Goal: Information Seeking & Learning: Learn about a topic

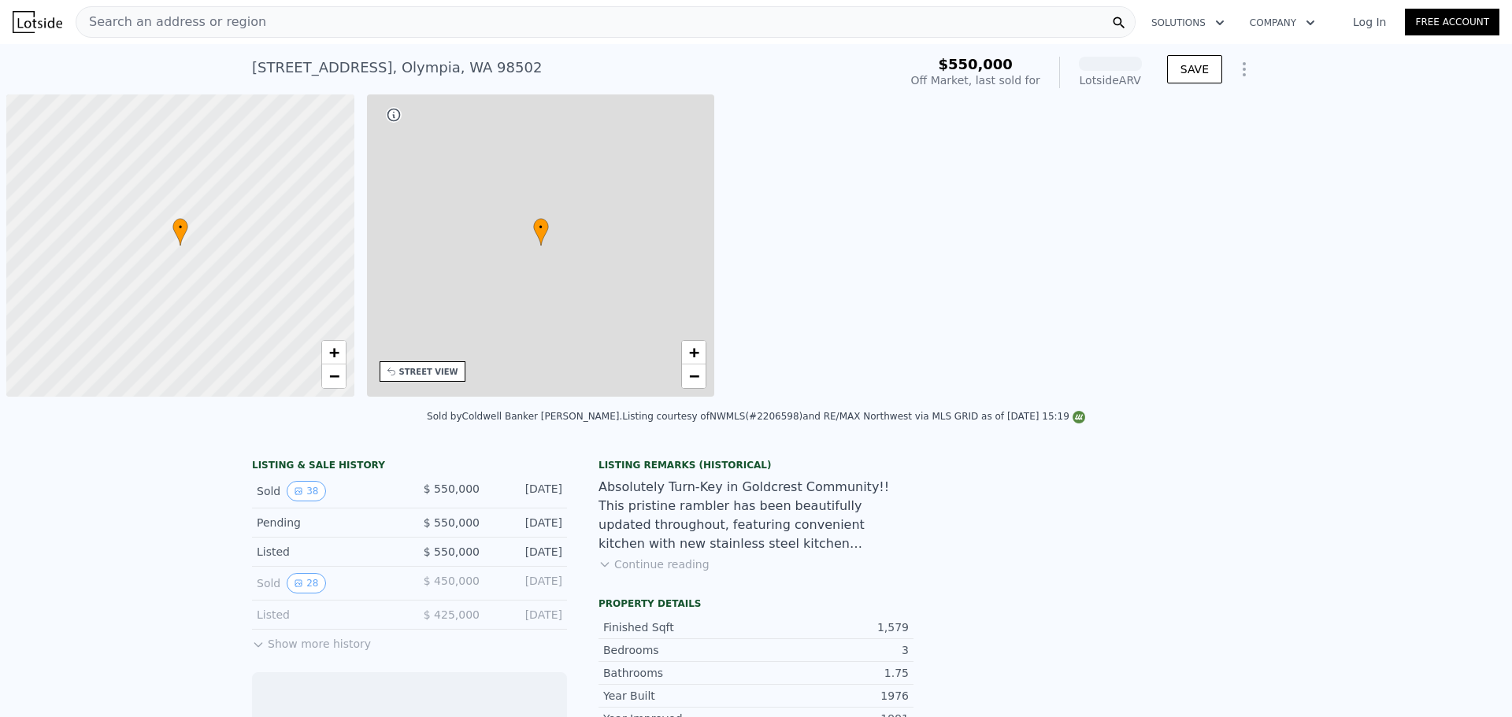
scroll to position [0, 6]
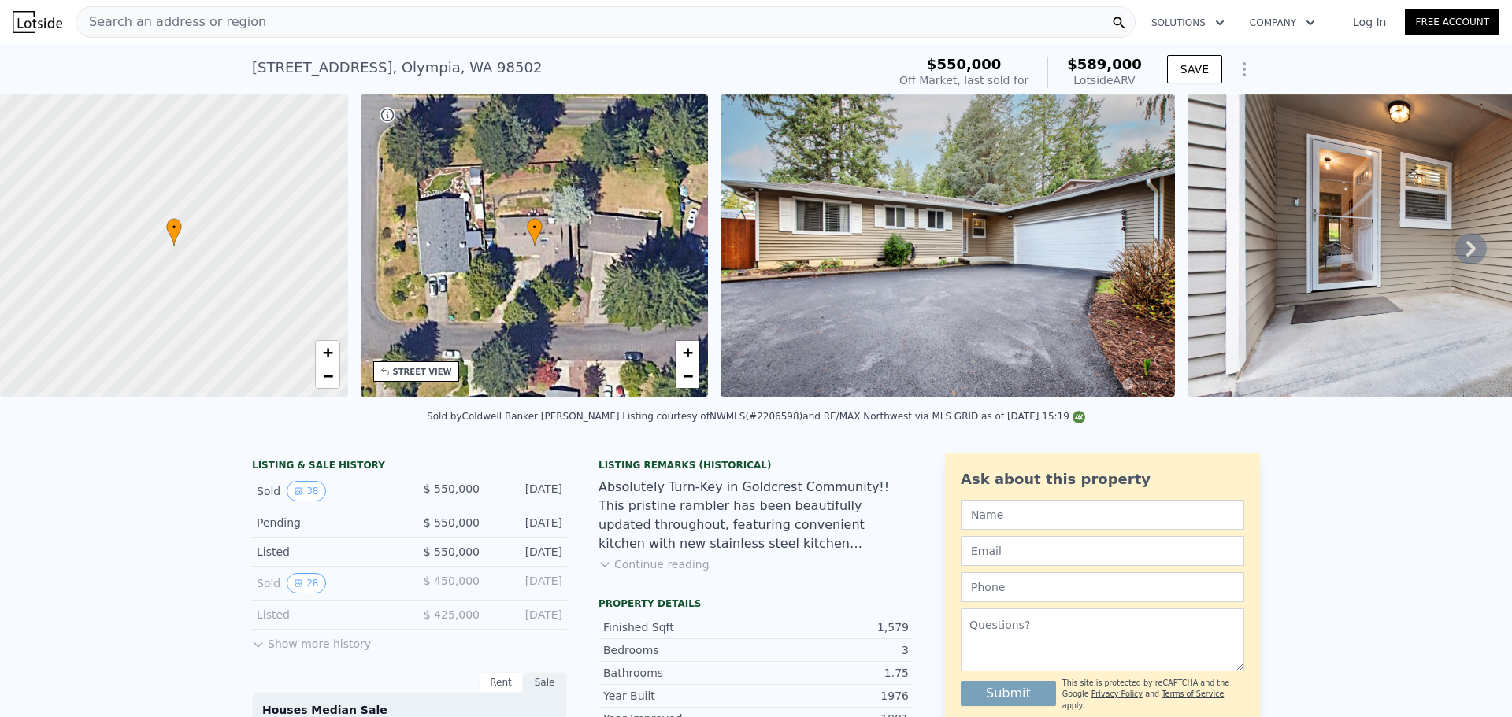
click at [924, 291] on img at bounding box center [946, 245] width 453 height 302
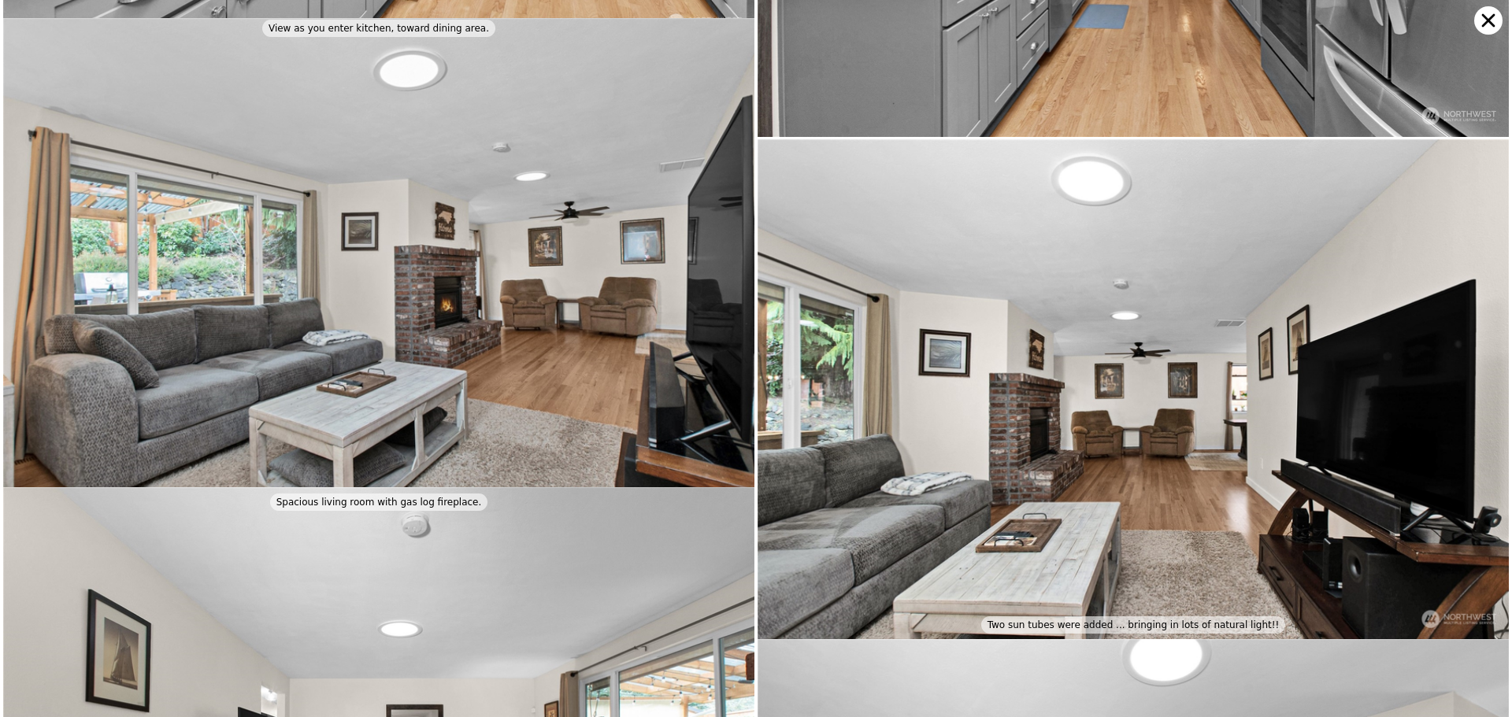
scroll to position [1336, 0]
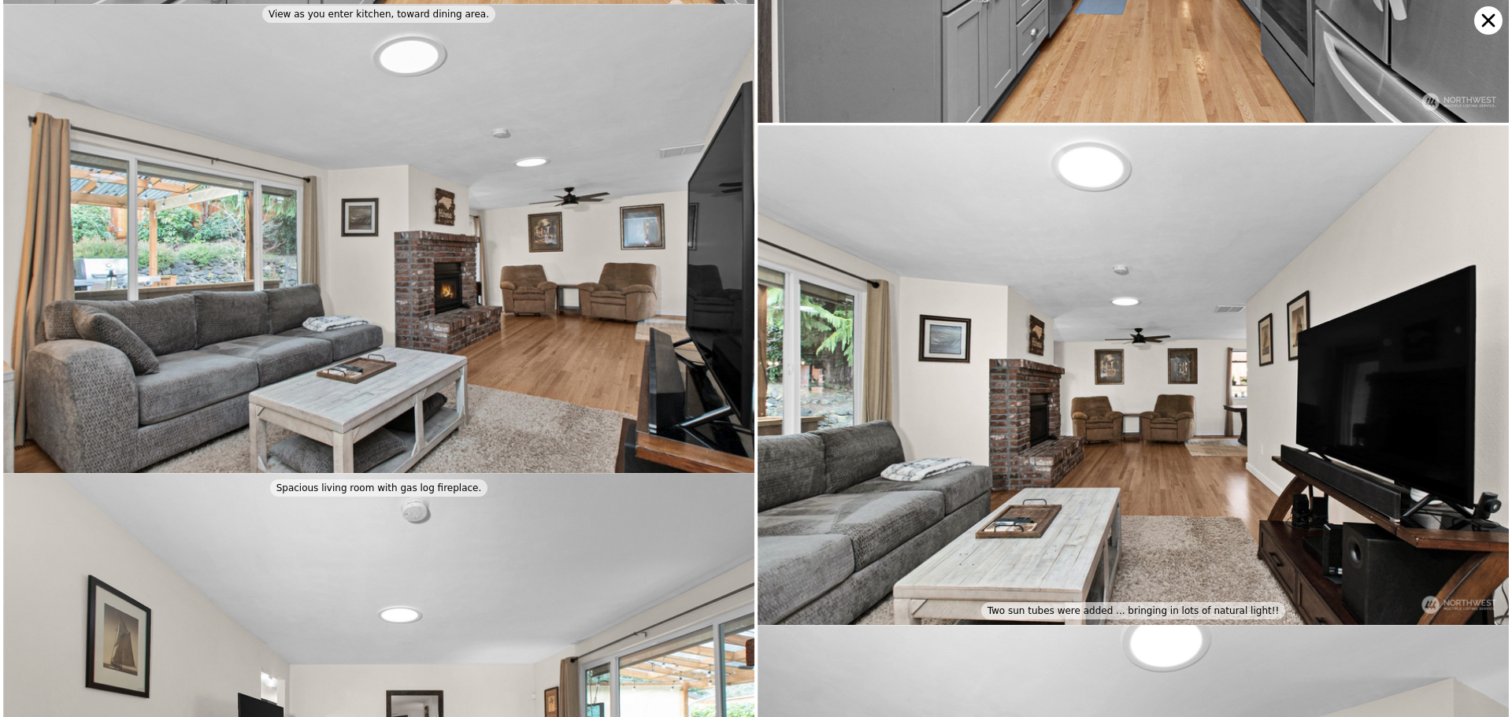
click at [1487, 24] on icon at bounding box center [1488, 20] width 28 height 28
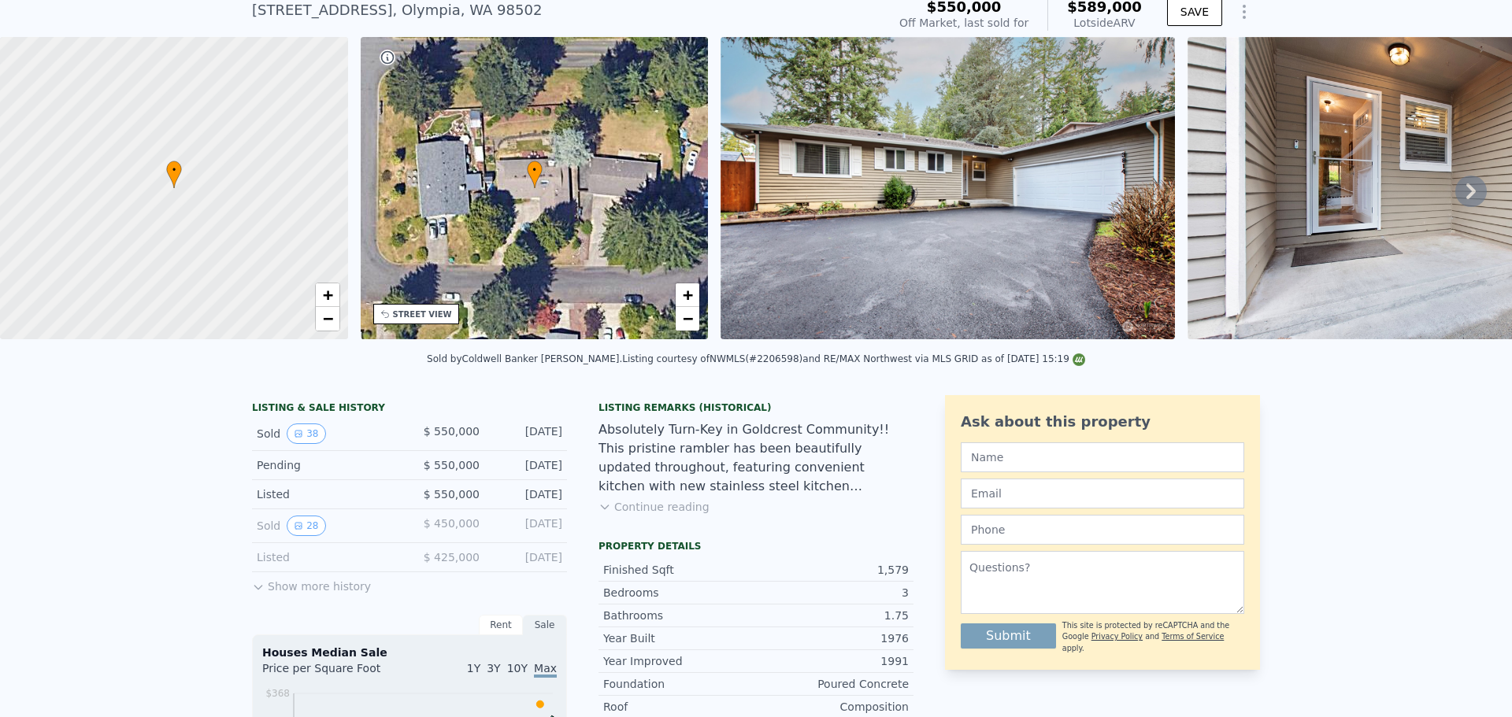
scroll to position [86, 0]
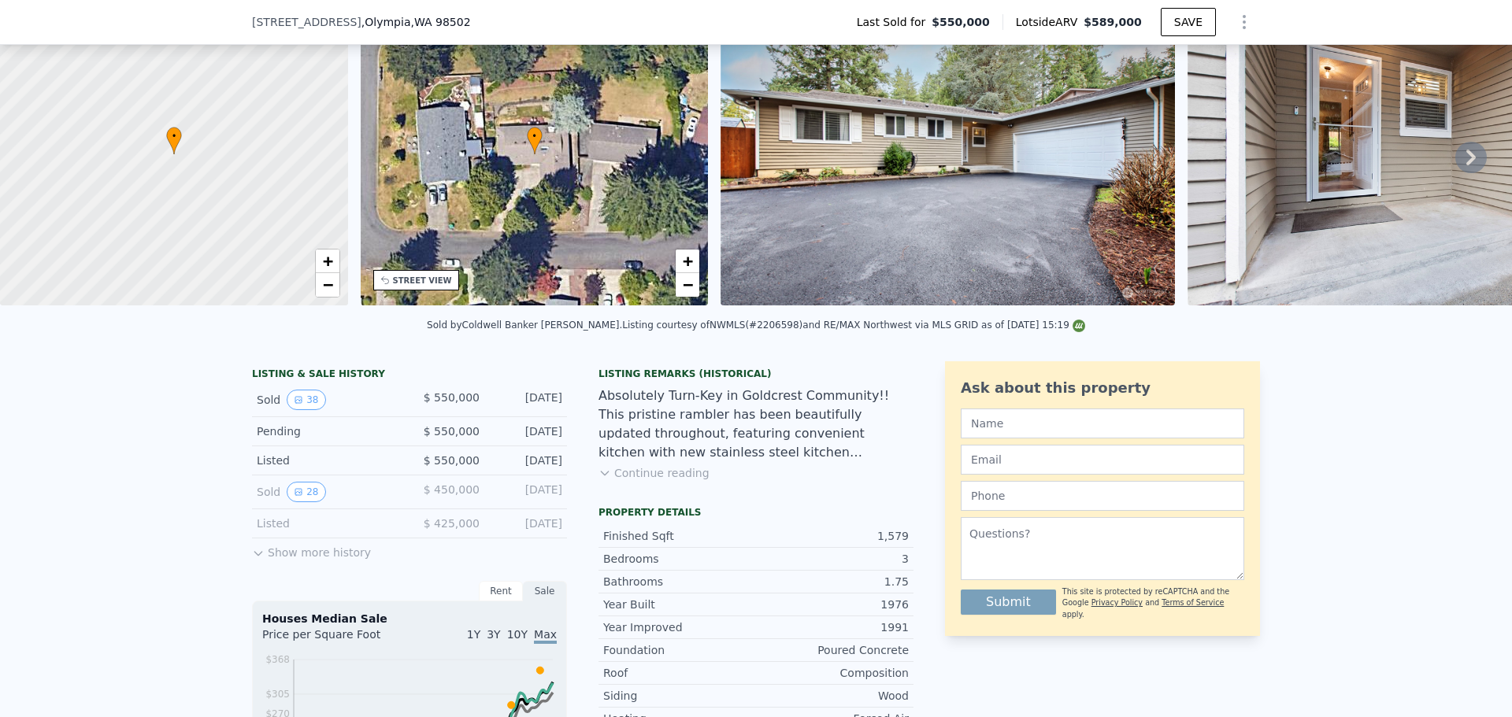
click at [274, 559] on button "Show more history" at bounding box center [311, 550] width 119 height 22
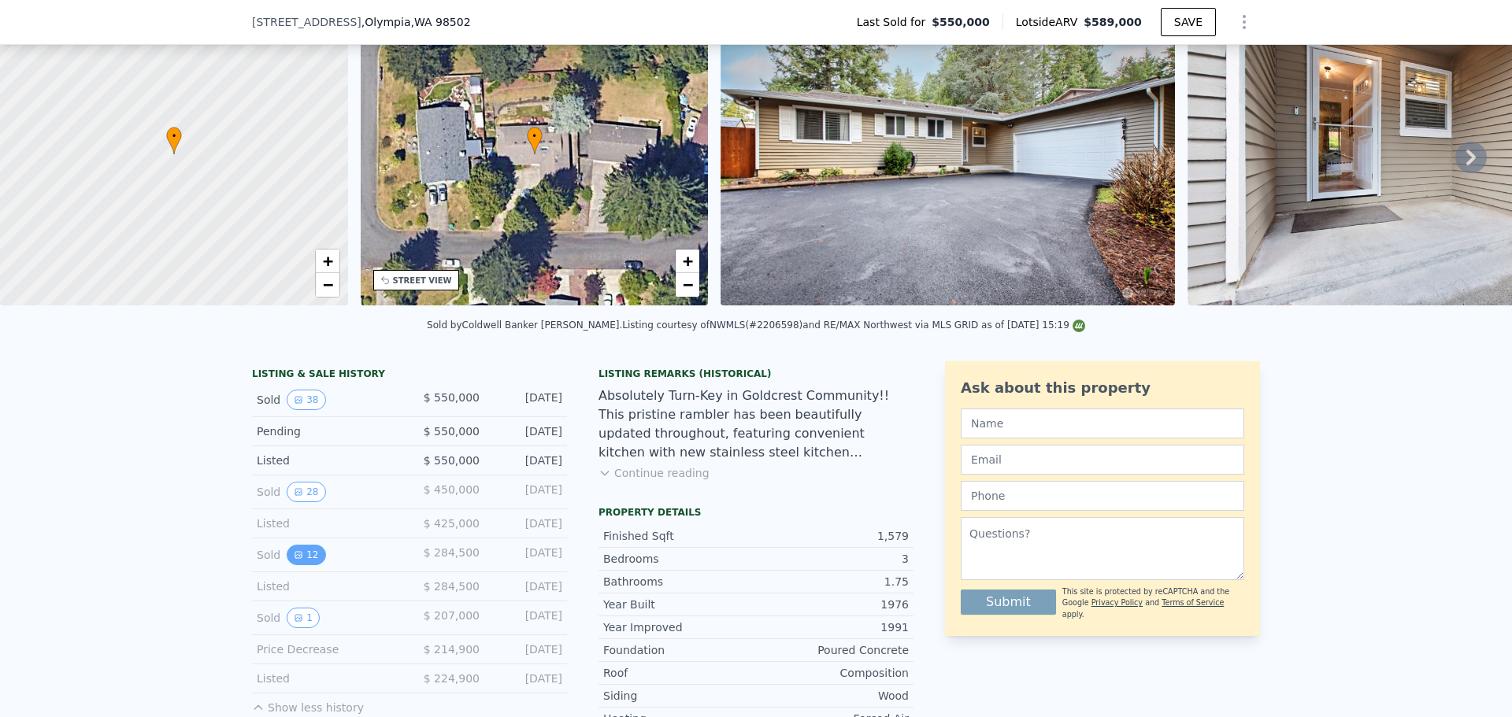
click at [297, 565] on button "12" at bounding box center [306, 555] width 39 height 20
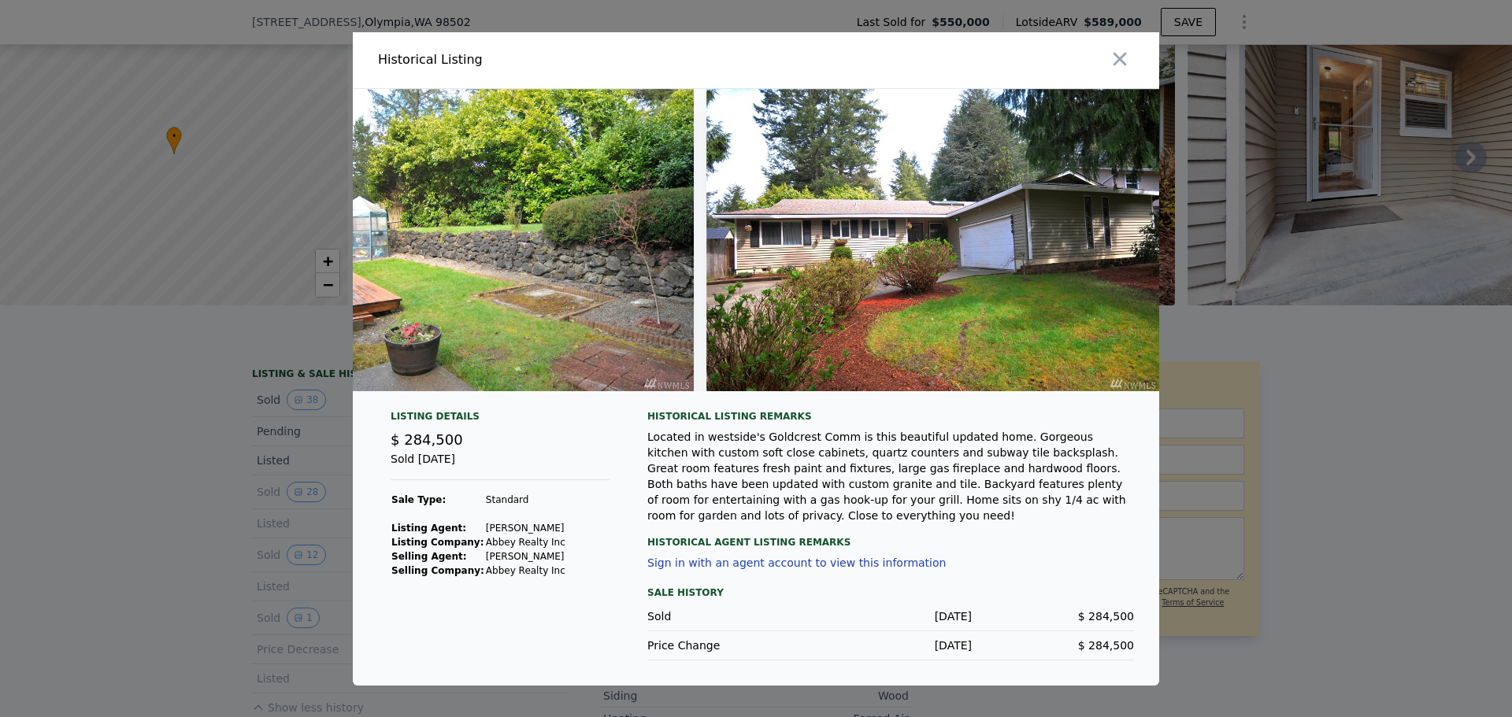
scroll to position [0, 4812]
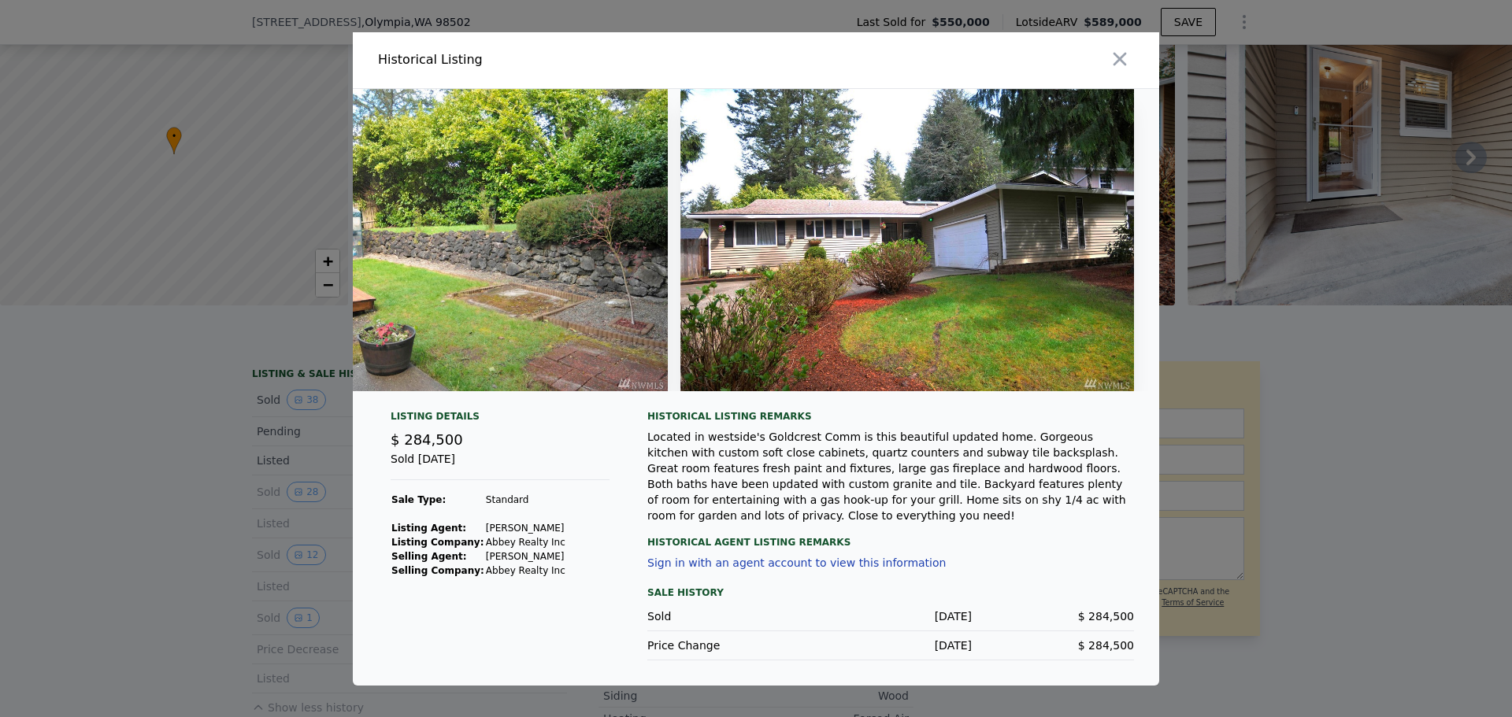
click at [1419, 442] on div at bounding box center [756, 358] width 1512 height 717
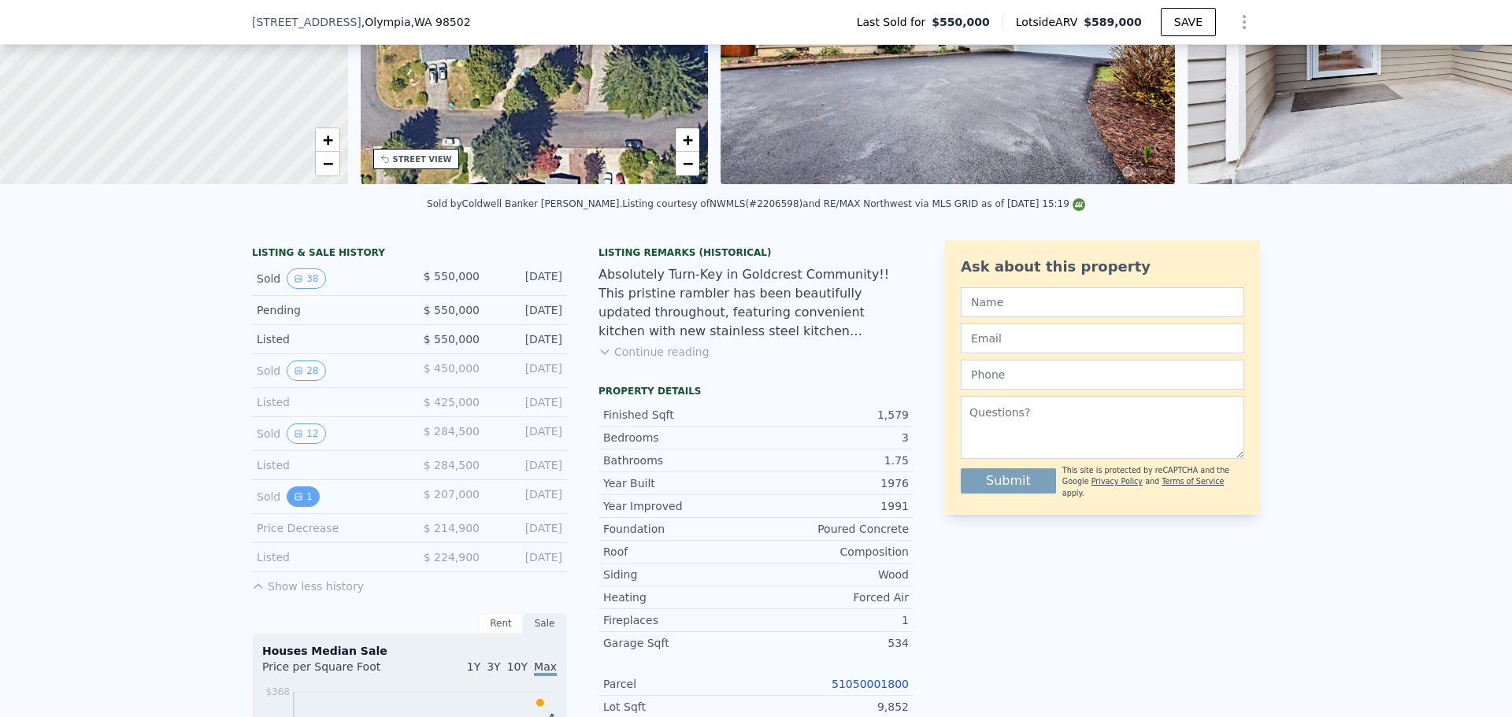
scroll to position [243, 0]
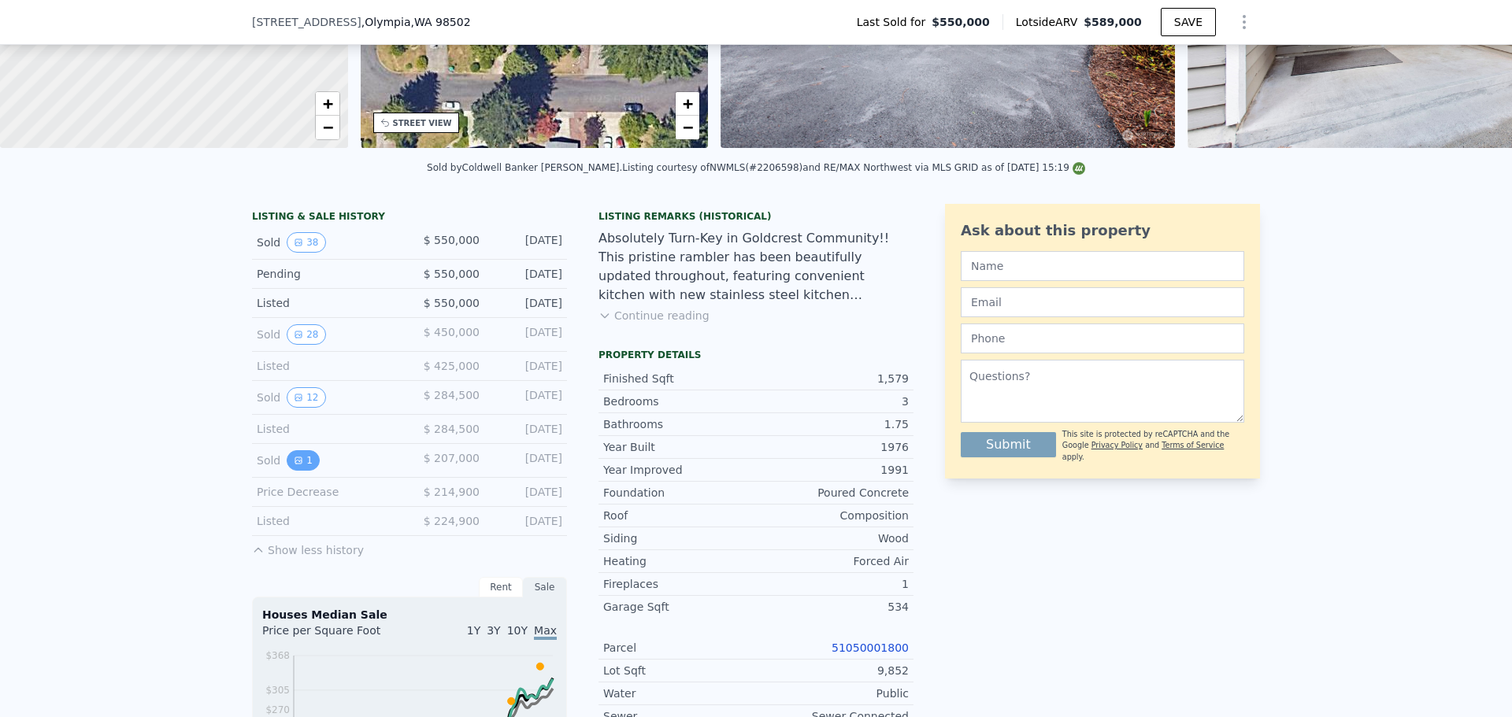
click at [294, 465] on icon "View historical data" at bounding box center [298, 460] width 9 height 9
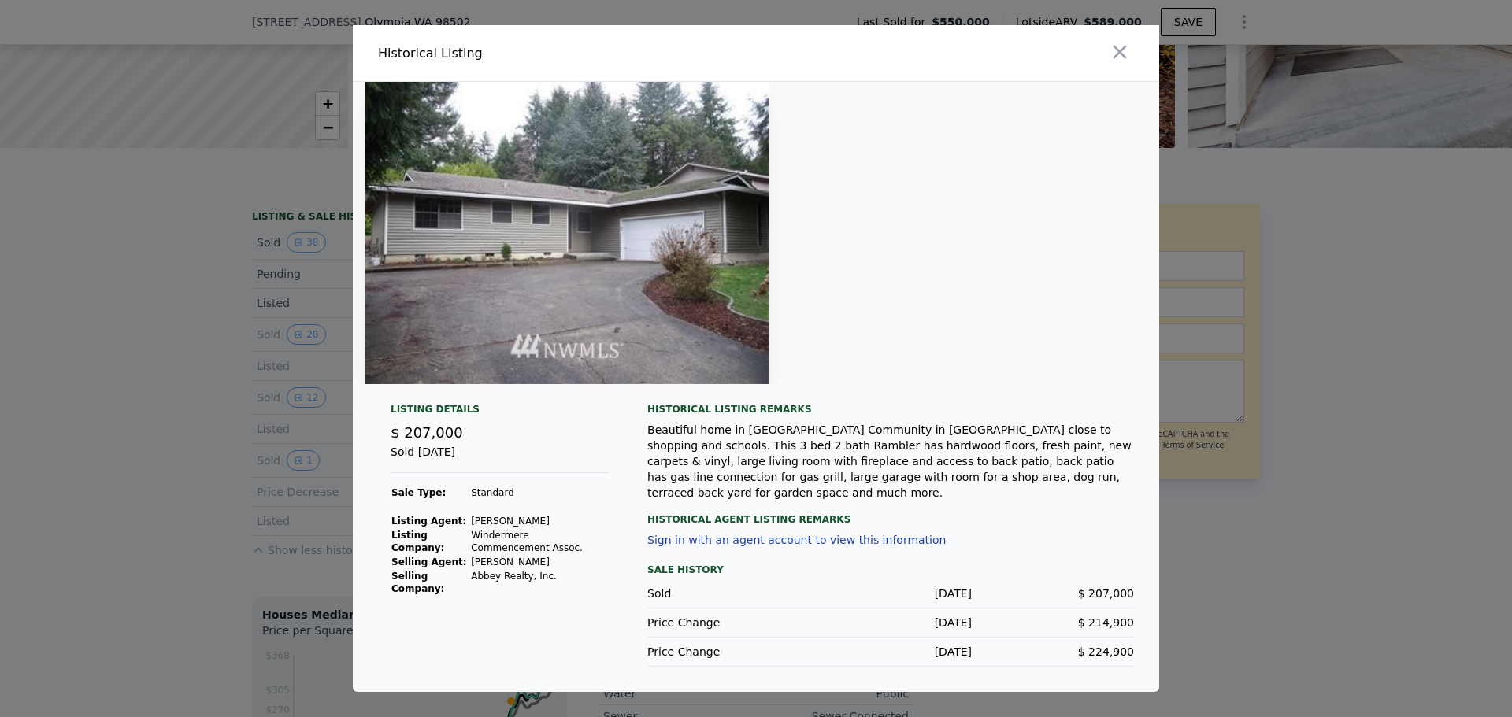
click at [94, 439] on div at bounding box center [756, 358] width 1512 height 717
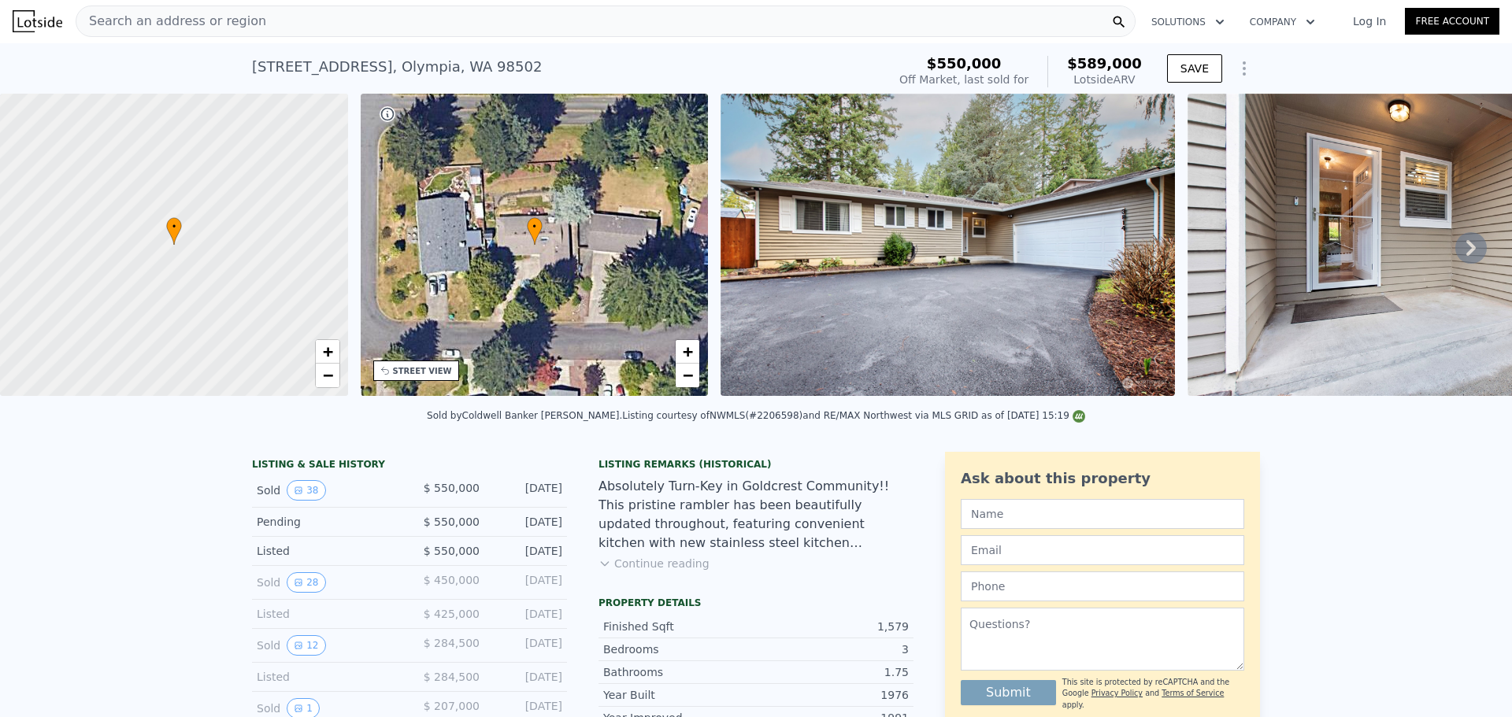
scroll to position [0, 0]
click at [402, 35] on div "Search an address or region" at bounding box center [606, 21] width 1060 height 31
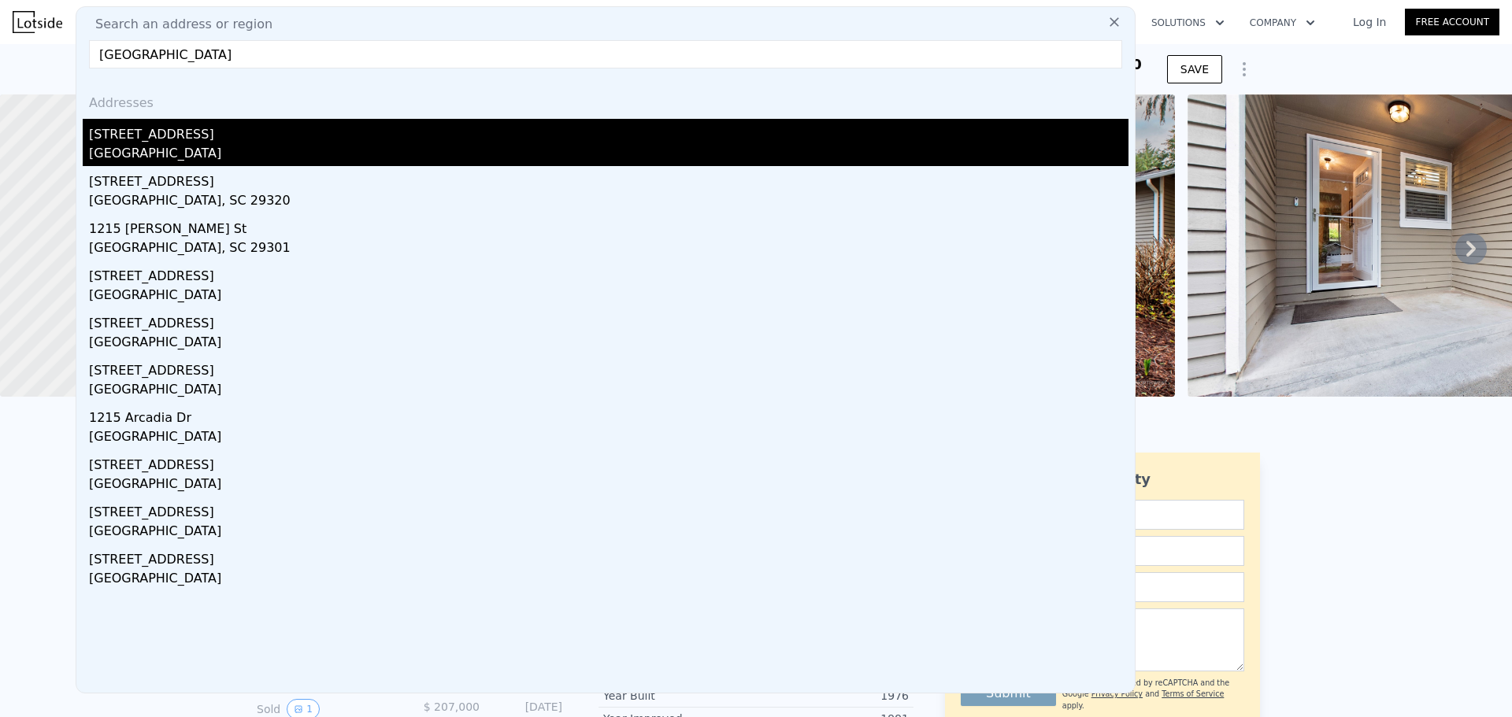
type input "[GEOGRAPHIC_DATA]"
click at [191, 127] on div "[STREET_ADDRESS]" at bounding box center [608, 131] width 1039 height 25
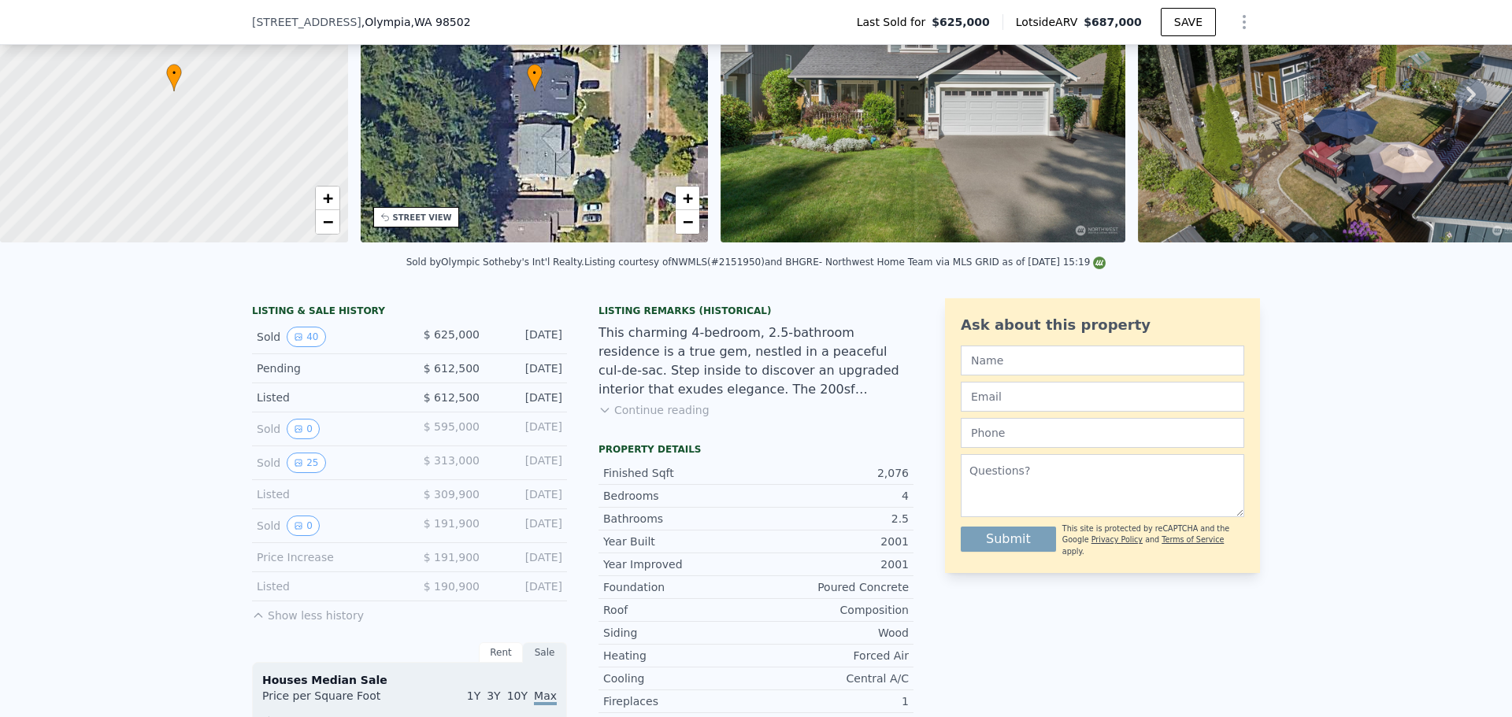
scroll to position [152, 0]
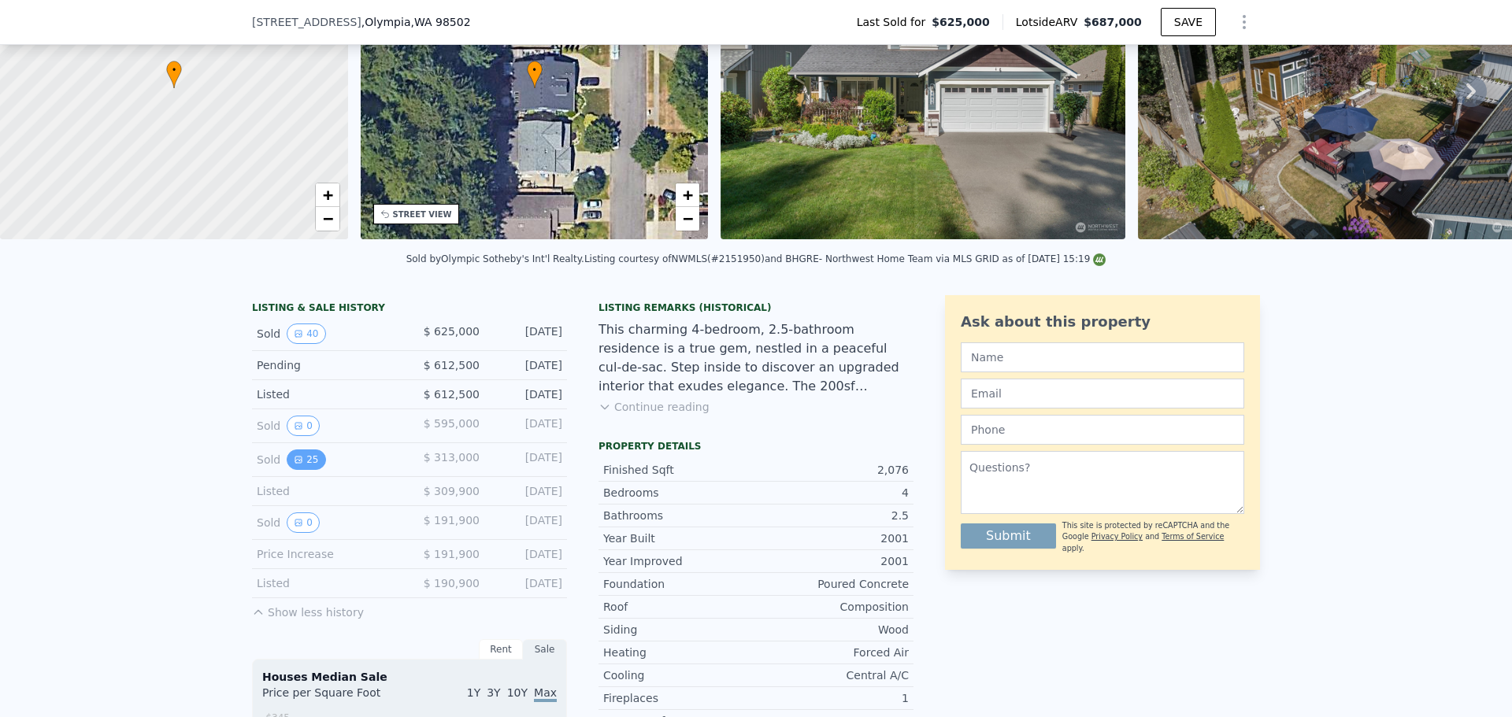
click at [306, 470] on button "25" at bounding box center [306, 460] width 39 height 20
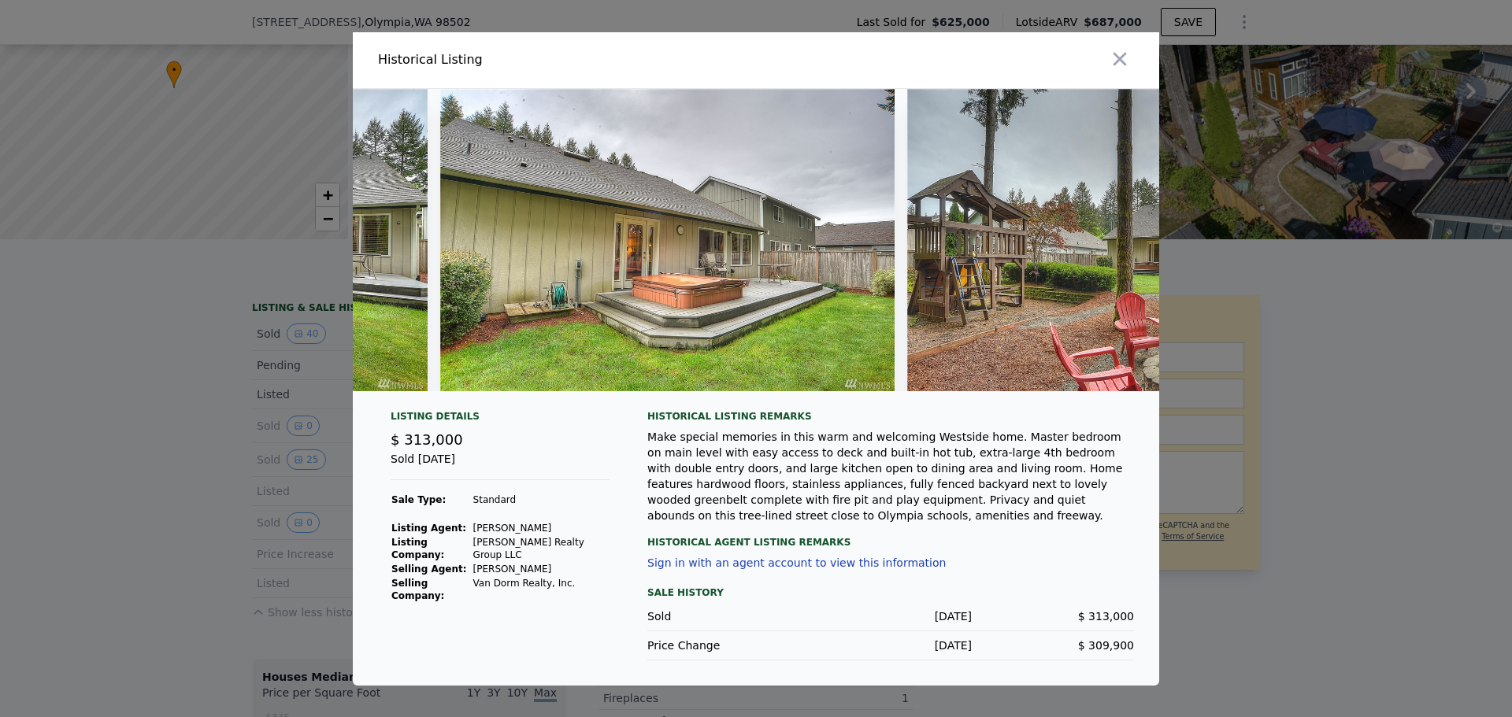
scroll to position [0, 10862]
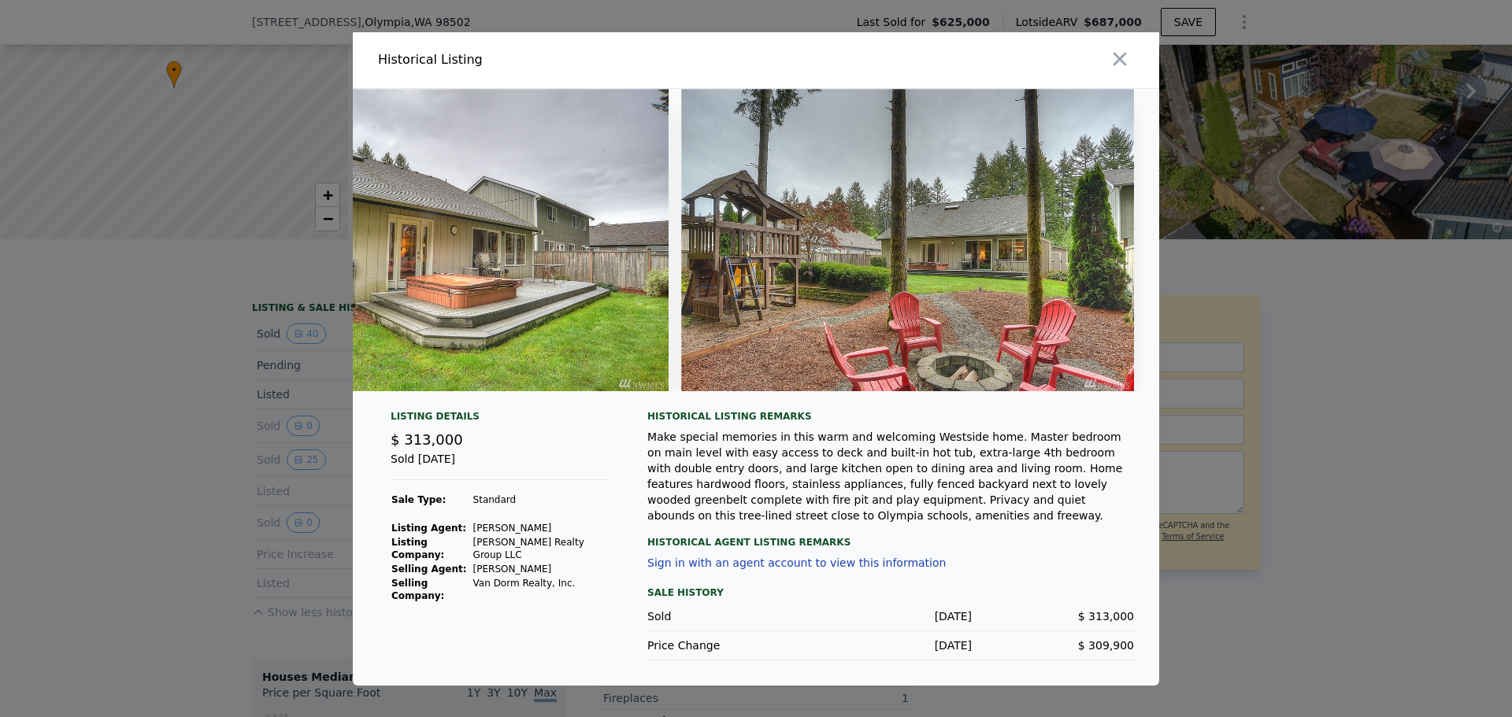
click at [1280, 351] on div at bounding box center [756, 358] width 1512 height 717
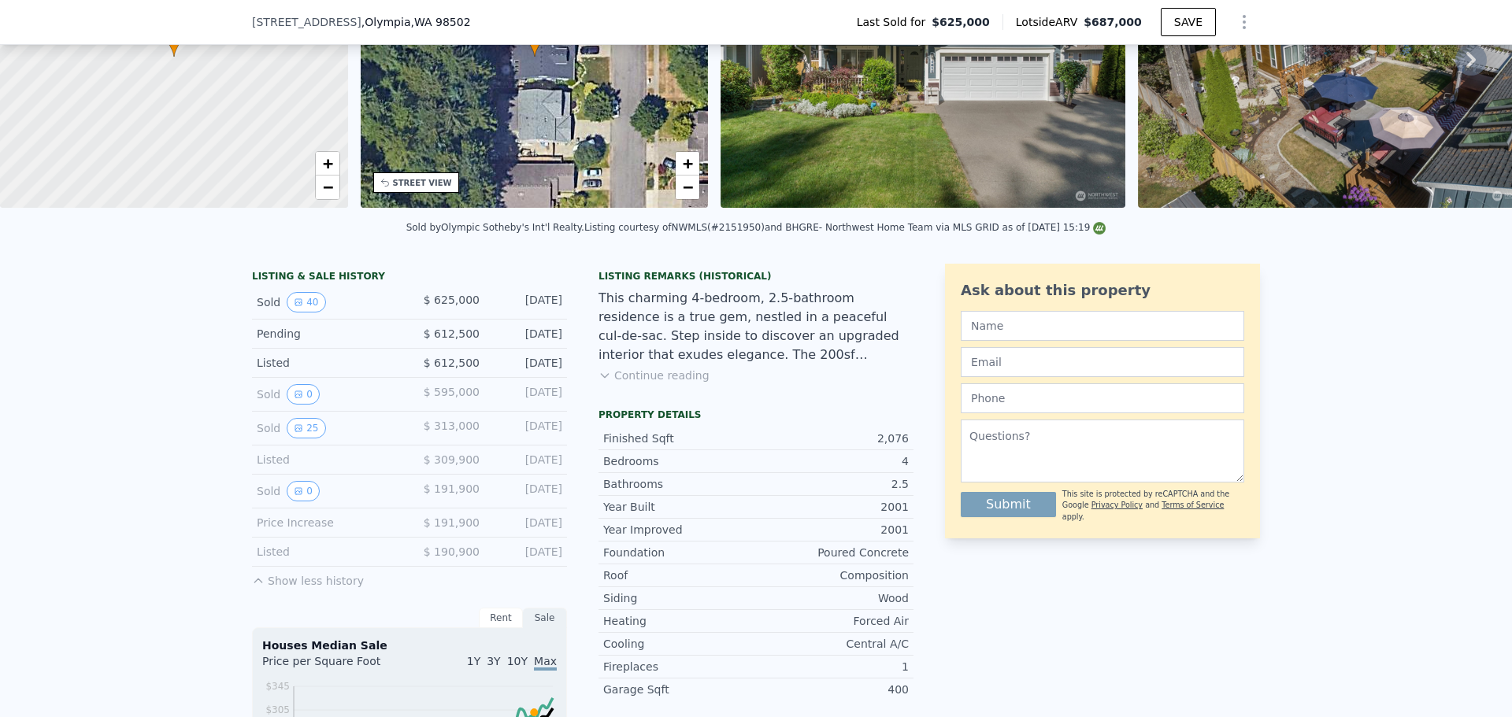
scroll to position [309, 0]
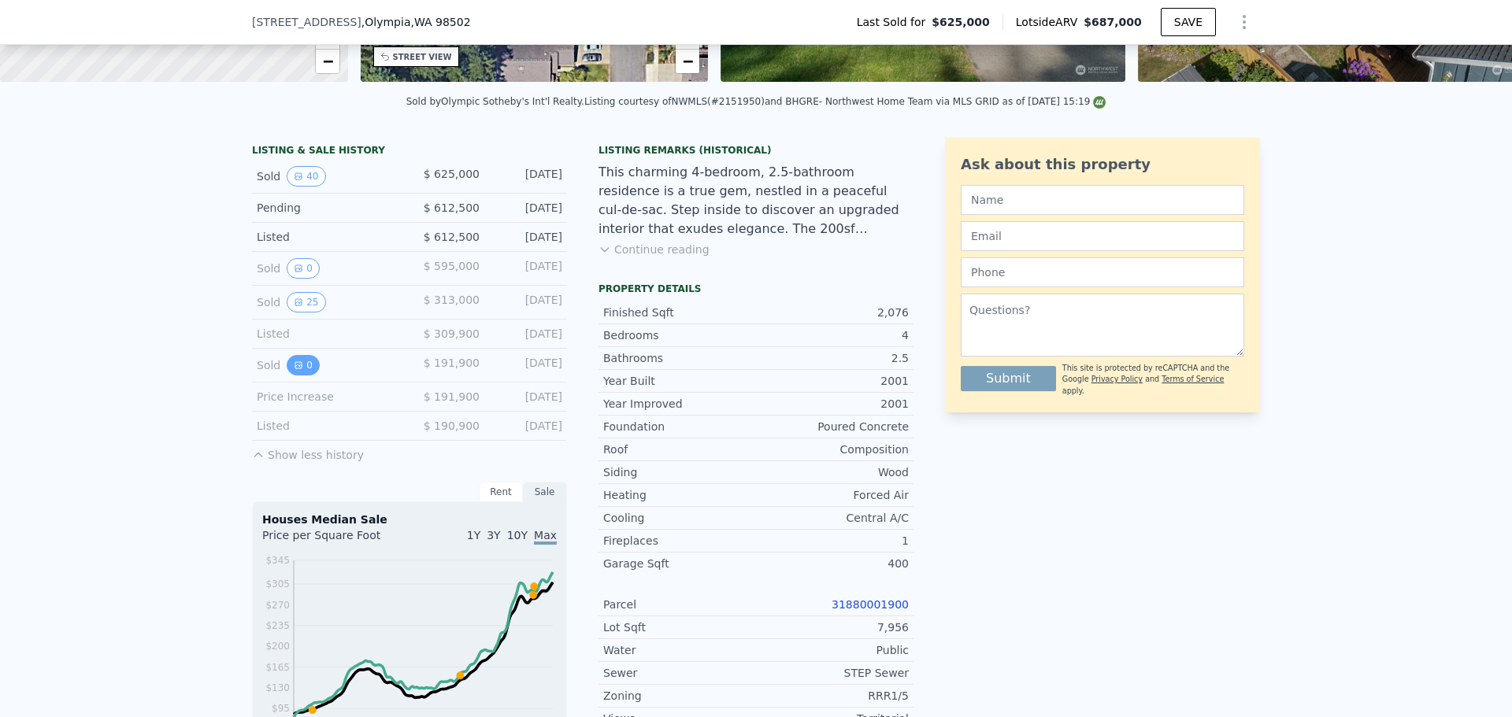
click at [294, 376] on button "0" at bounding box center [303, 365] width 33 height 20
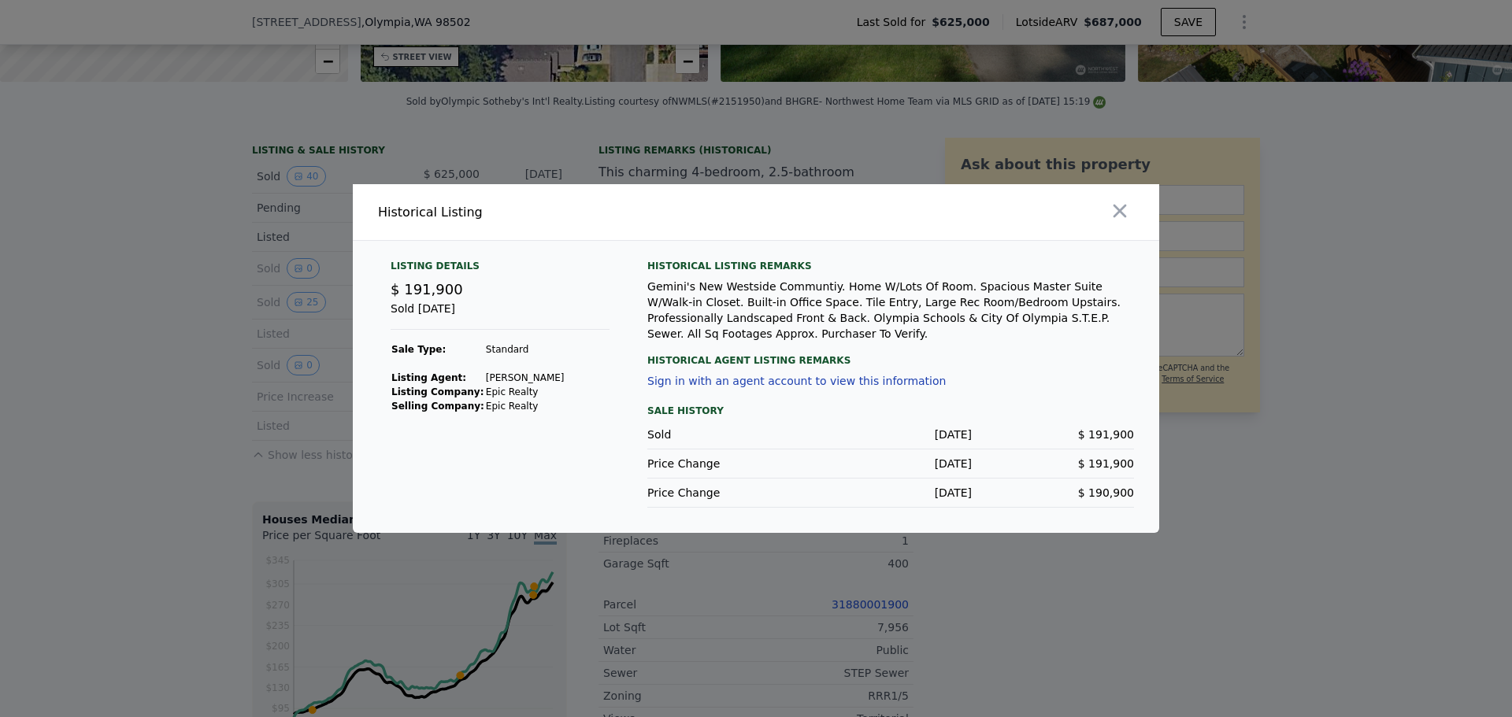
click at [250, 365] on div at bounding box center [756, 358] width 1512 height 717
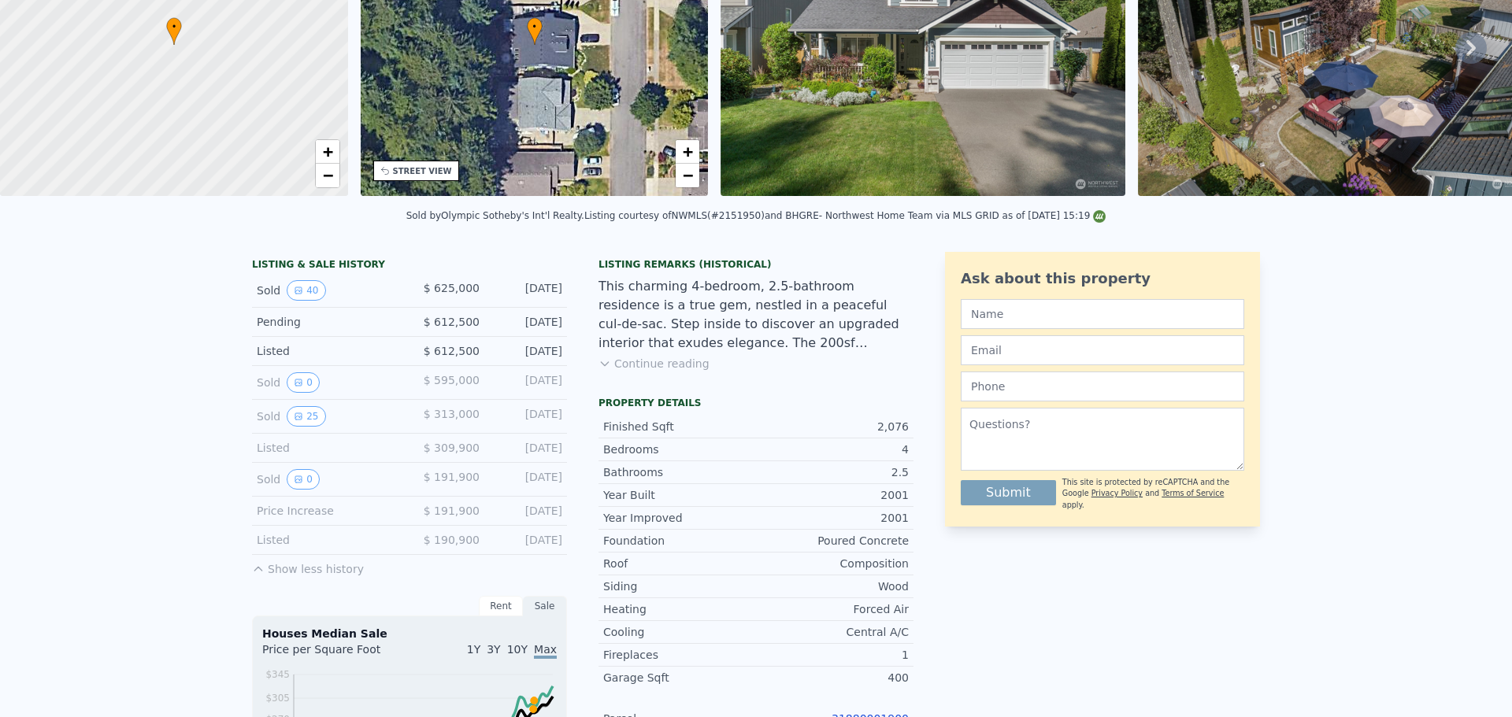
scroll to position [6, 0]
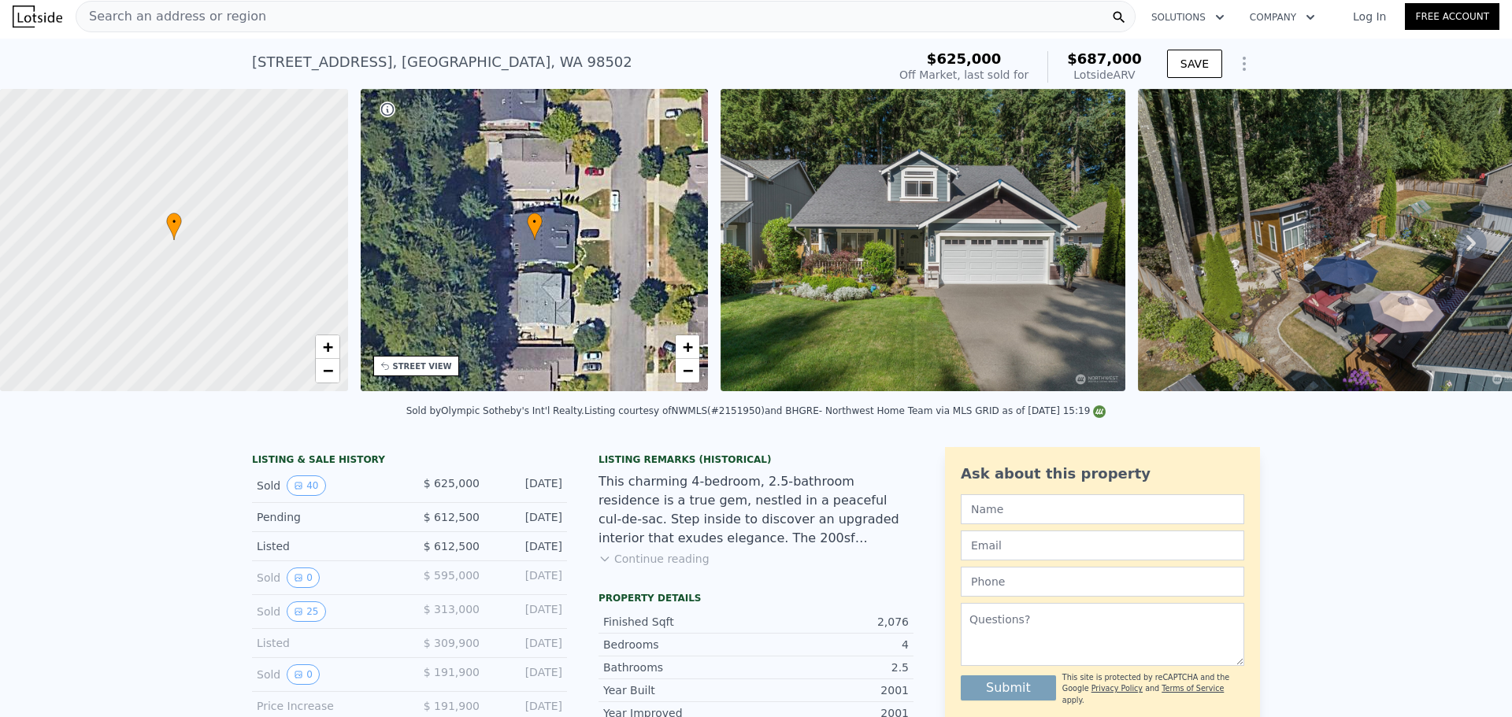
click at [736, 19] on div "Search an address or region" at bounding box center [606, 16] width 1060 height 31
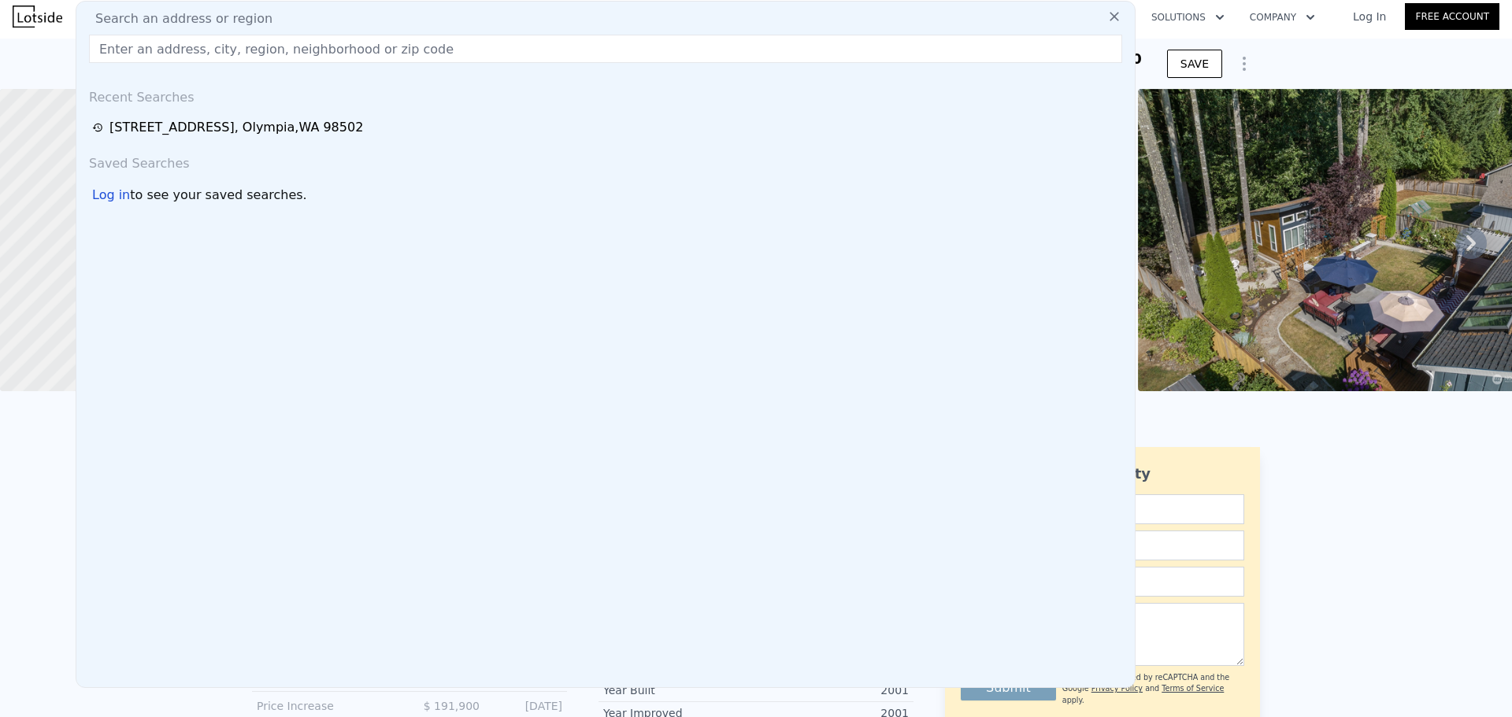
click at [410, 50] on input "text" at bounding box center [605, 49] width 1033 height 28
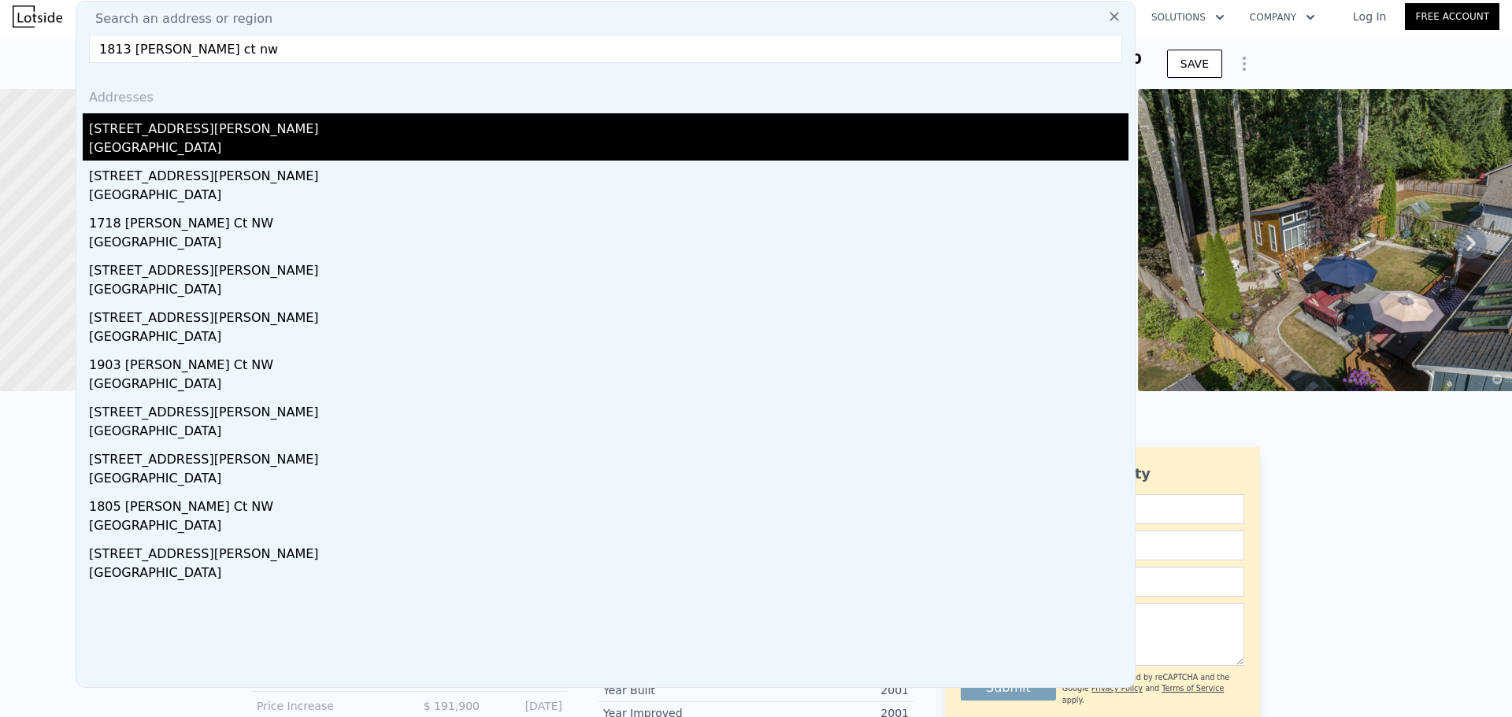
type input "1813 [PERSON_NAME] ct nw"
click at [270, 117] on div "[STREET_ADDRESS][PERSON_NAME]" at bounding box center [608, 125] width 1039 height 25
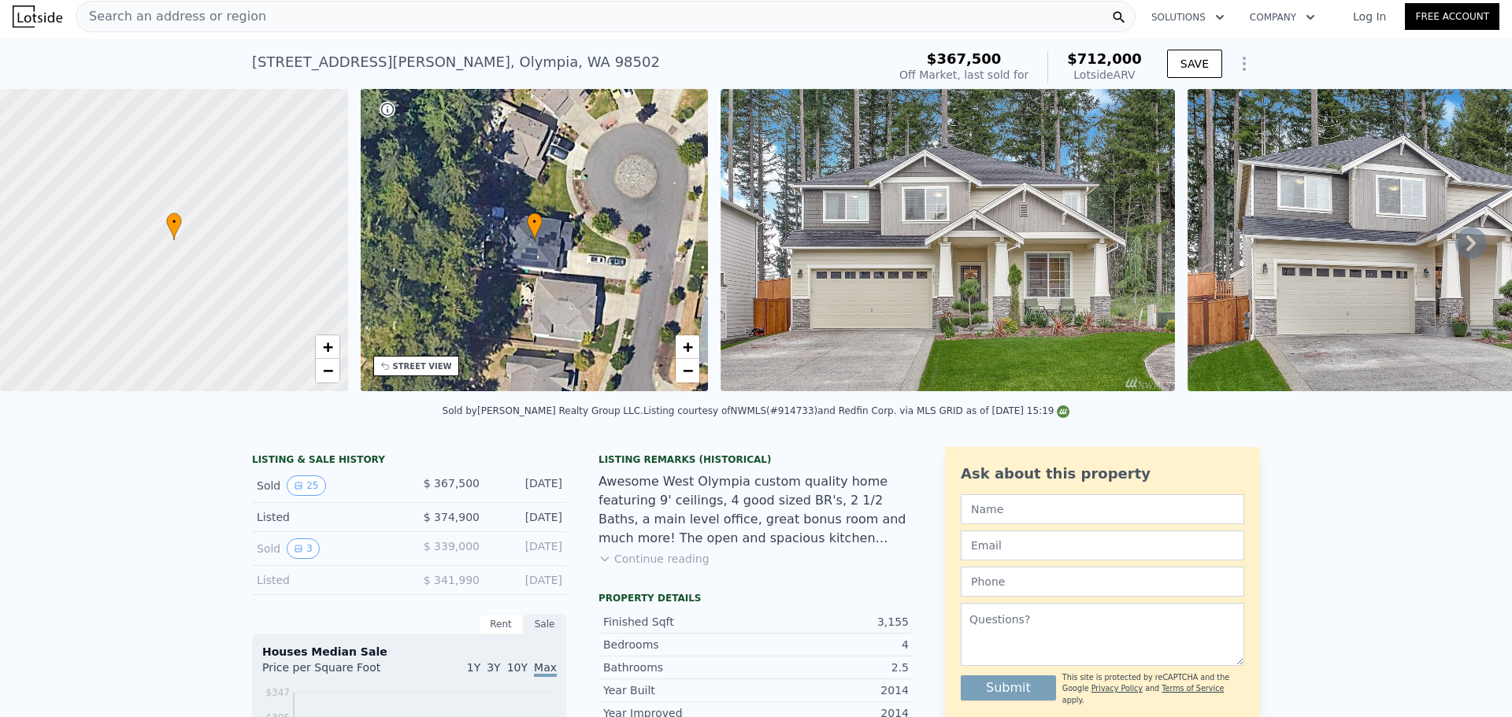
scroll to position [315, 0]
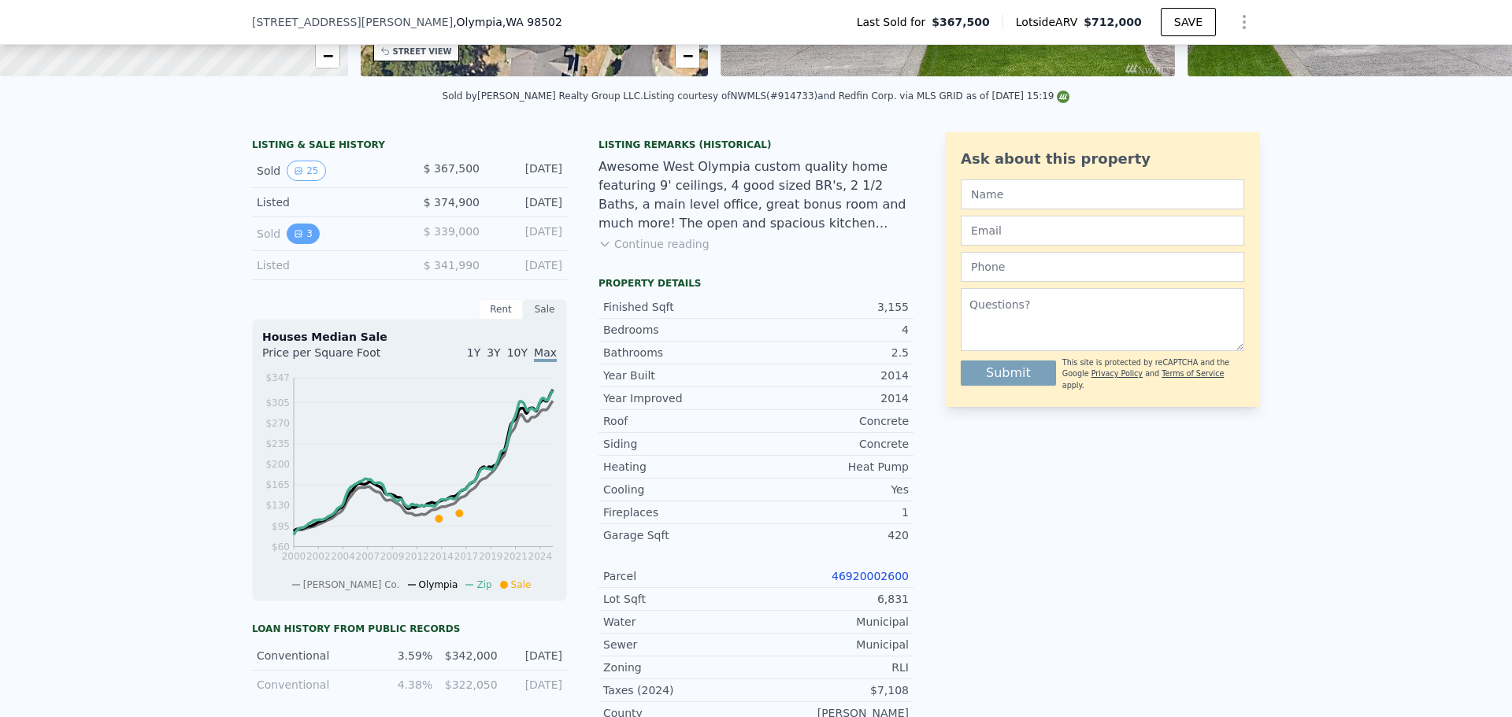
click at [300, 243] on button "3" at bounding box center [303, 234] width 33 height 20
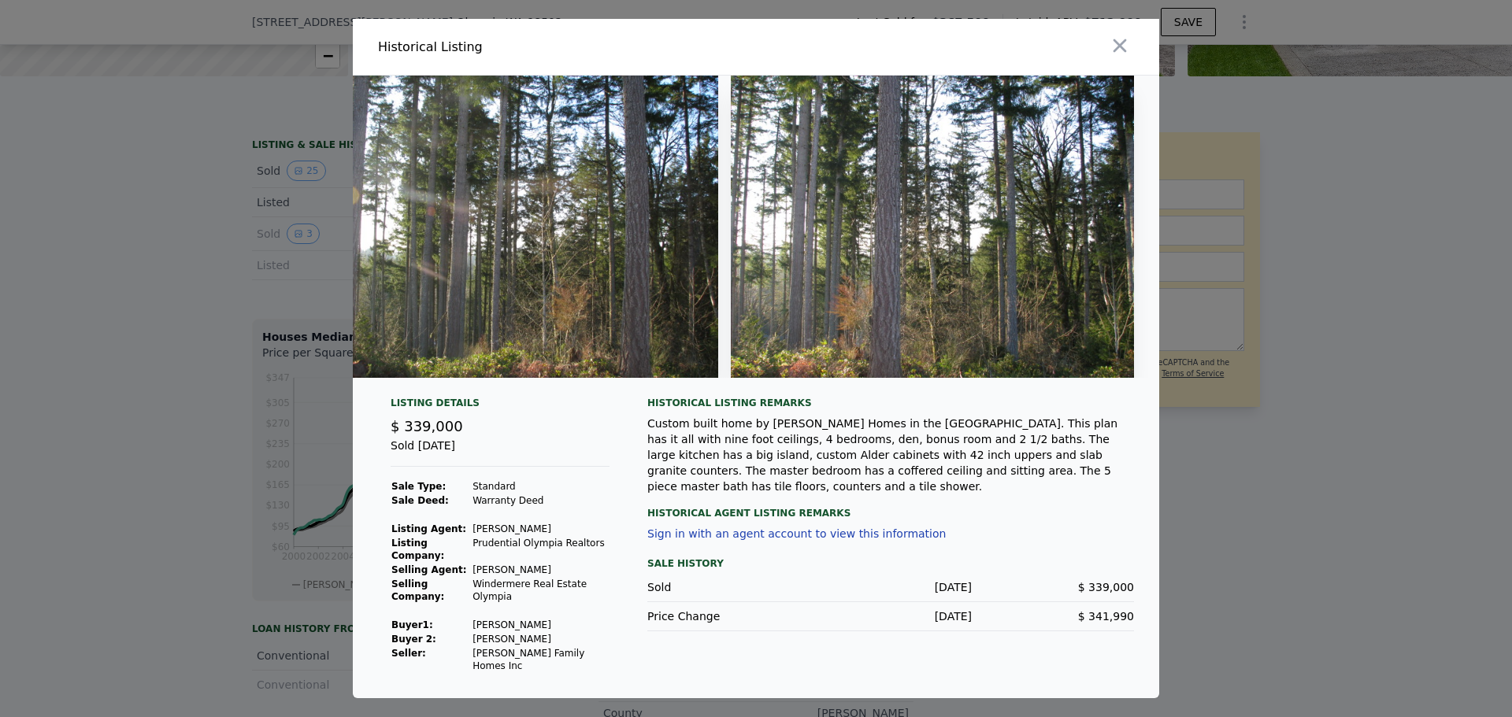
scroll to position [0, 0]
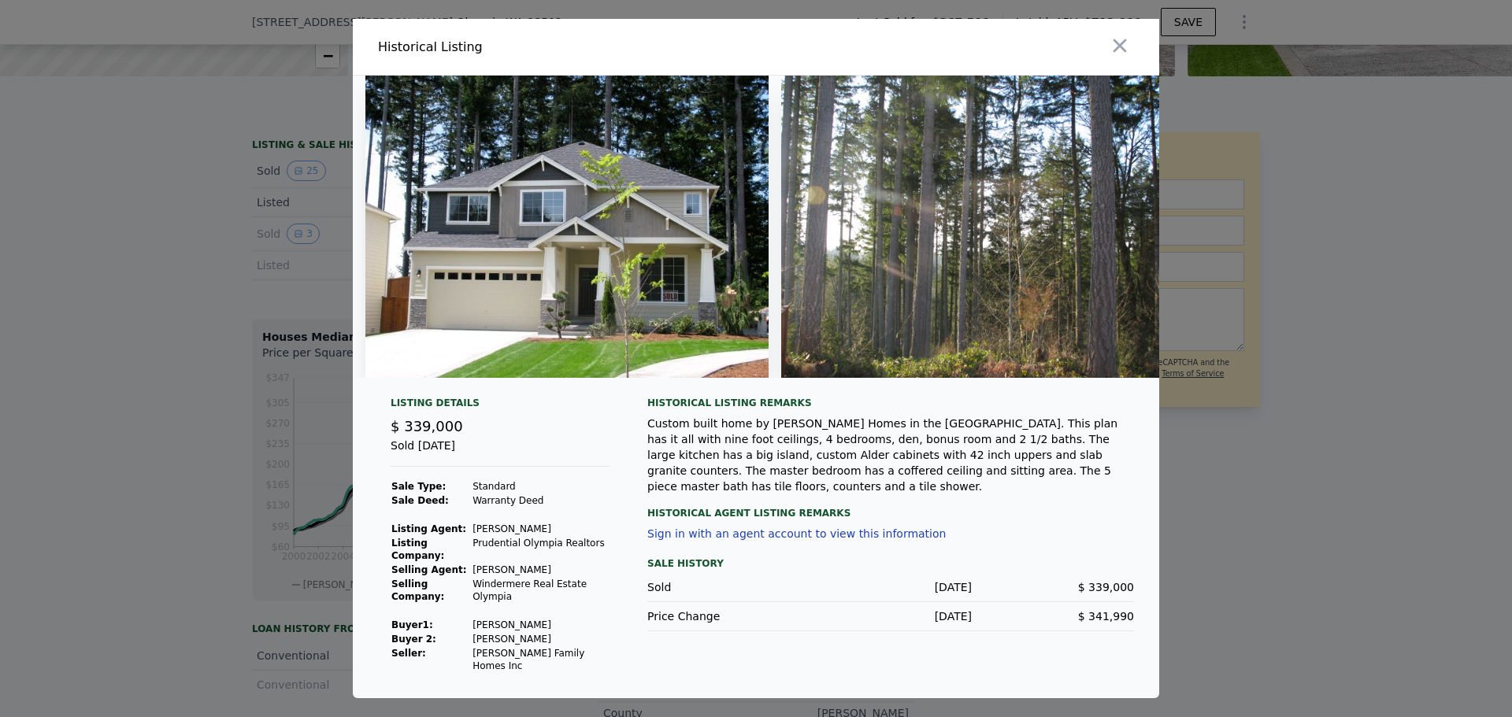
click at [241, 371] on div at bounding box center [756, 358] width 1512 height 717
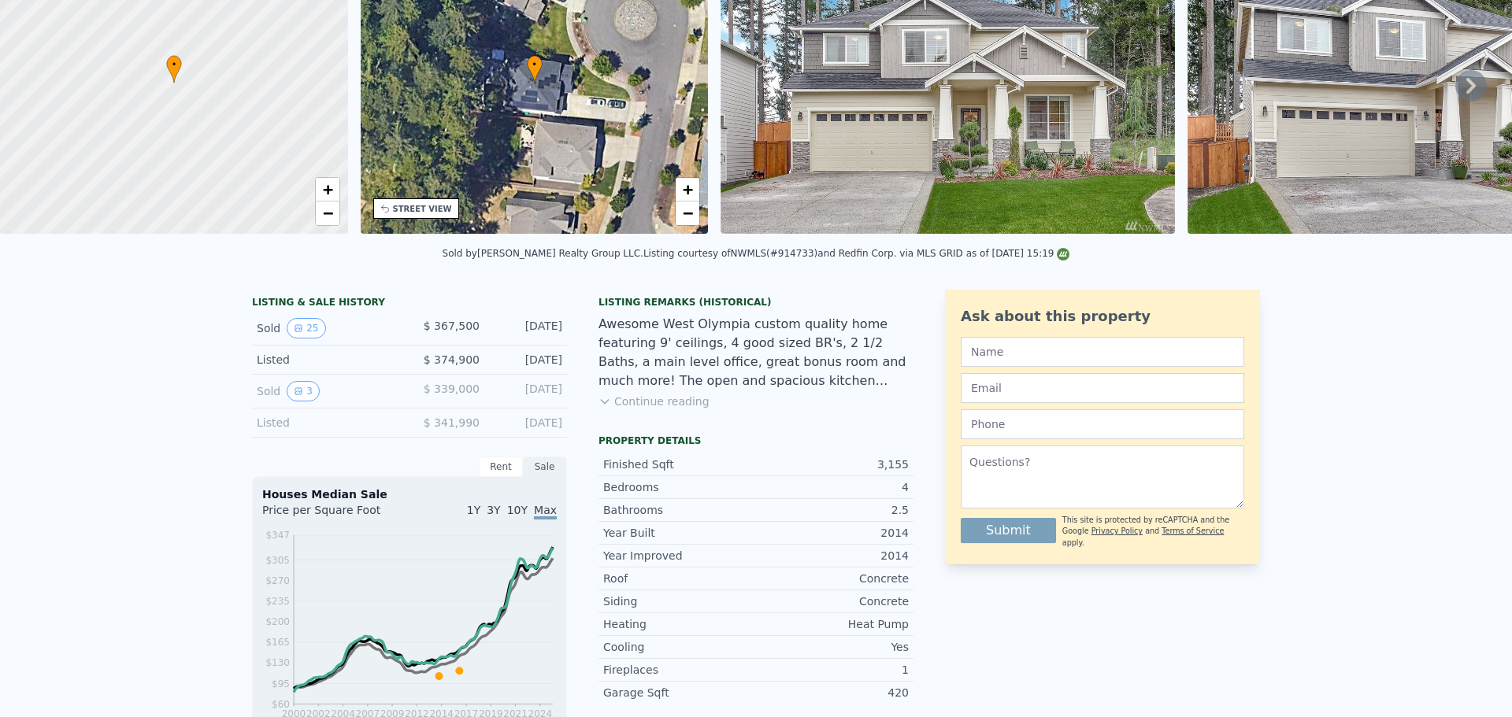
scroll to position [6, 0]
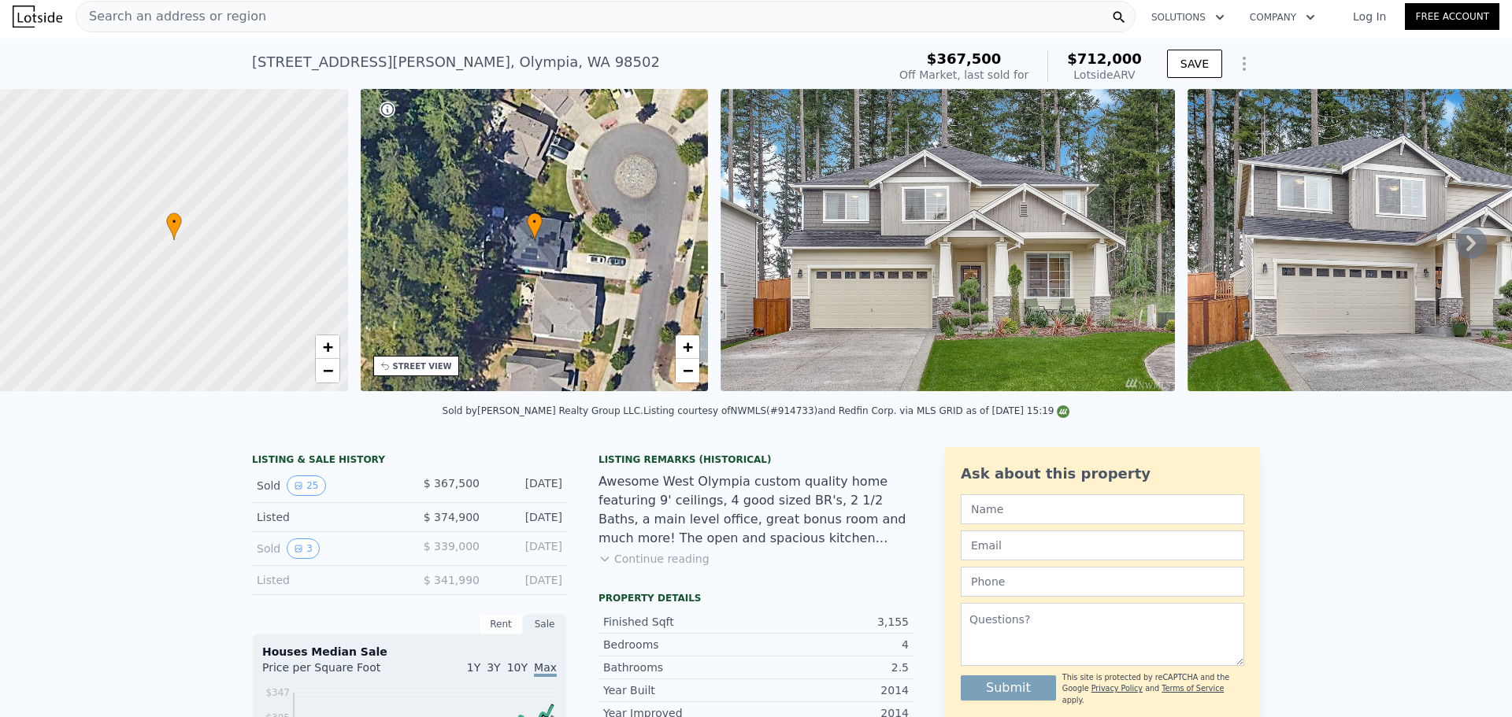
click at [308, 19] on div "Search an address or region" at bounding box center [606, 16] width 1060 height 31
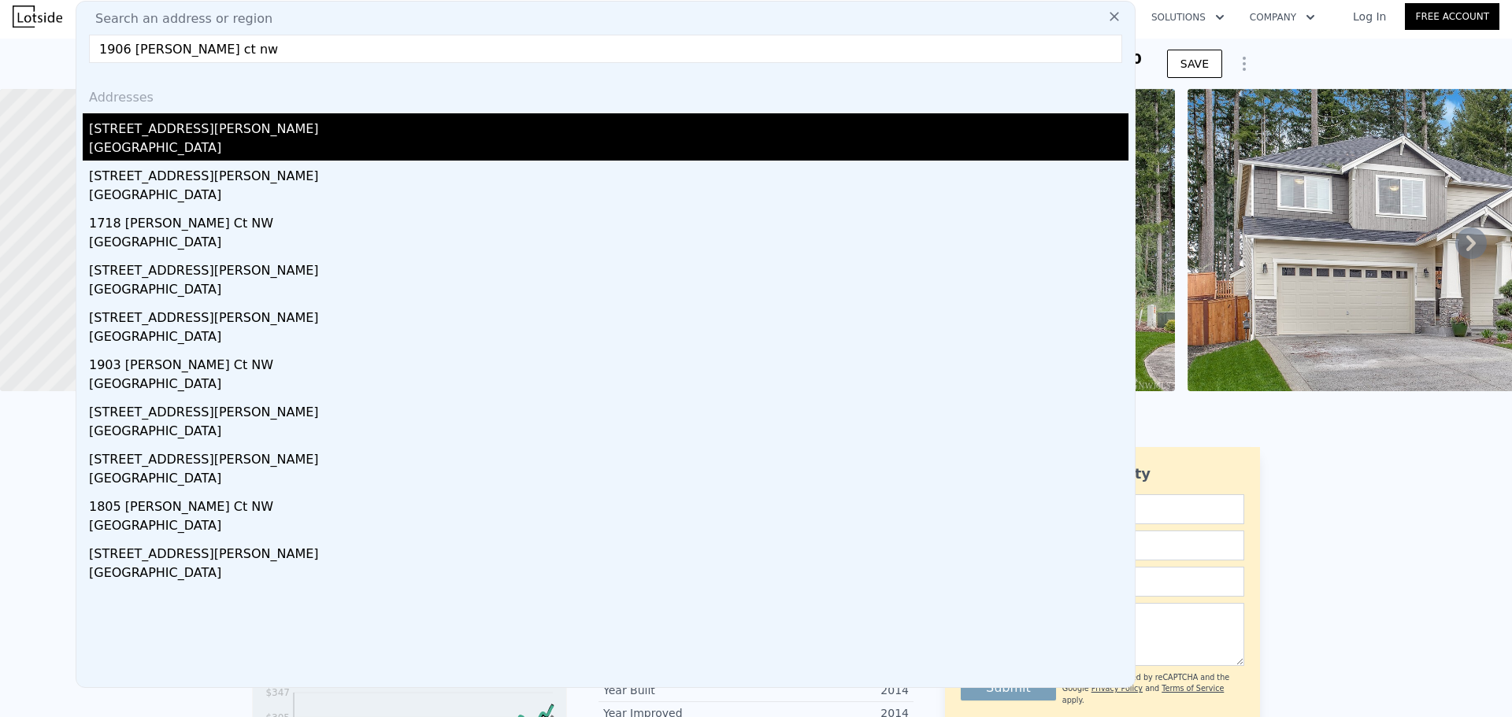
type input "1906 [PERSON_NAME] ct nw"
click at [235, 114] on div "[STREET_ADDRESS][PERSON_NAME]" at bounding box center [608, 125] width 1039 height 25
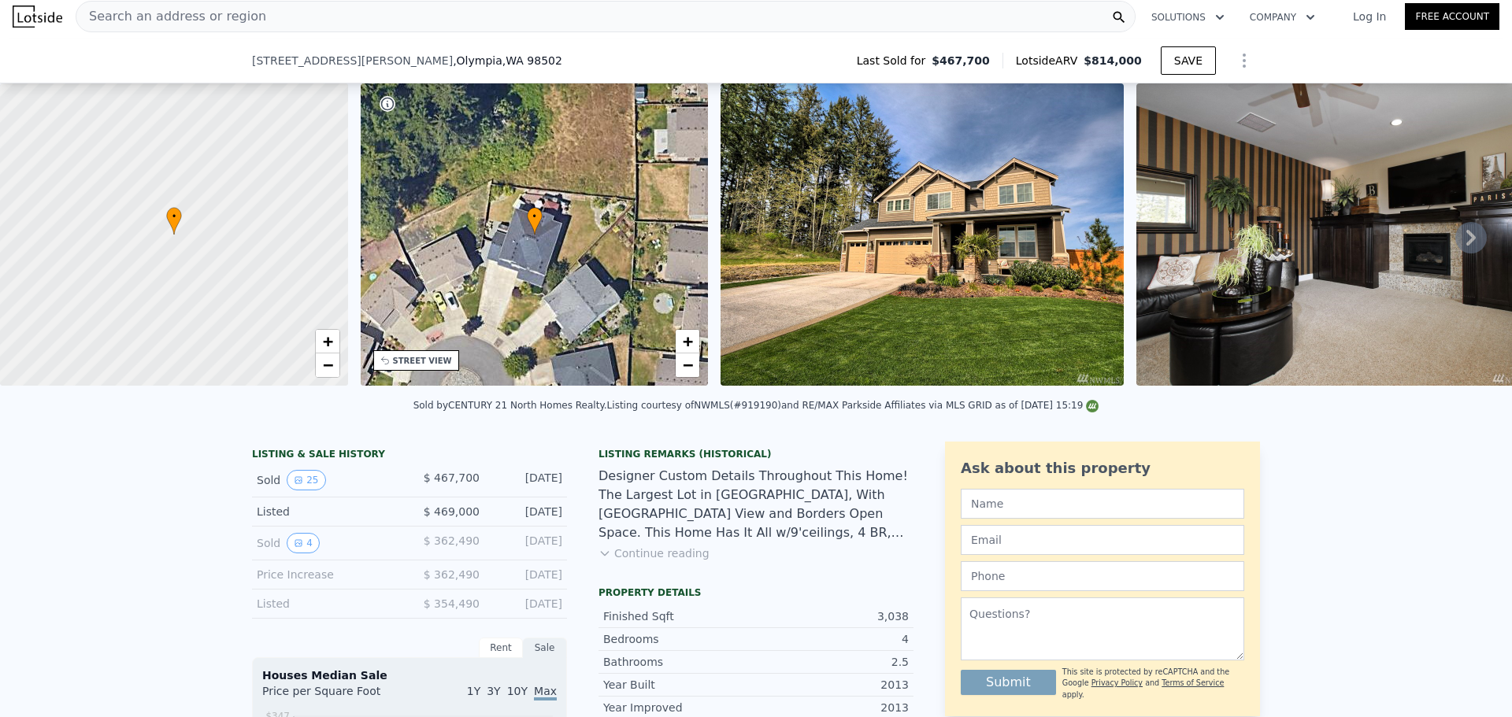
scroll to position [236, 0]
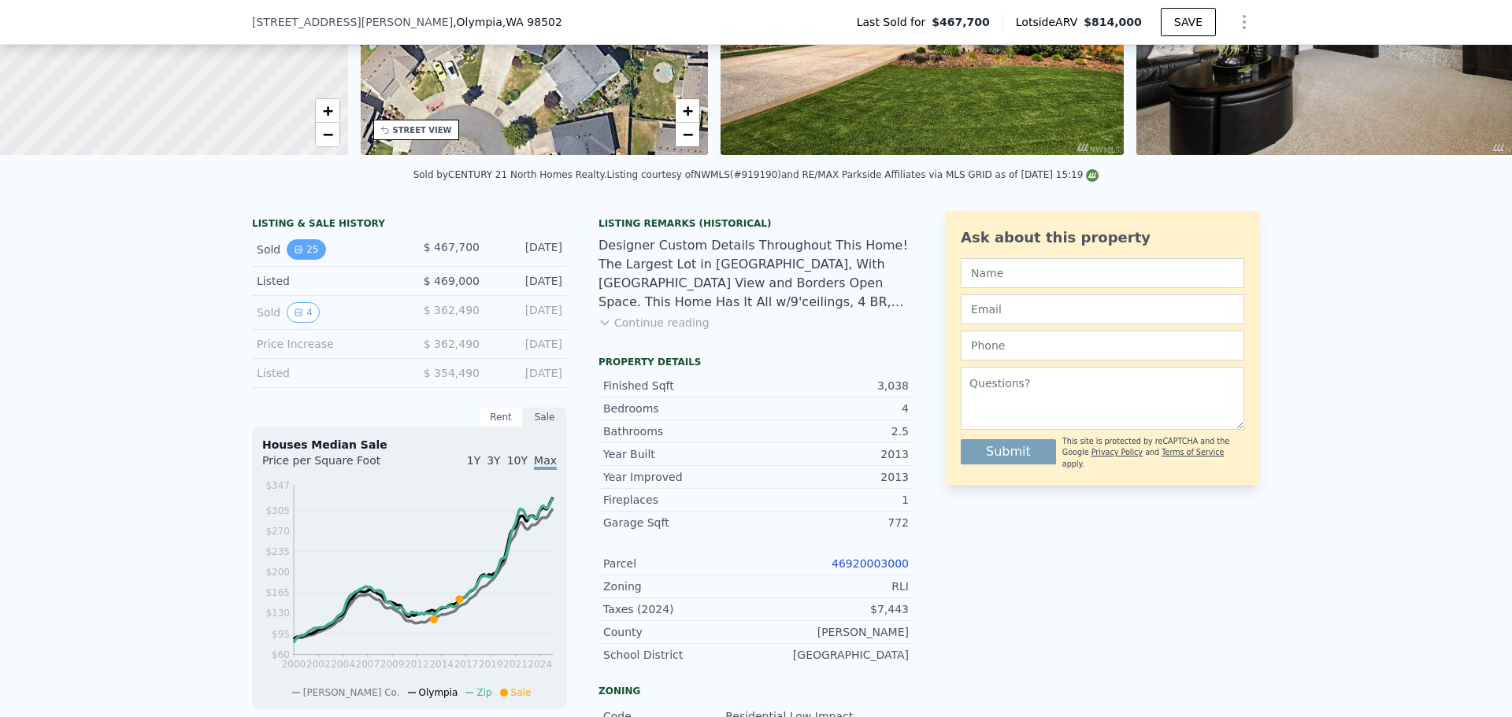
click at [295, 253] on icon "View historical data" at bounding box center [298, 249] width 6 height 6
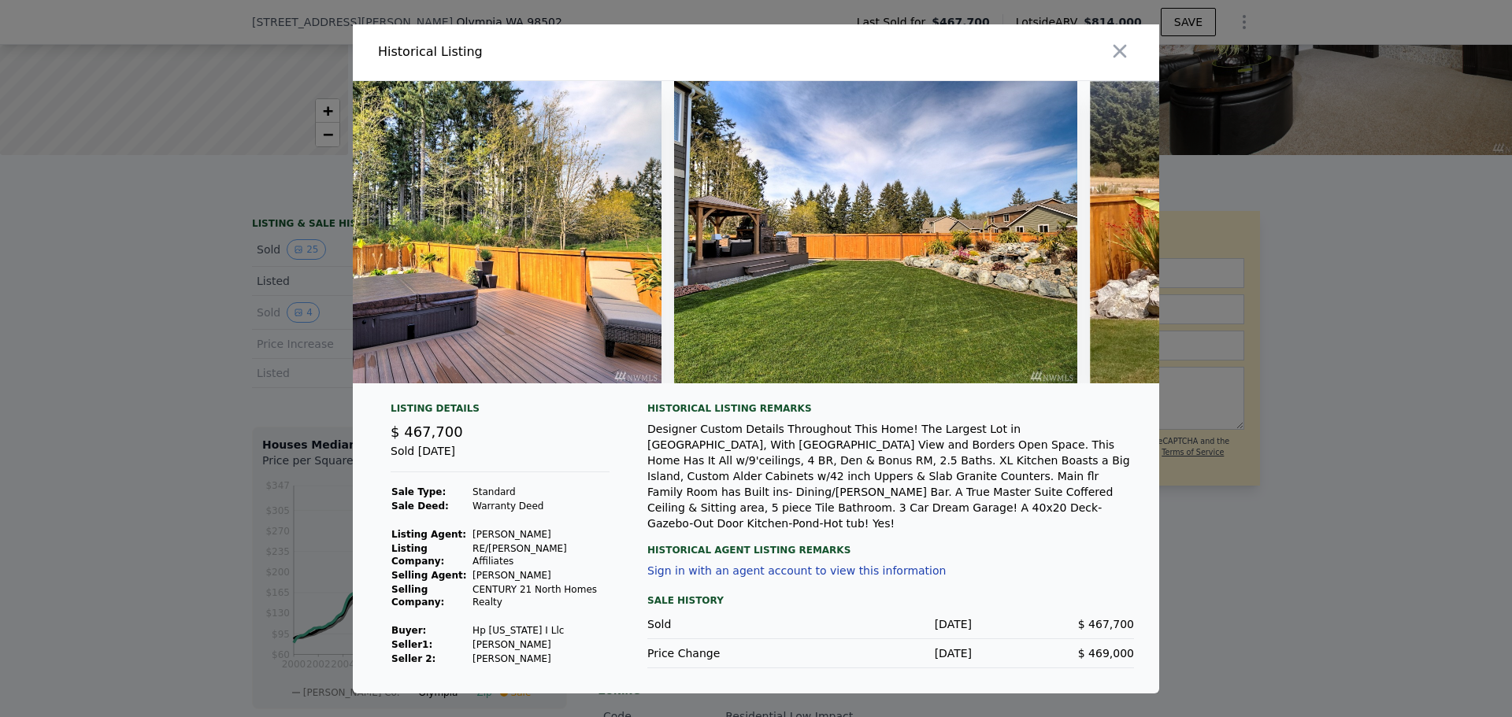
scroll to position [0, 9091]
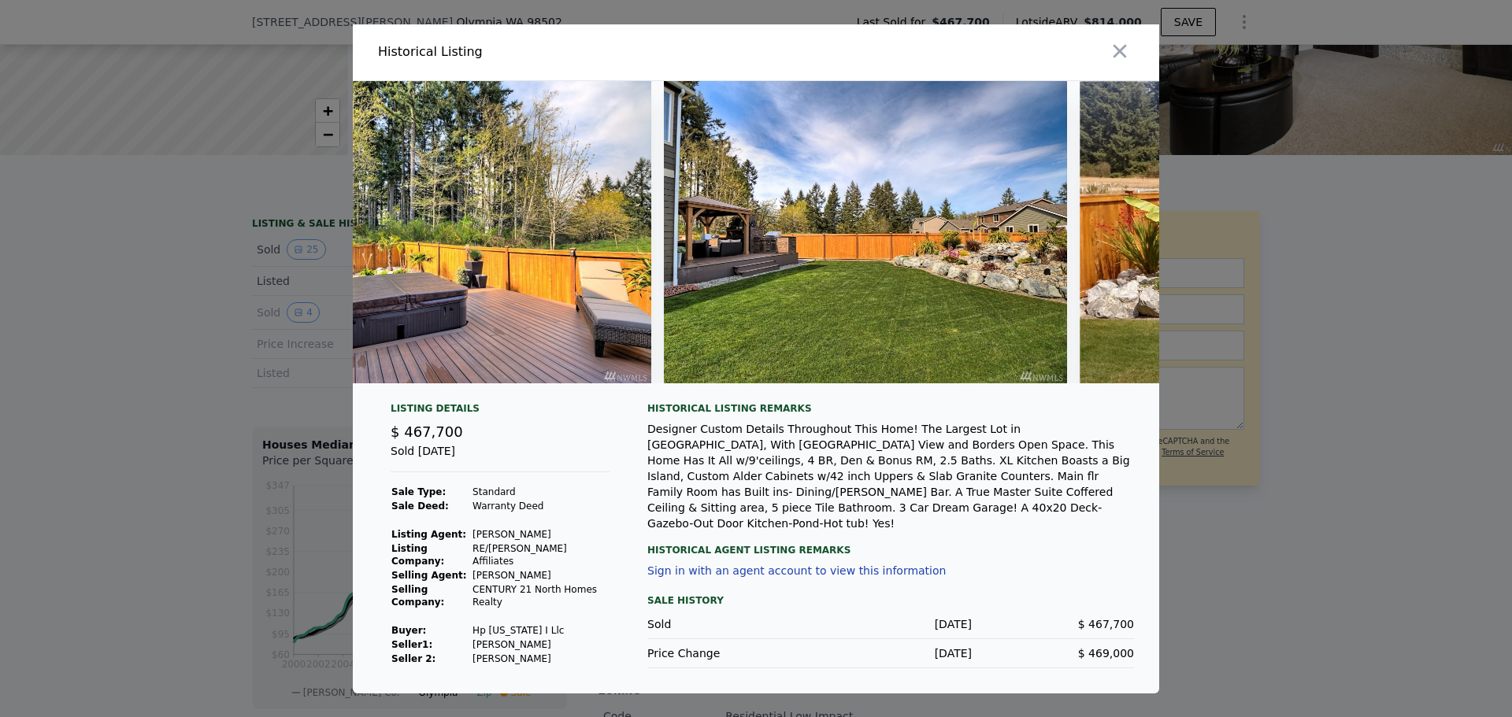
click at [1298, 381] on div at bounding box center [756, 358] width 1512 height 717
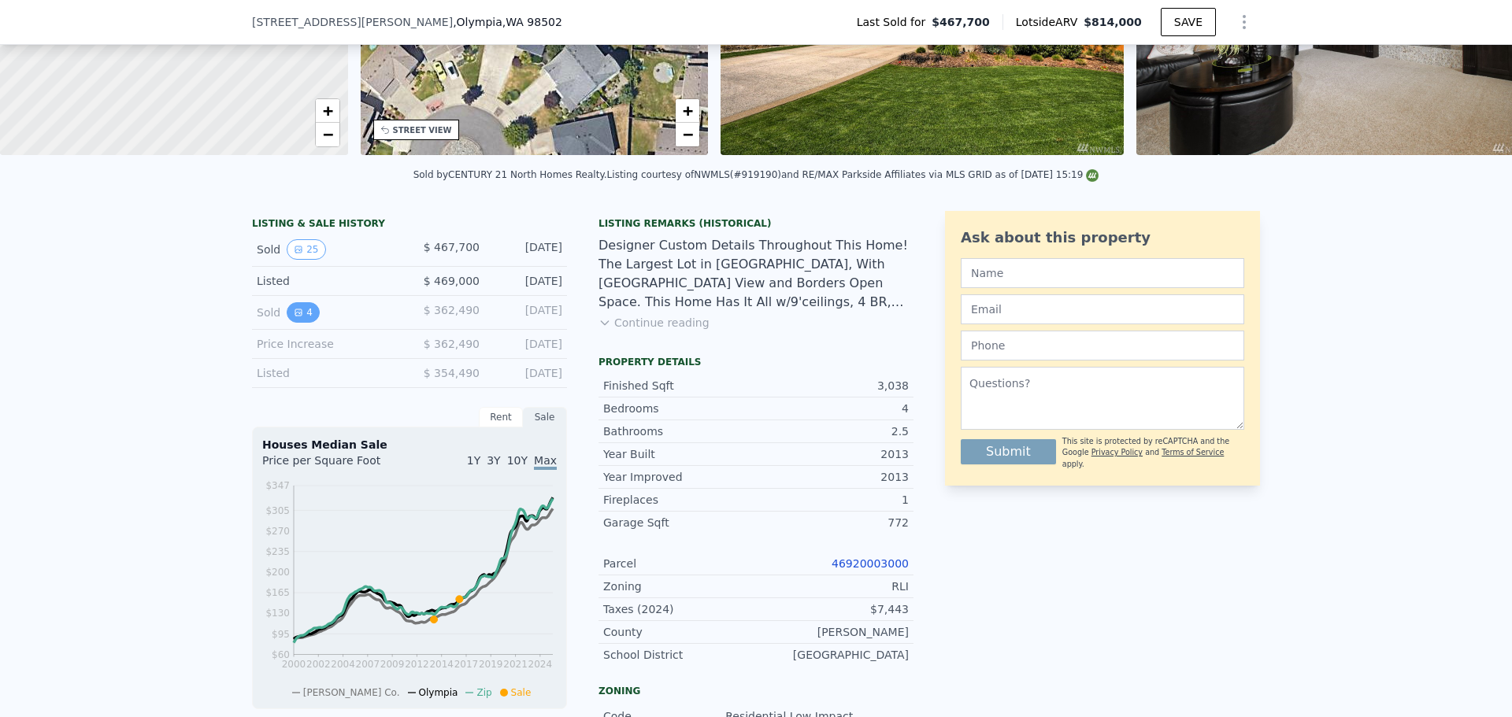
click at [294, 314] on button "4" at bounding box center [303, 312] width 33 height 20
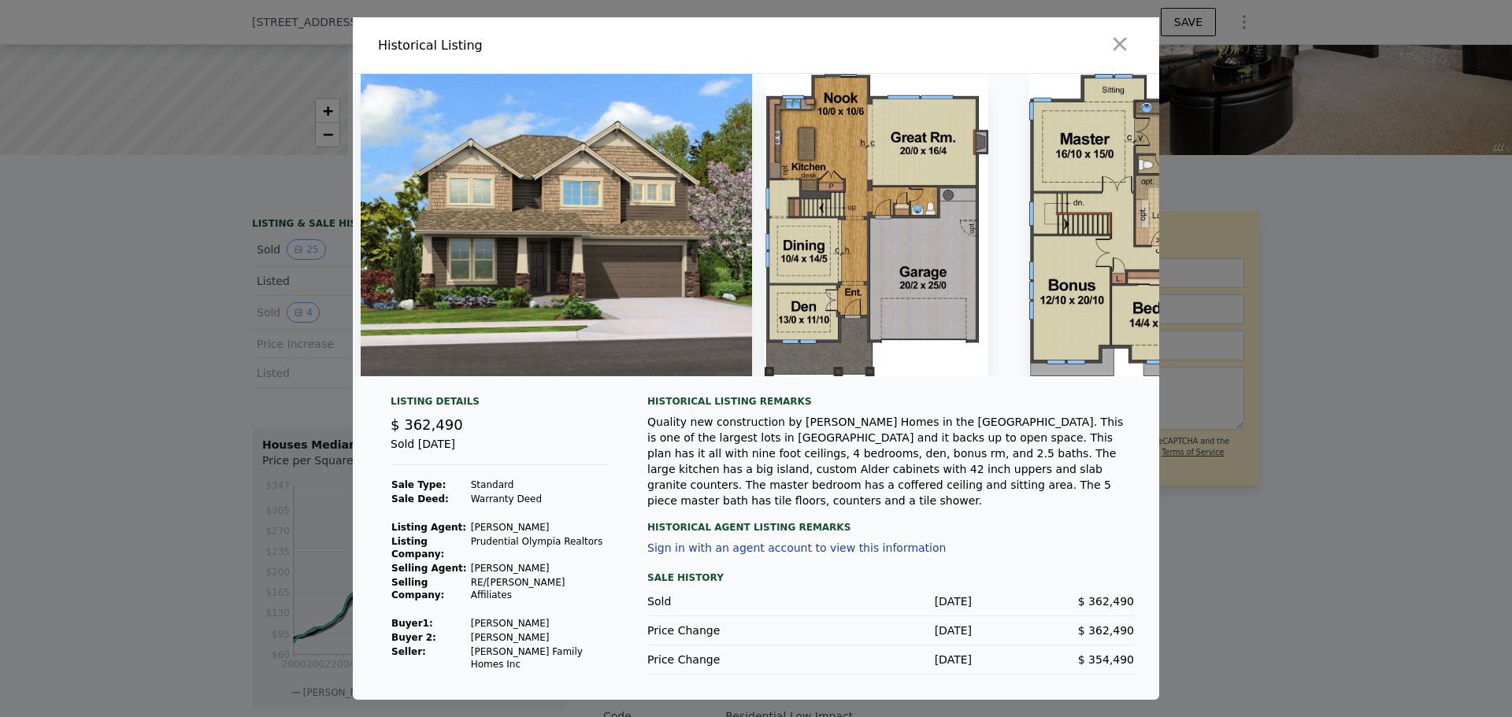
scroll to position [0, 556]
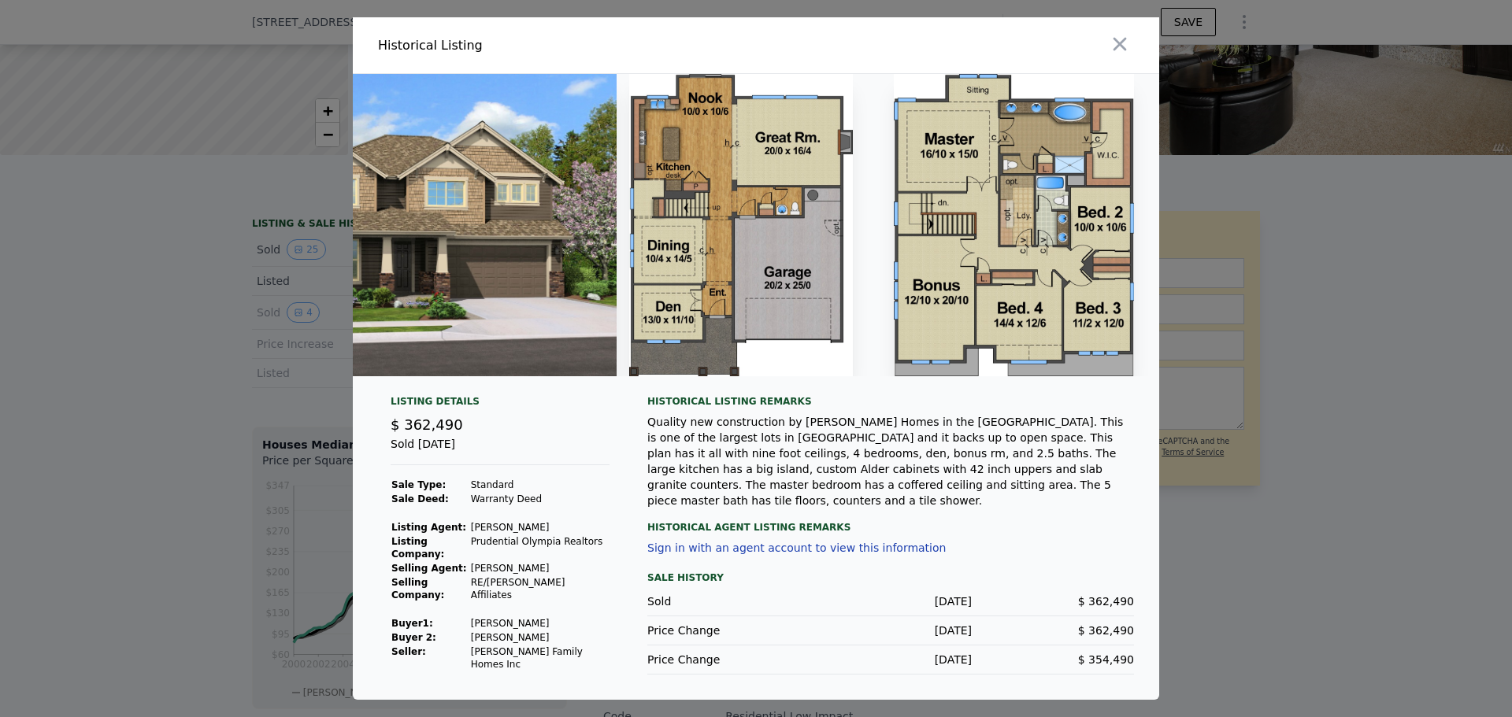
click at [525, 21] on div "Historical Listing" at bounding box center [756, 45] width 806 height 57
click at [518, 16] on div at bounding box center [756, 358] width 1512 height 717
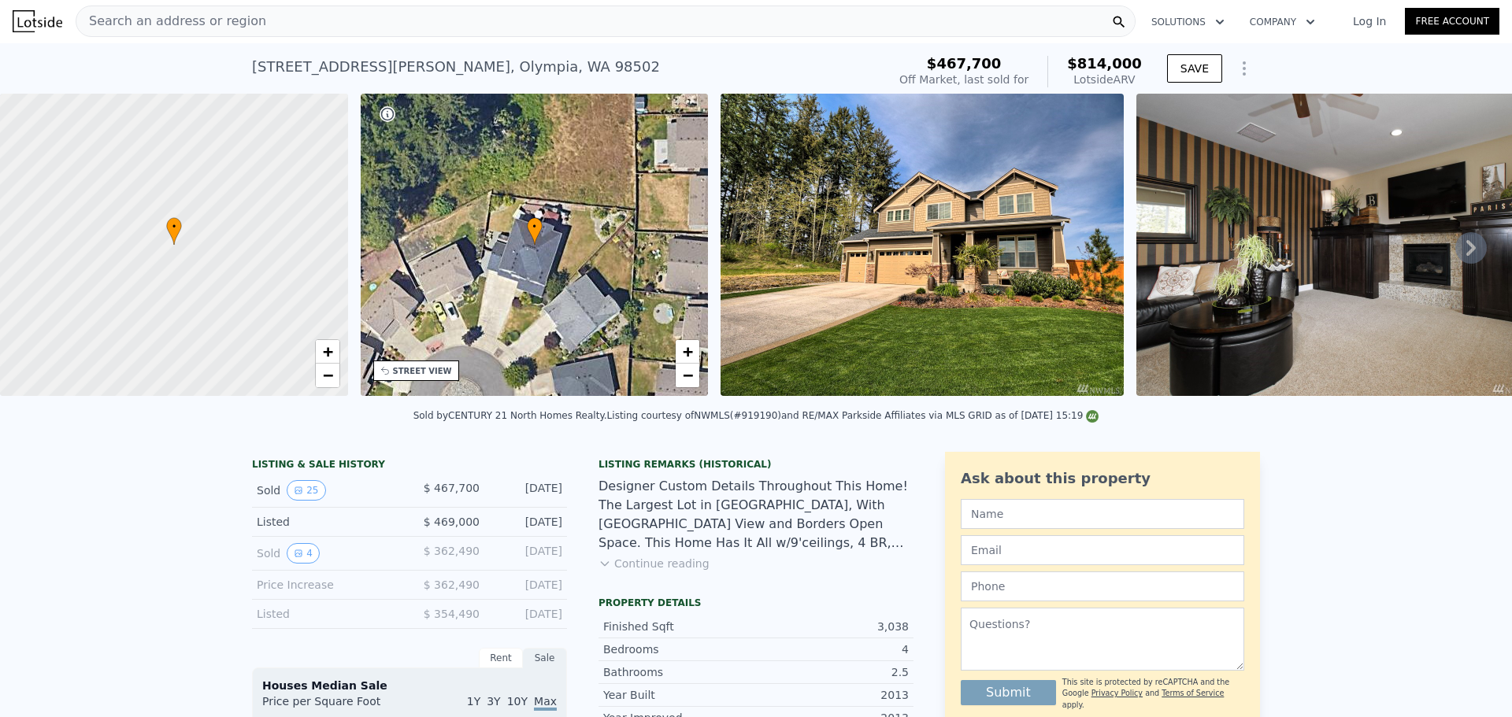
scroll to position [0, 0]
click at [411, 17] on div "Search an address or region" at bounding box center [606, 21] width 1060 height 31
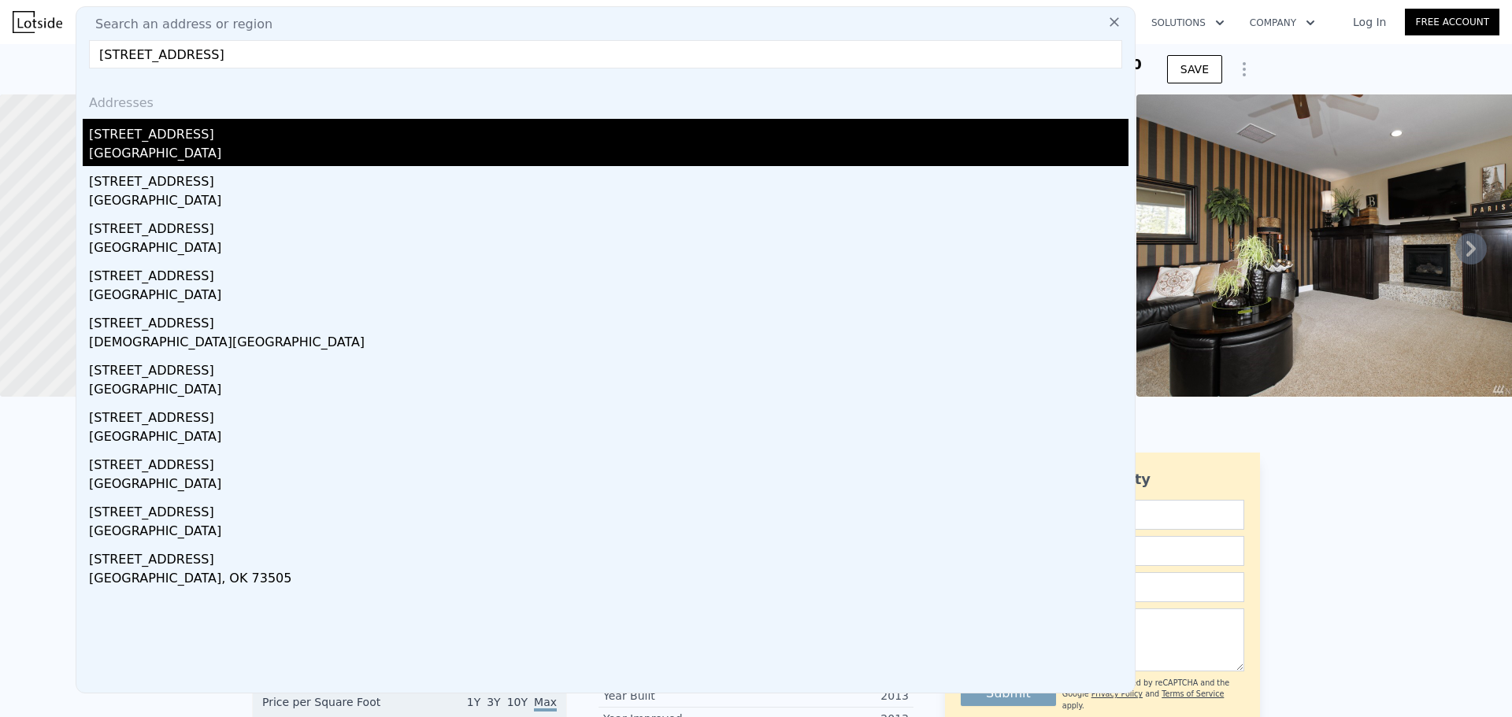
type input "[STREET_ADDRESS]"
click at [198, 133] on div "[STREET_ADDRESS]" at bounding box center [608, 131] width 1039 height 25
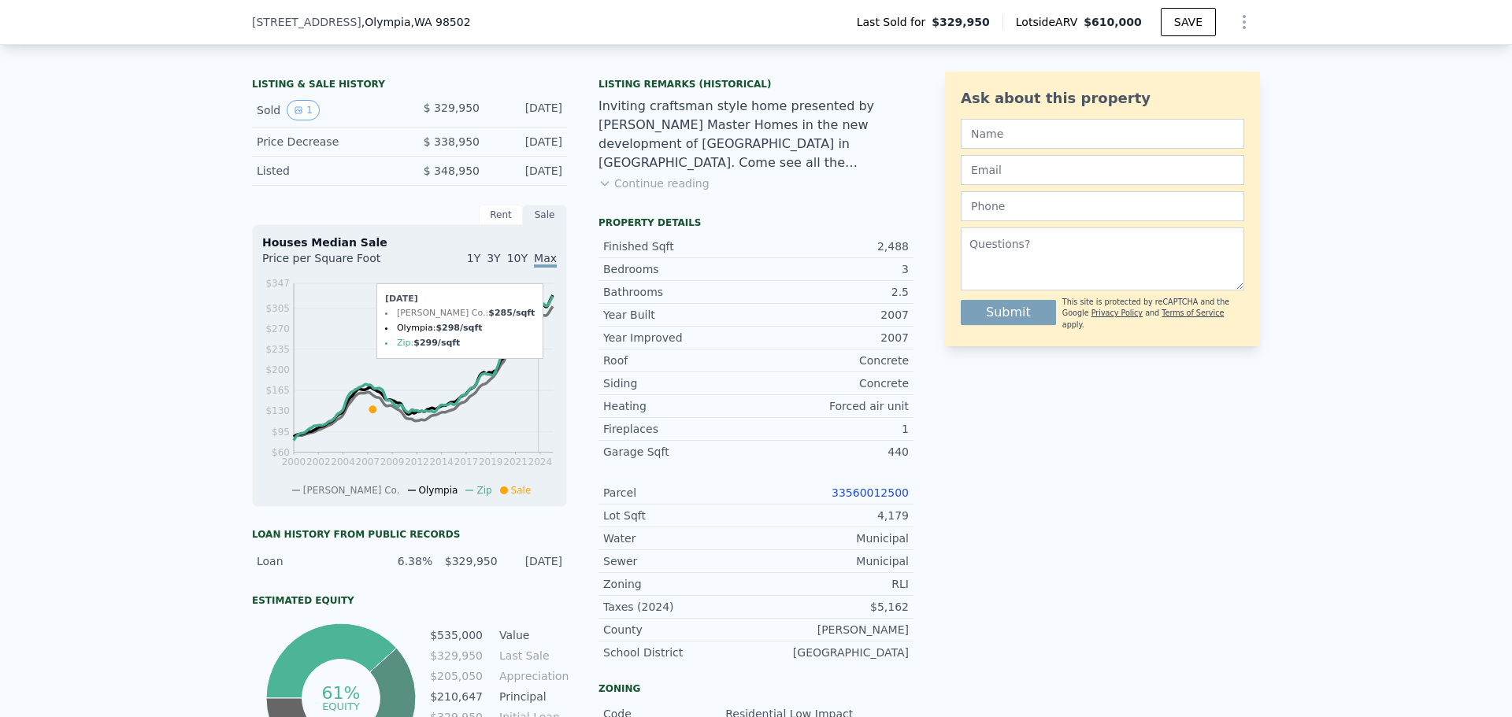
scroll to position [388, 0]
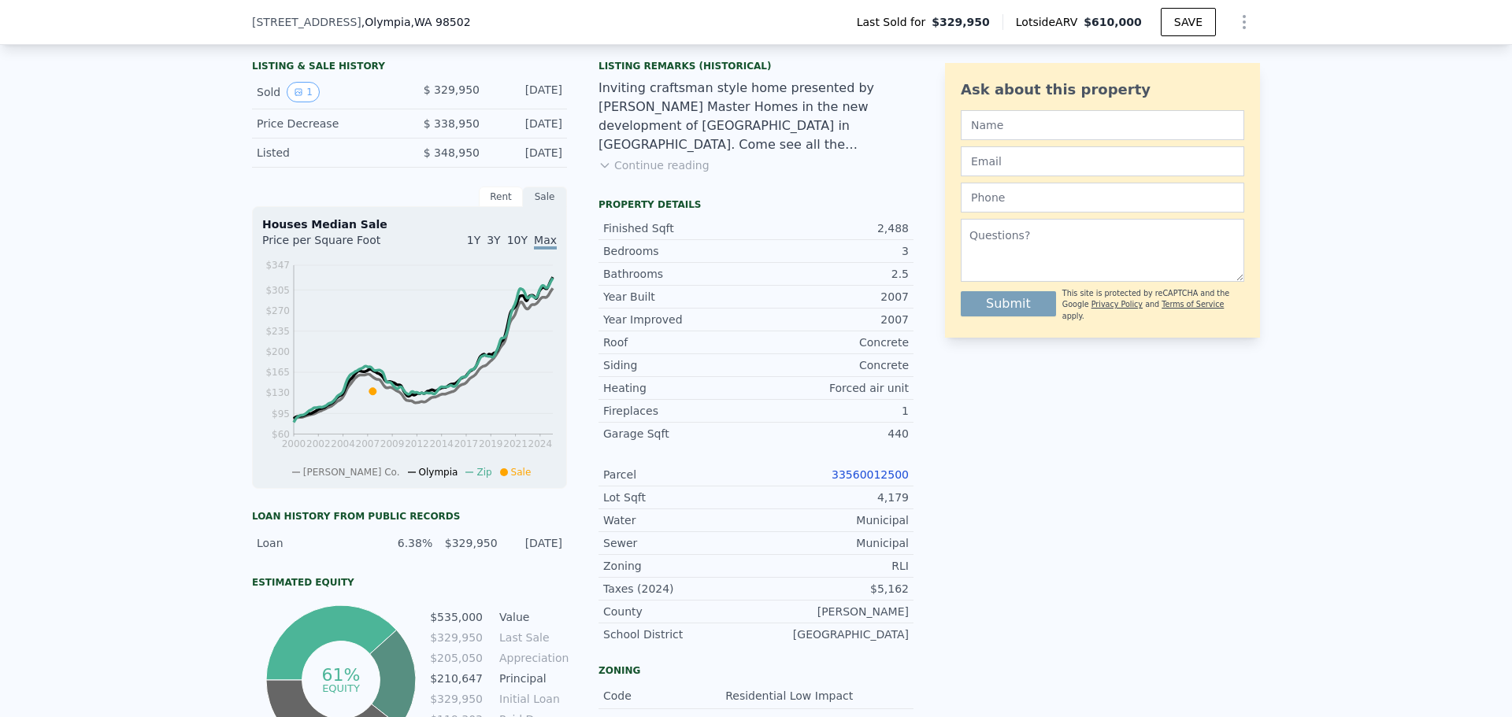
click at [365, 158] on div "Listed" at bounding box center [327, 153] width 140 height 16
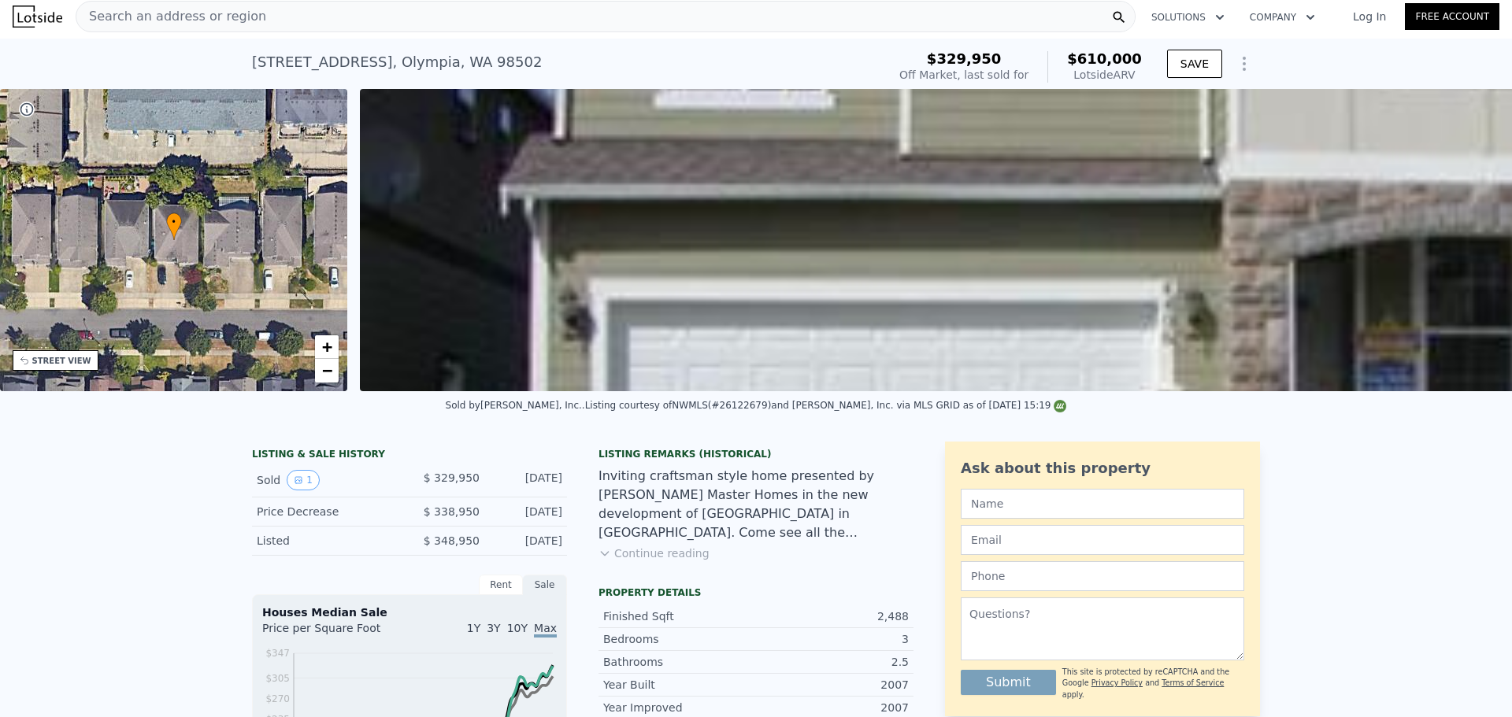
scroll to position [0, 0]
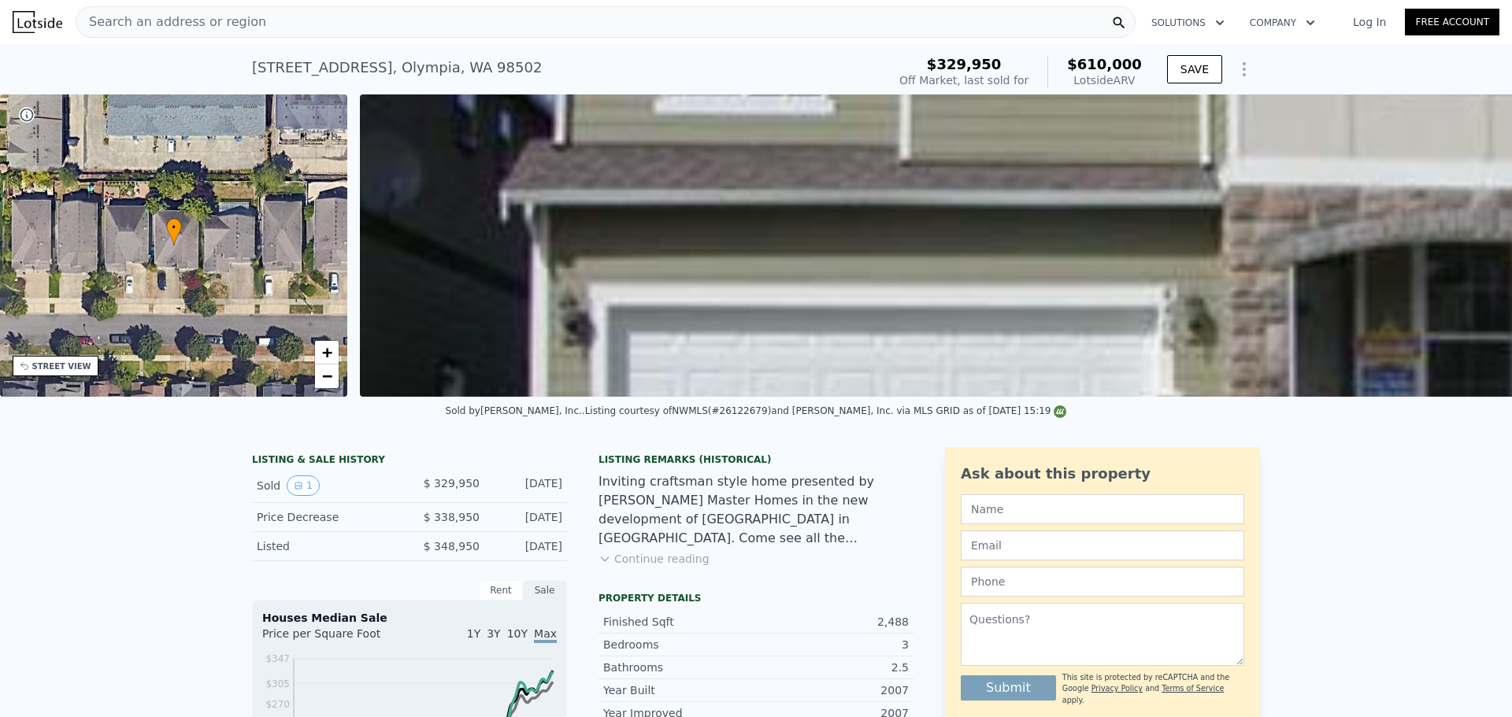
click at [402, 31] on div "Search an address or region" at bounding box center [606, 21] width 1060 height 31
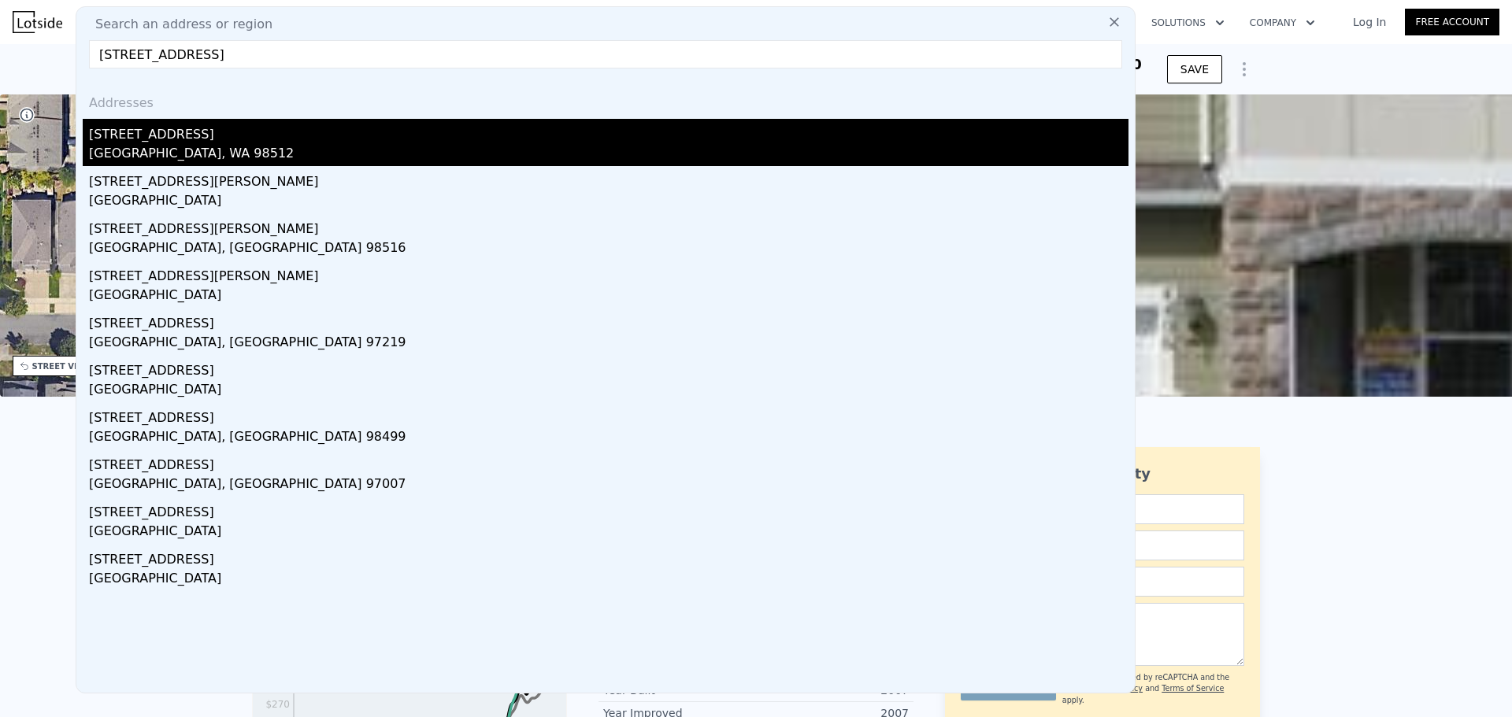
type input "[STREET_ADDRESS]"
click at [270, 154] on div "[GEOGRAPHIC_DATA], WA 98512" at bounding box center [608, 155] width 1039 height 22
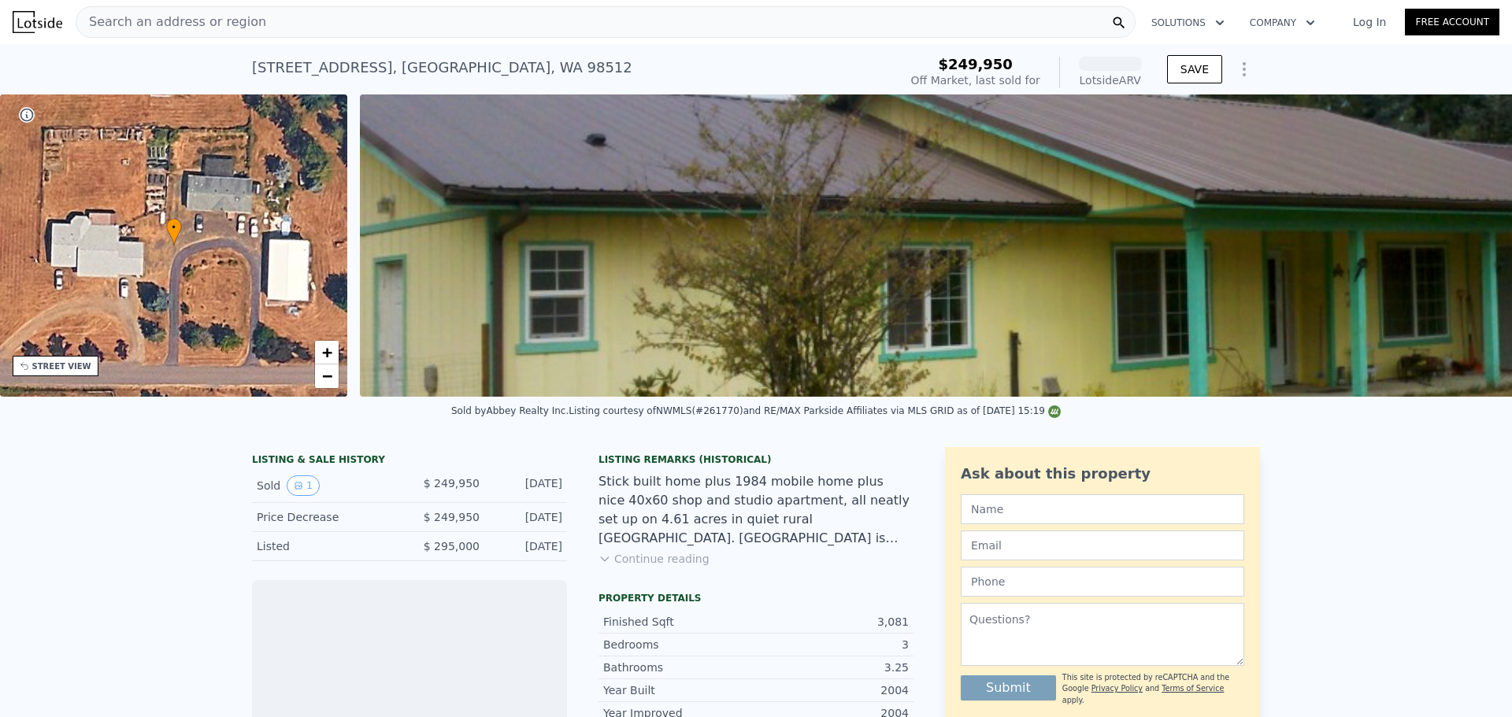
click at [626, 391] on img at bounding box center [1109, 245] width 1499 height 302
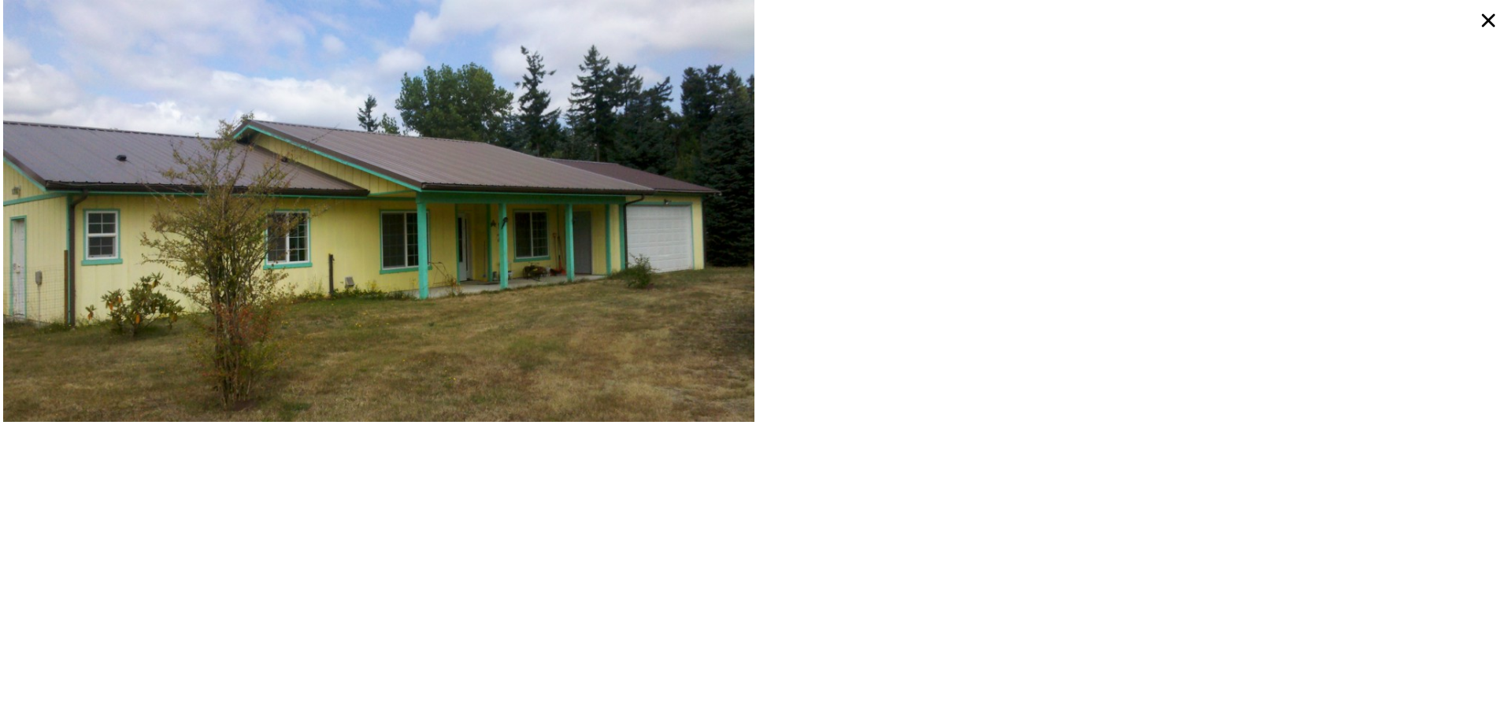
click at [1486, 22] on icon at bounding box center [1488, 20] width 13 height 13
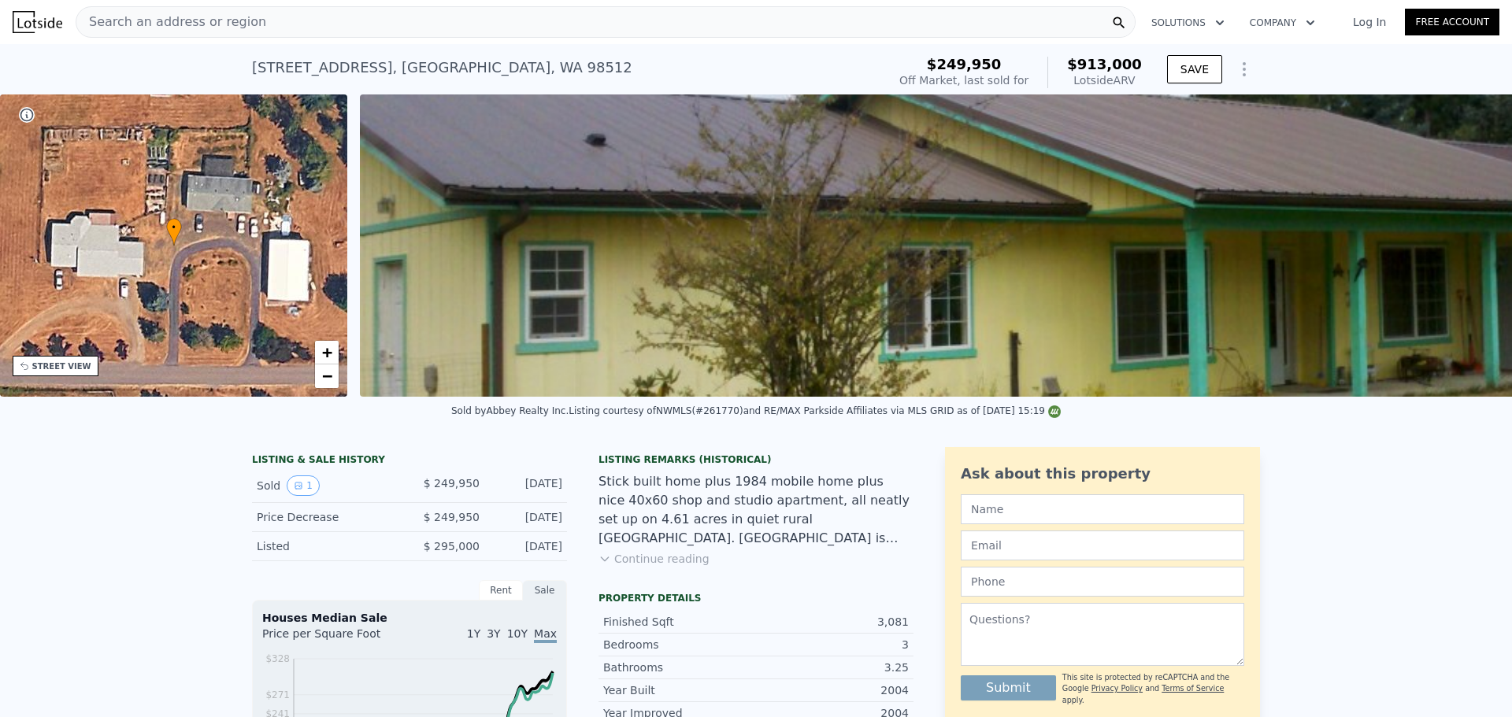
click at [476, 17] on div "Search an address or region" at bounding box center [606, 21] width 1060 height 31
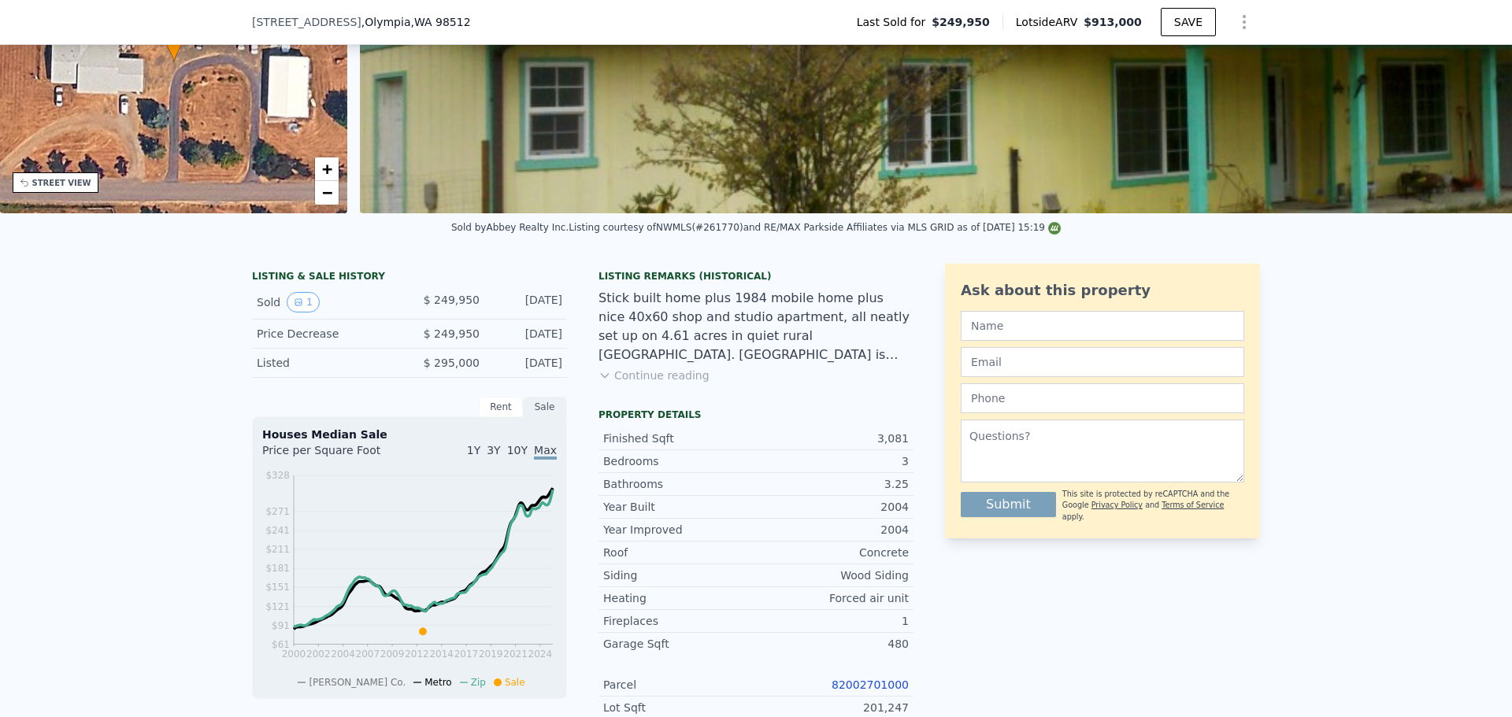
scroll to position [6, 0]
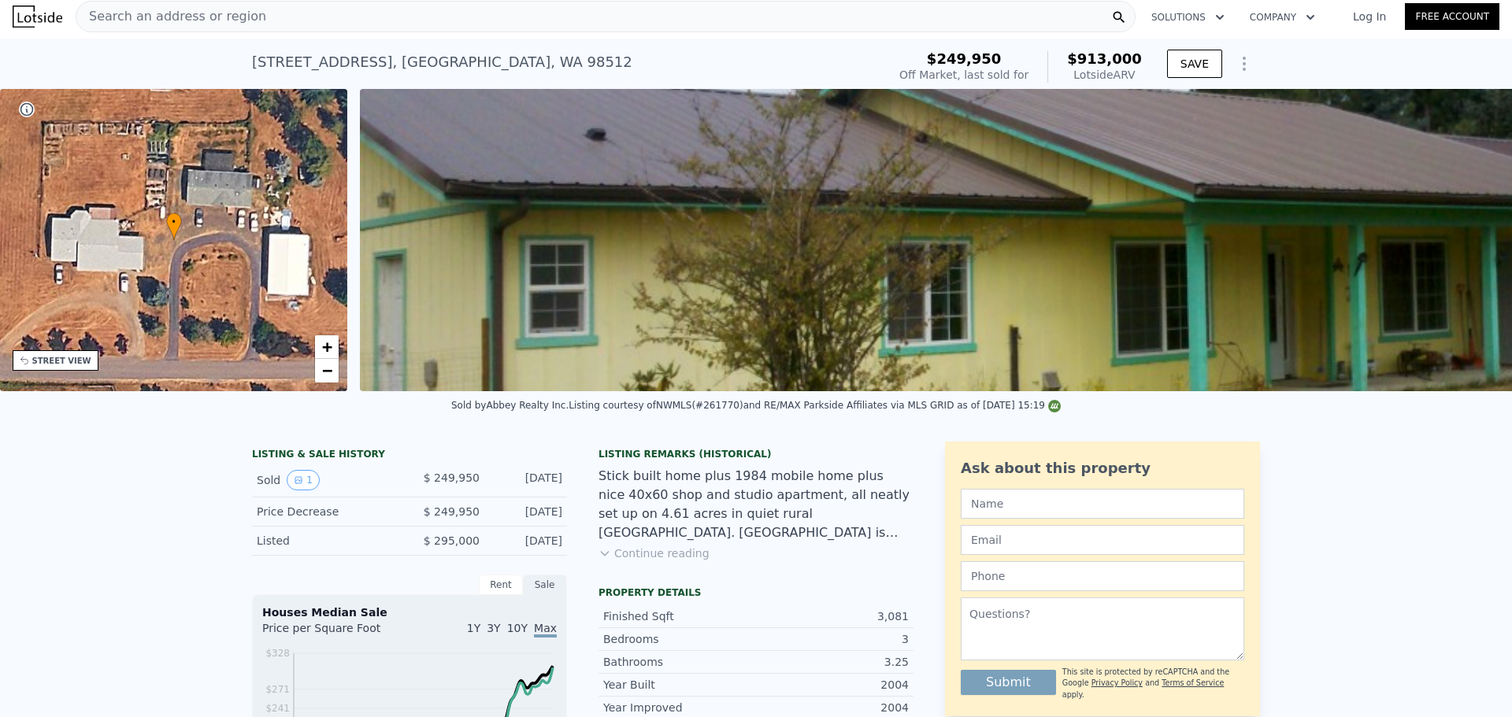
click at [378, 29] on div "Search an address or region" at bounding box center [606, 16] width 1060 height 31
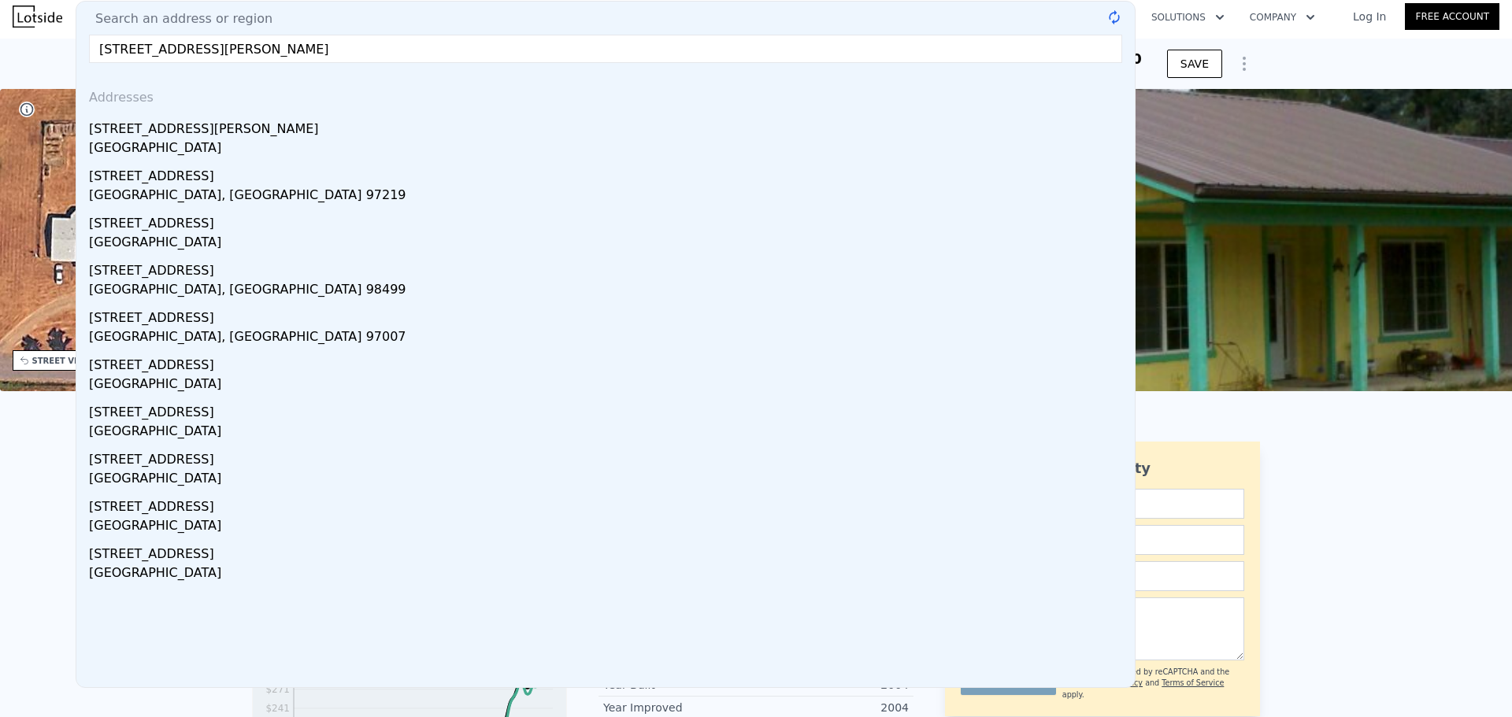
type input "[STREET_ADDRESS][PERSON_NAME]"
click at [1104, 21] on rect at bounding box center [1114, 17] width 20 height 20
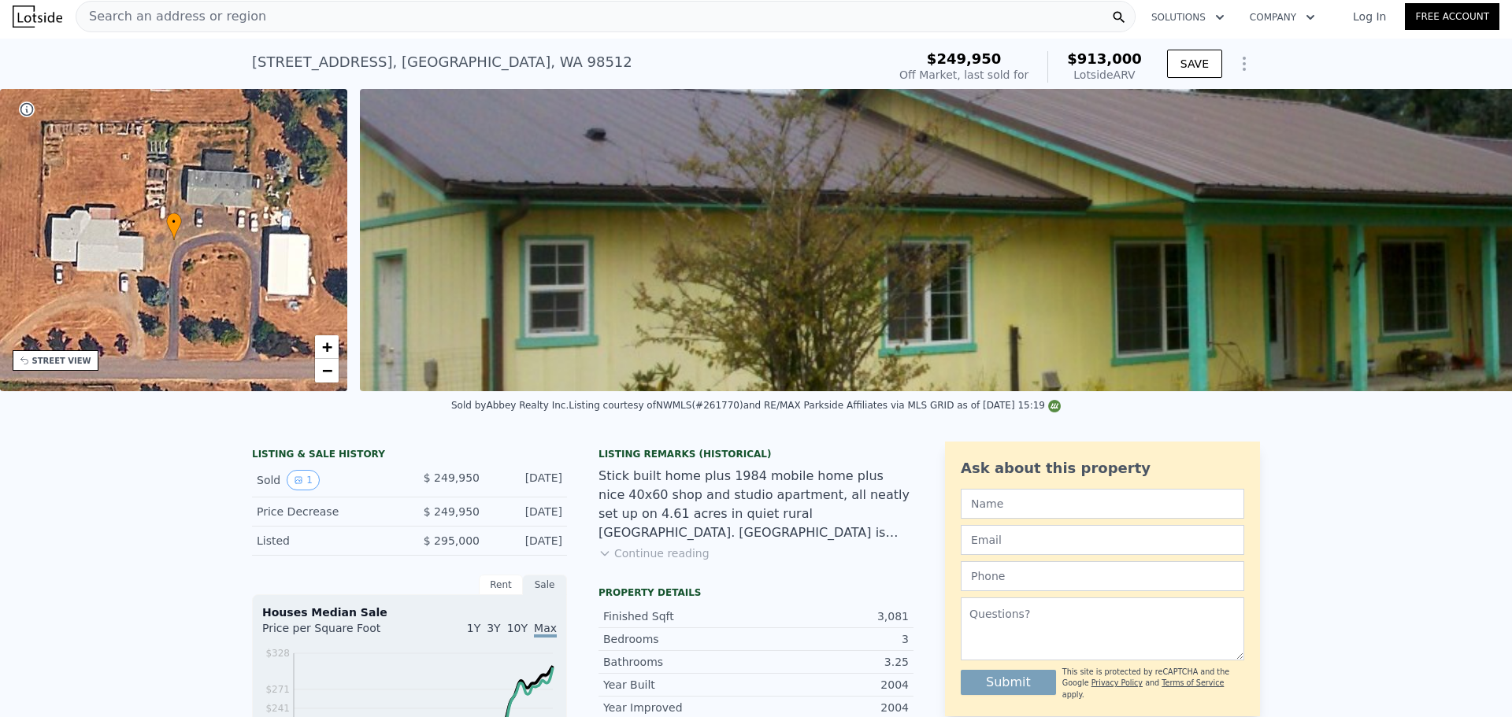
click at [965, 14] on div "Search an address or region" at bounding box center [606, 16] width 1060 height 31
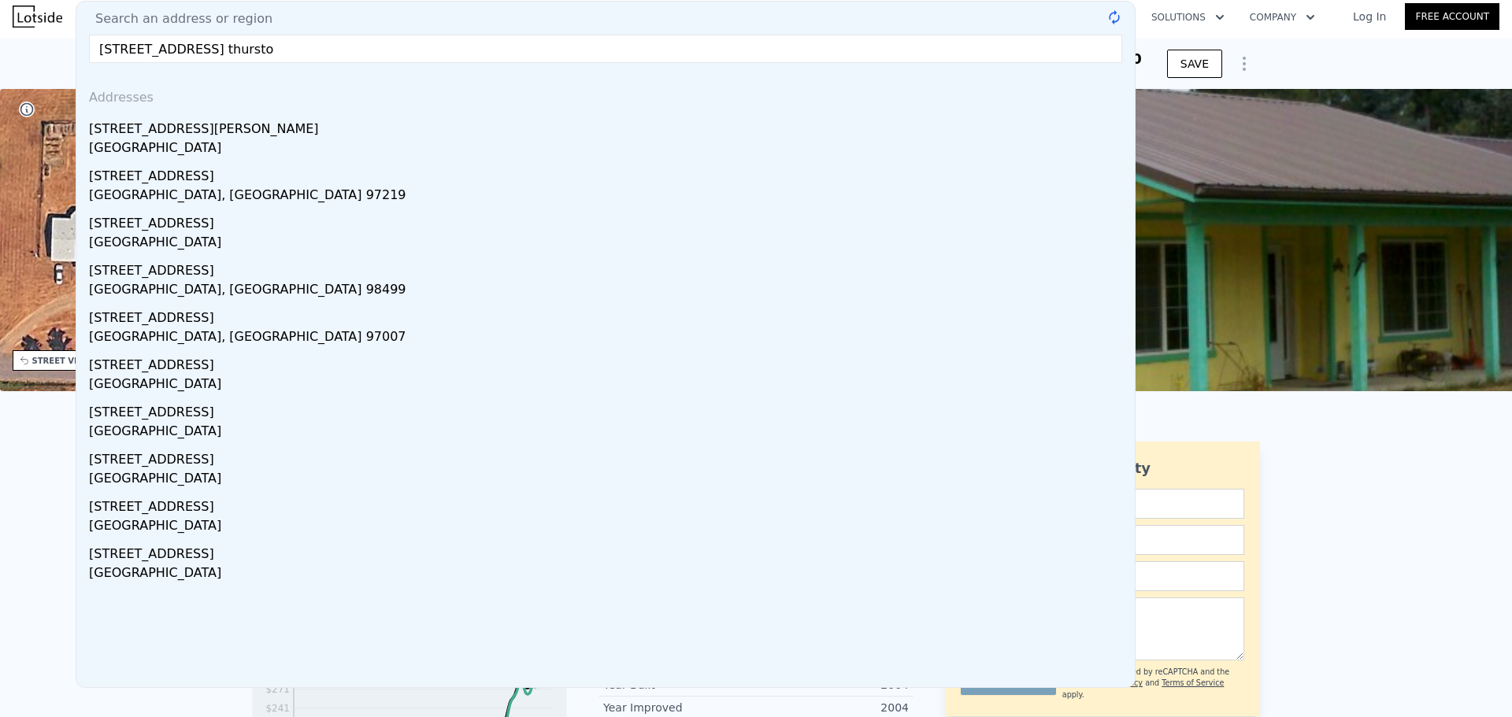
type input "[STREET_ADDRESS][PERSON_NAME]"
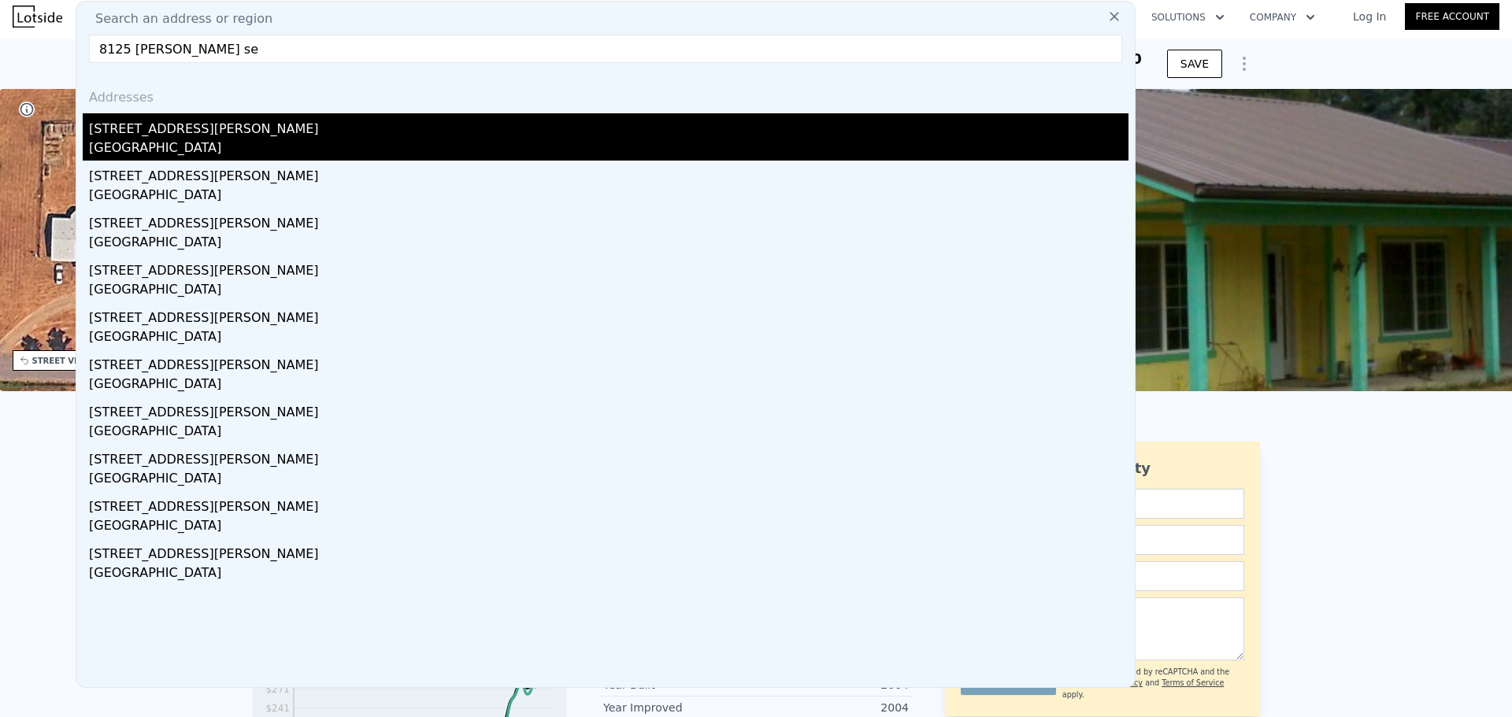
type input "8125 [PERSON_NAME] se"
click at [307, 118] on div "[STREET_ADDRESS][PERSON_NAME]" at bounding box center [608, 125] width 1039 height 25
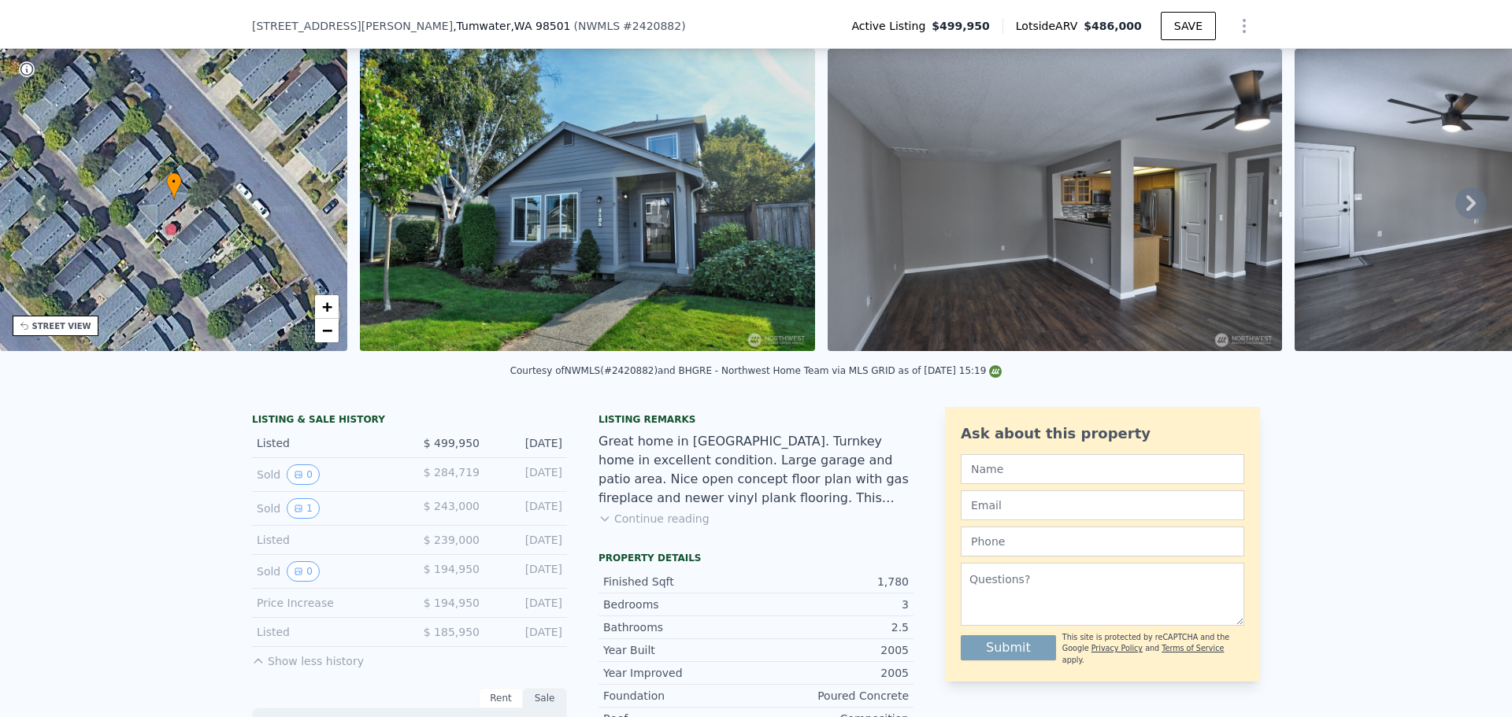
scroll to position [79, 0]
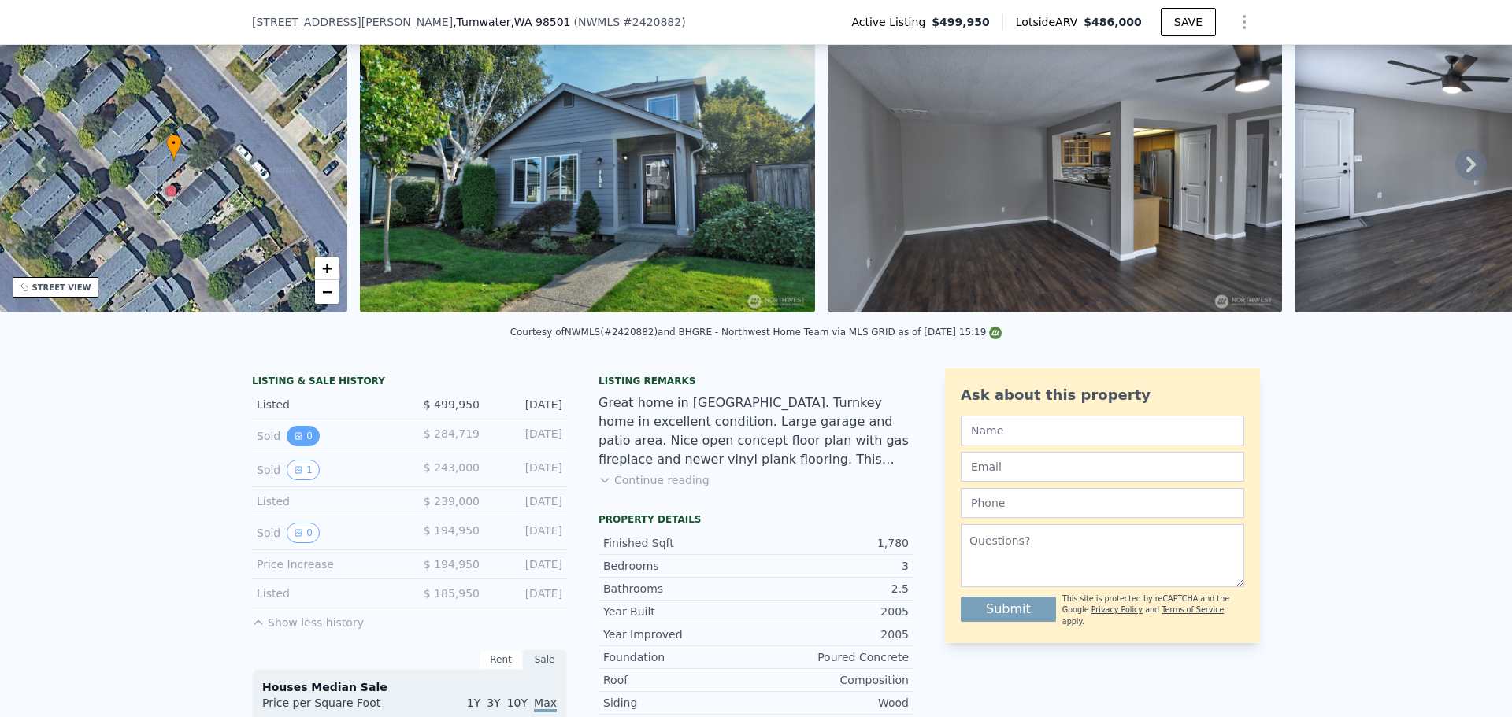
click at [295, 439] on icon "View historical data" at bounding box center [298, 436] width 6 height 6
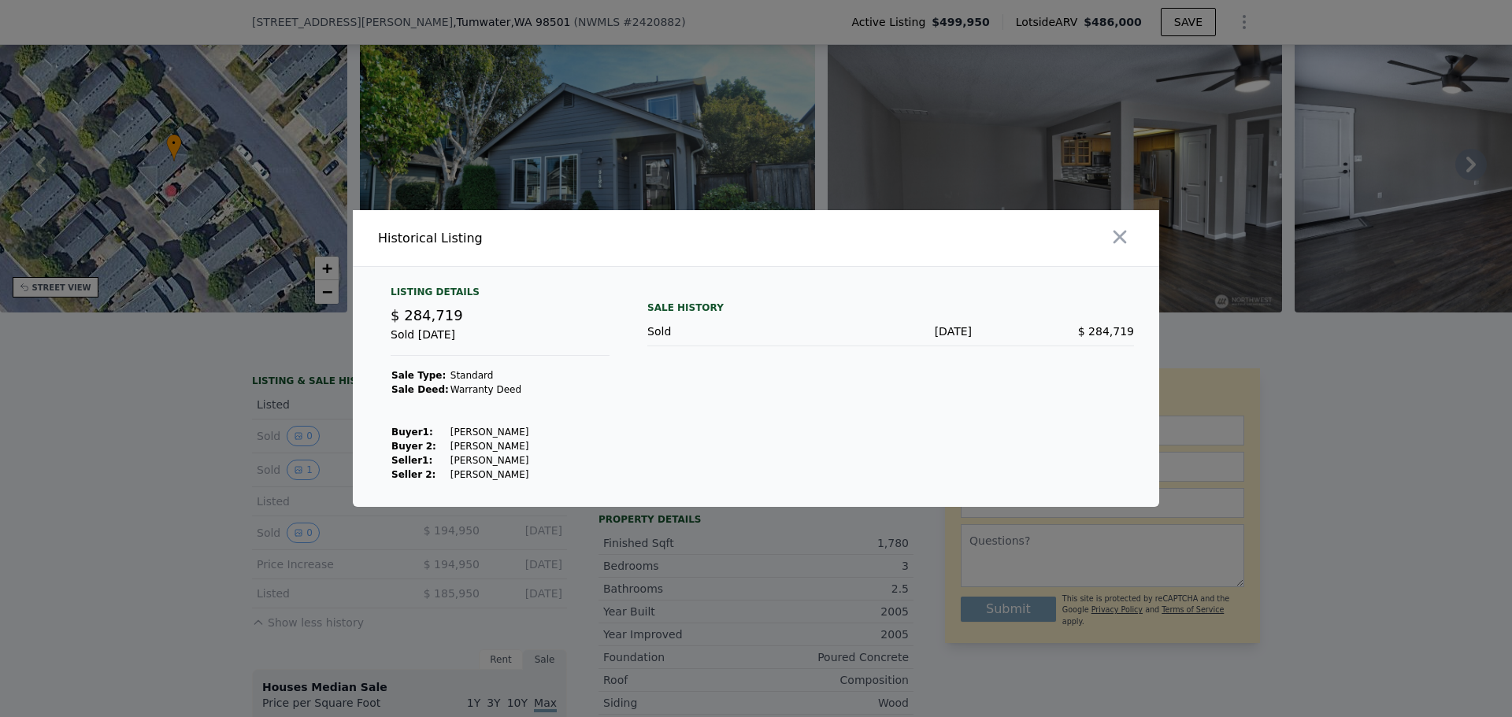
click at [277, 393] on div at bounding box center [756, 358] width 1512 height 717
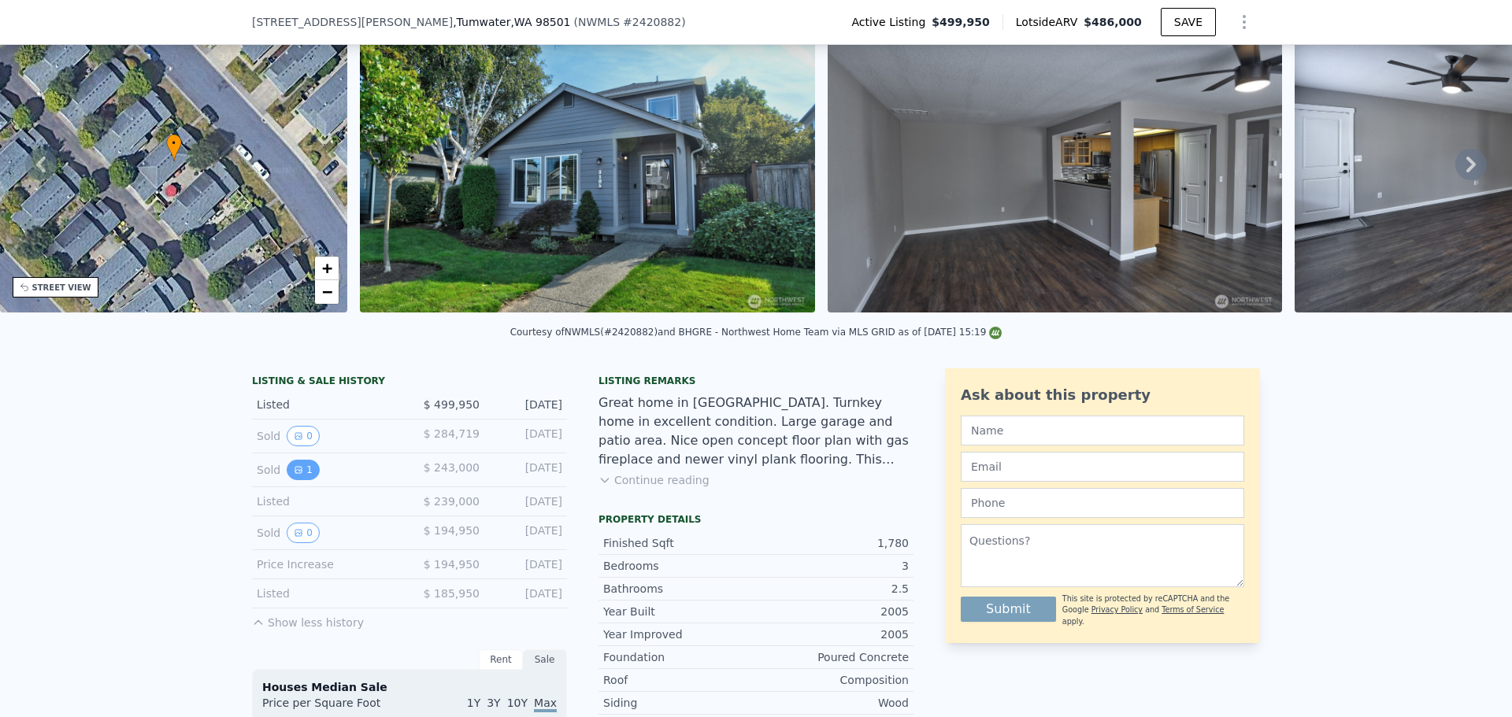
click at [295, 473] on icon "View historical data" at bounding box center [298, 470] width 6 height 6
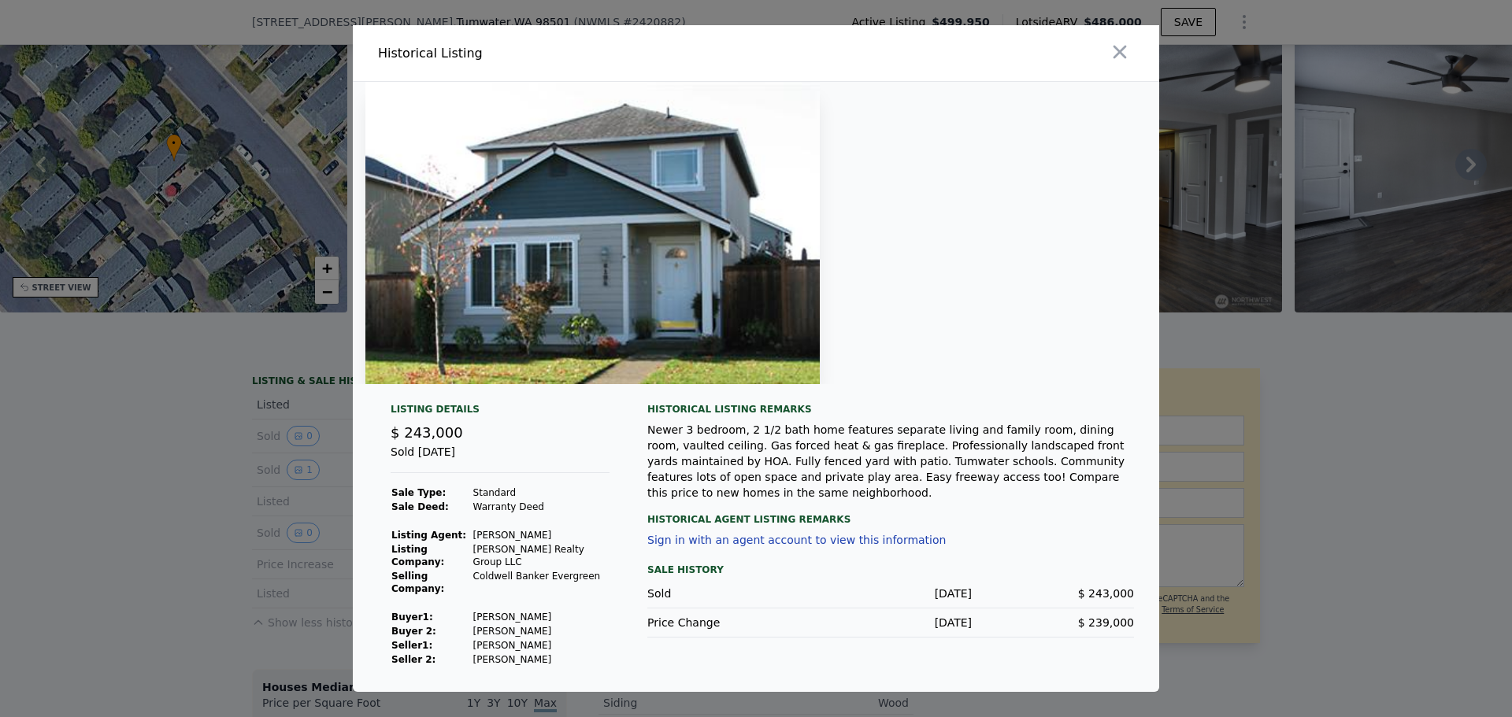
click at [271, 479] on div at bounding box center [756, 358] width 1512 height 717
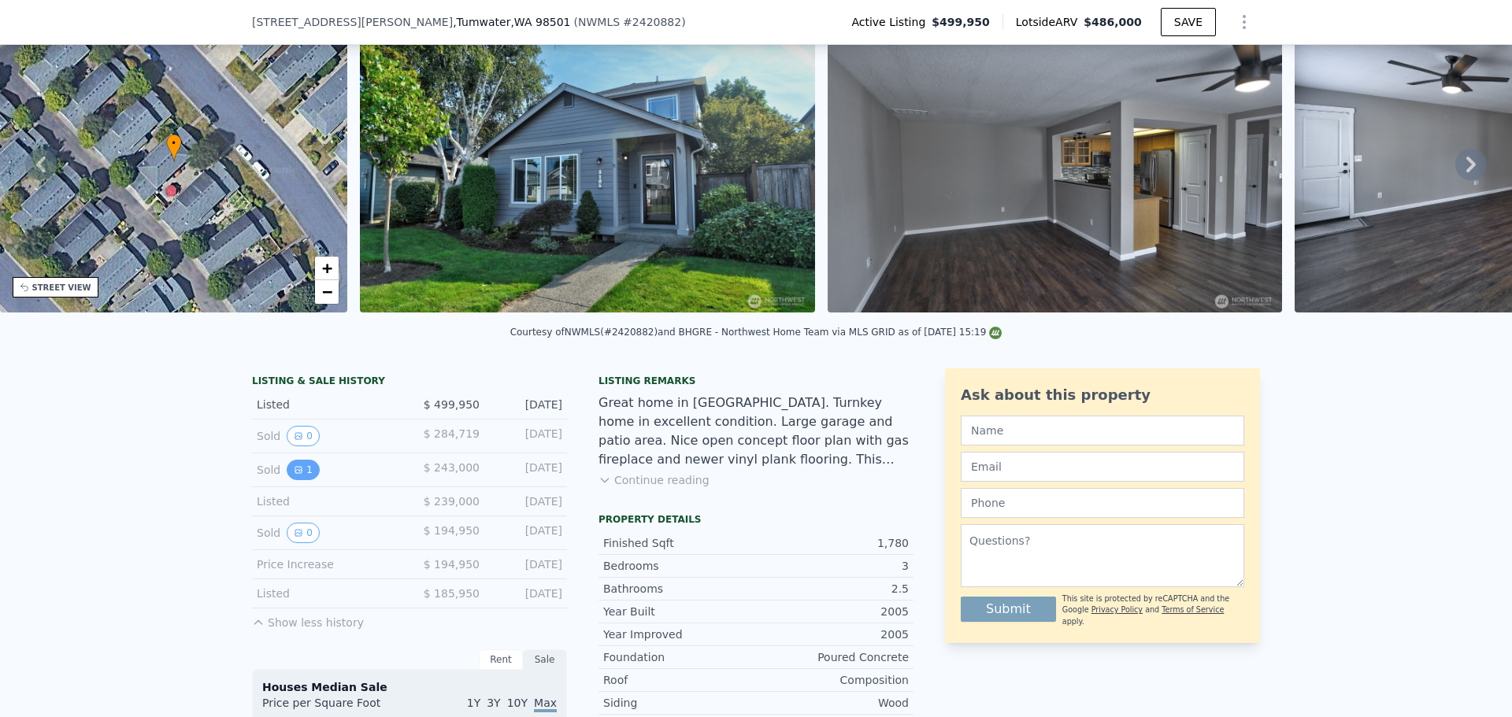
click at [291, 476] on button "1" at bounding box center [303, 470] width 33 height 20
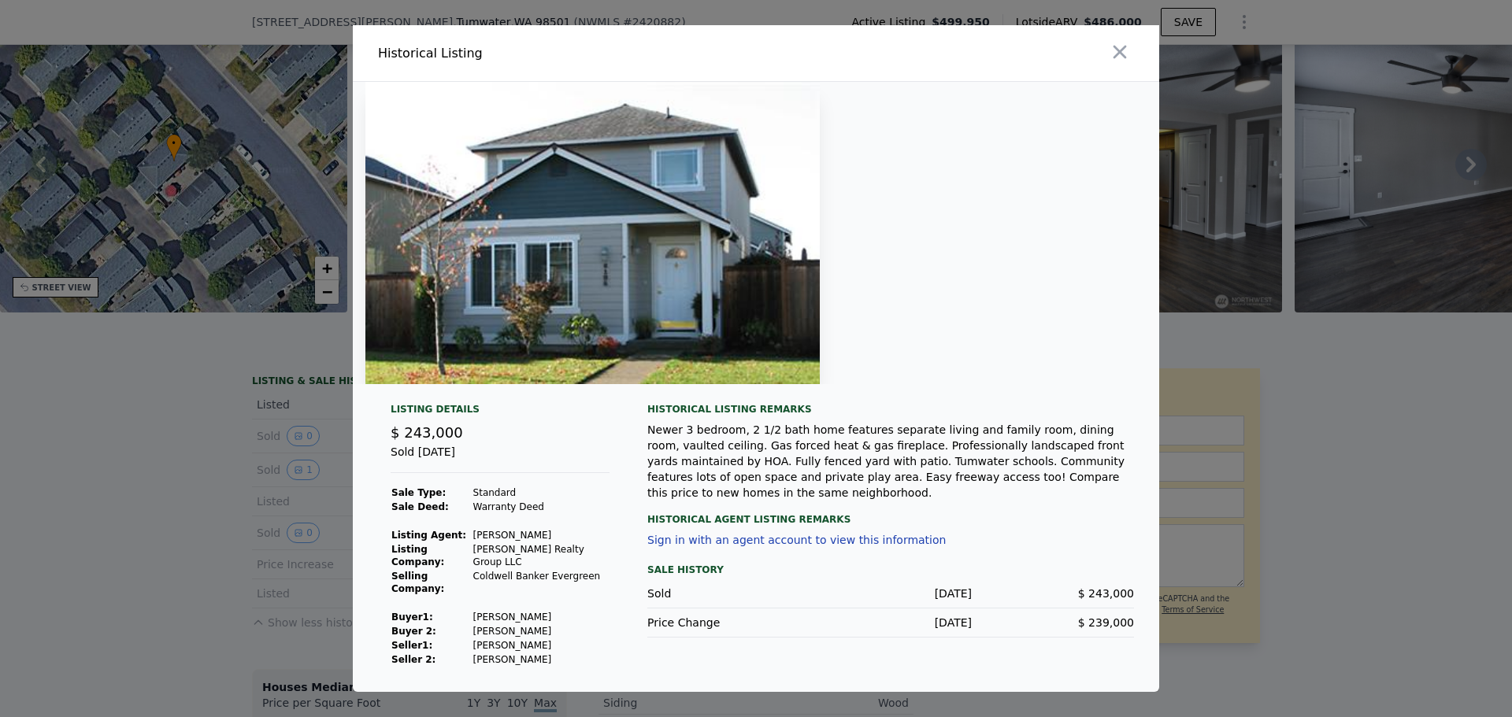
click at [257, 460] on div "​ Historical Listing Listing Details $ 243,000 Sold [DATE] Sale Type: Standard …" at bounding box center [756, 358] width 1512 height 717
click at [287, 448] on div at bounding box center [756, 358] width 1512 height 717
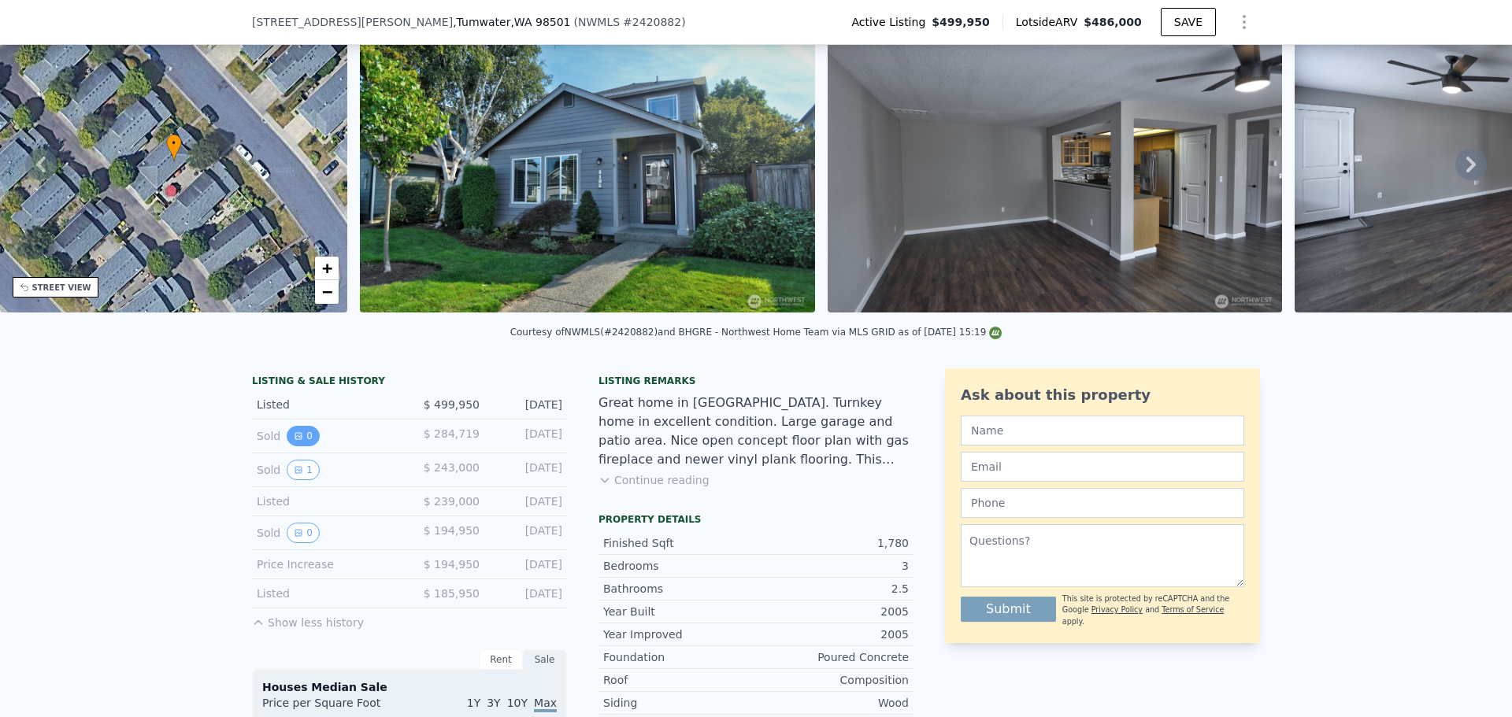
click at [294, 441] on icon "View historical data" at bounding box center [298, 435] width 9 height 9
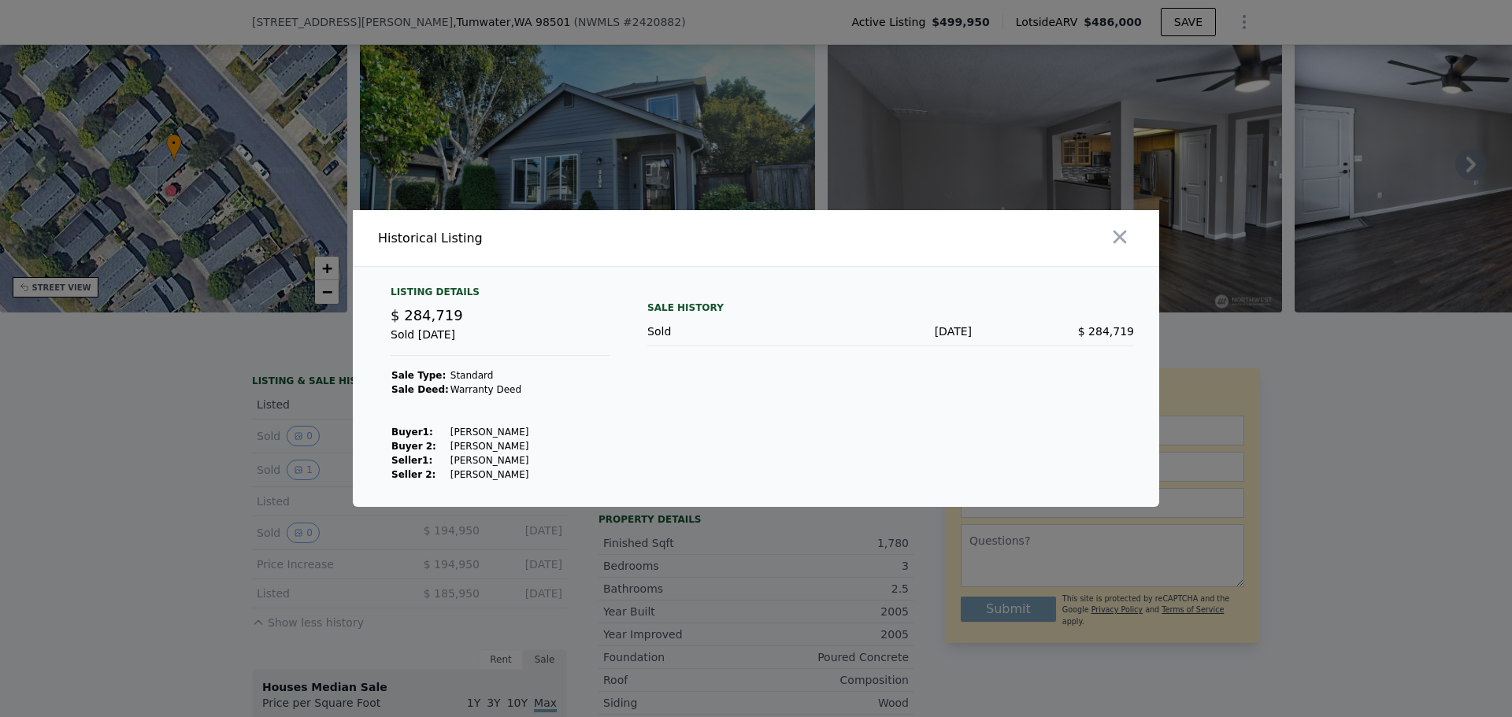
click at [293, 446] on div at bounding box center [756, 358] width 1512 height 717
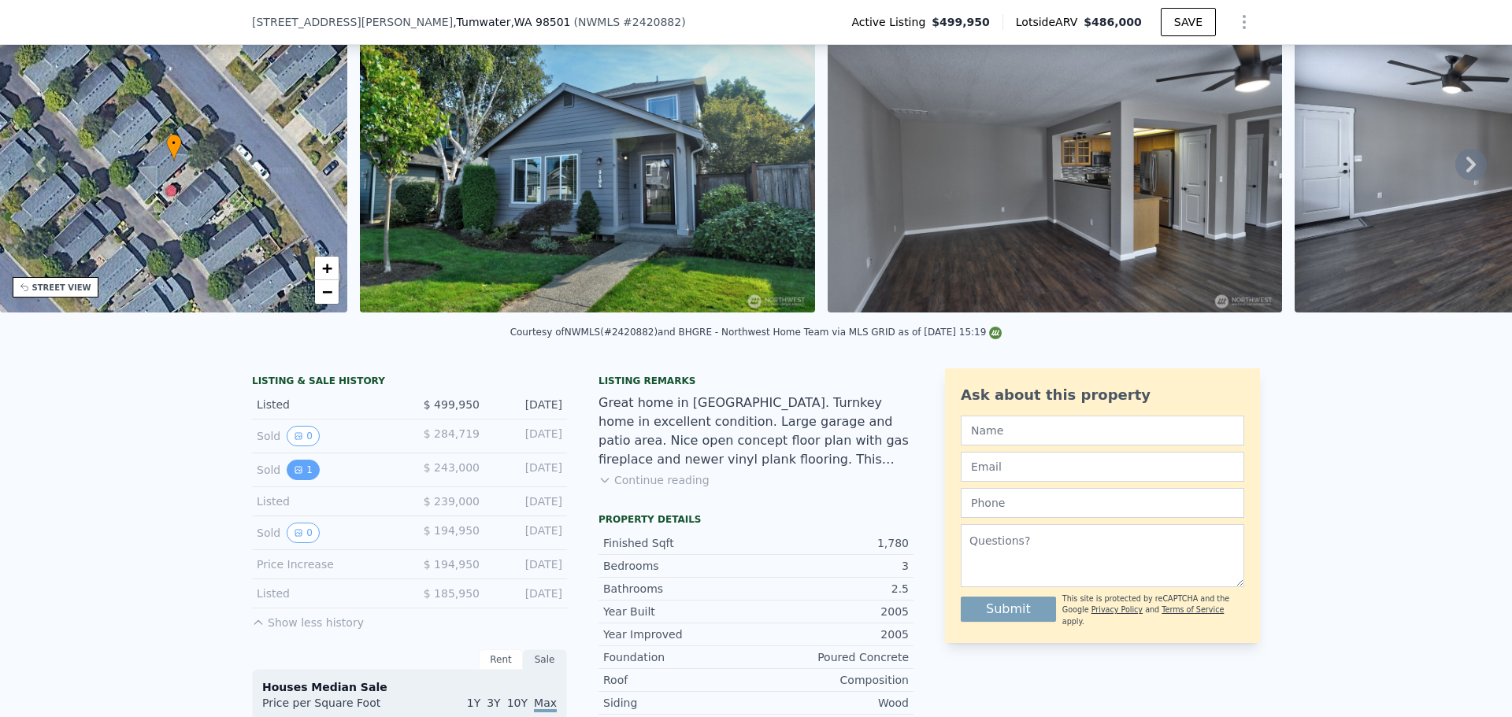
click at [291, 474] on button "1" at bounding box center [303, 470] width 33 height 20
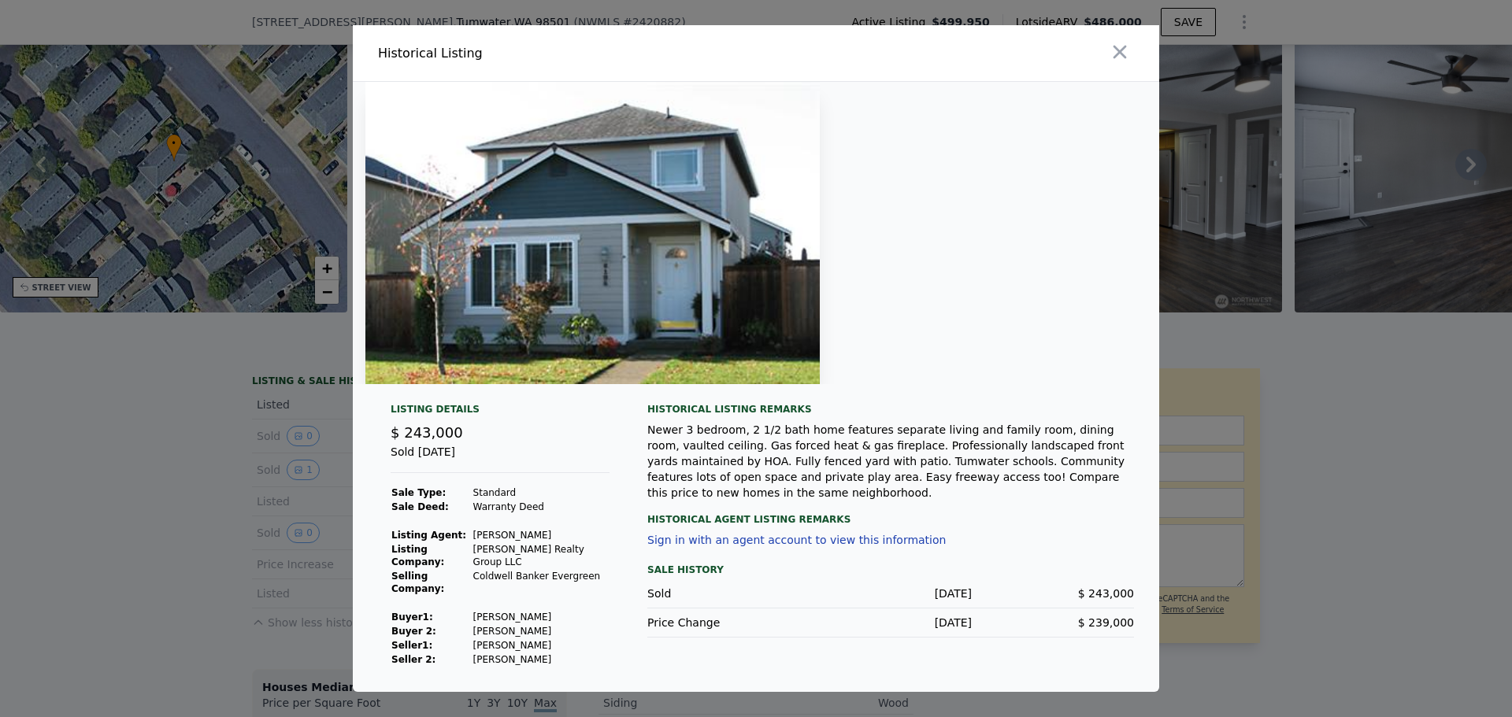
click at [218, 431] on div at bounding box center [756, 358] width 1512 height 717
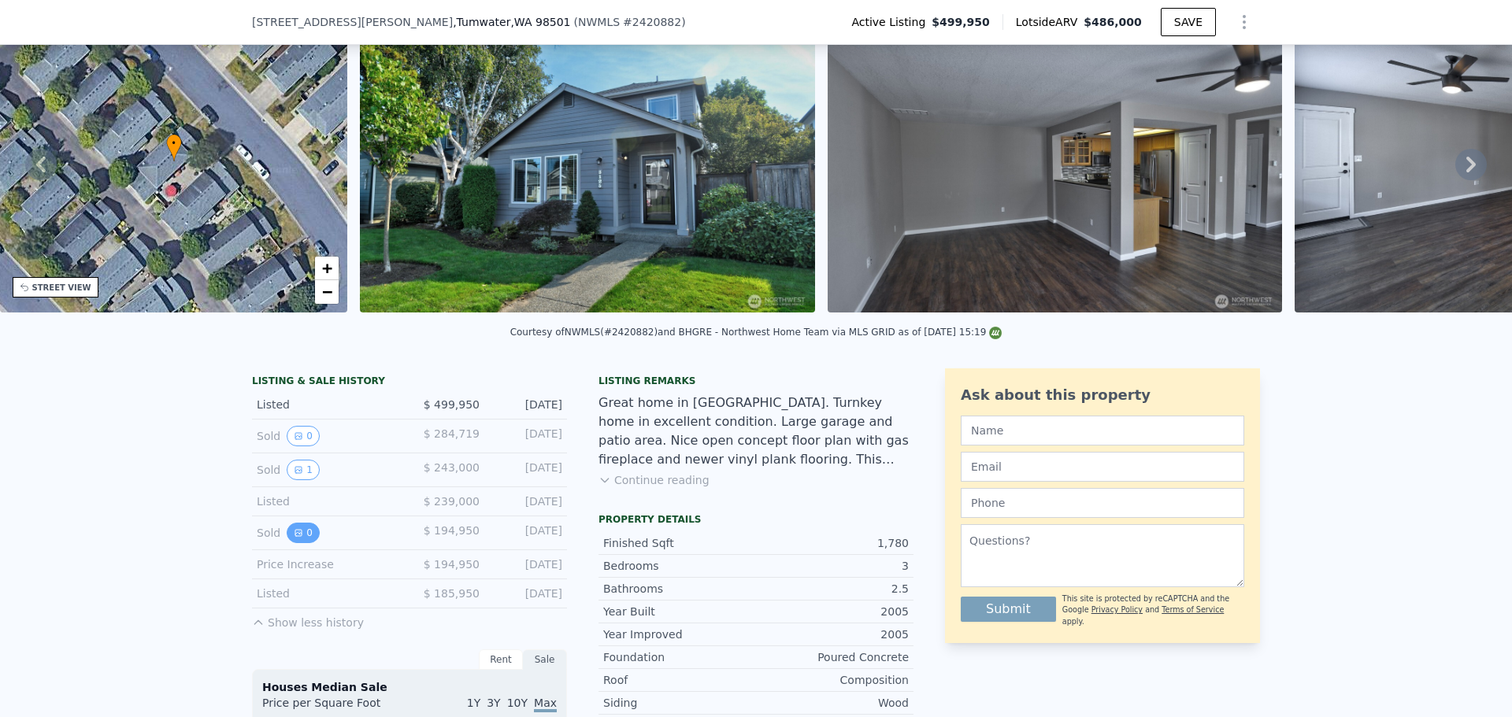
click at [300, 543] on button "0" at bounding box center [303, 533] width 33 height 20
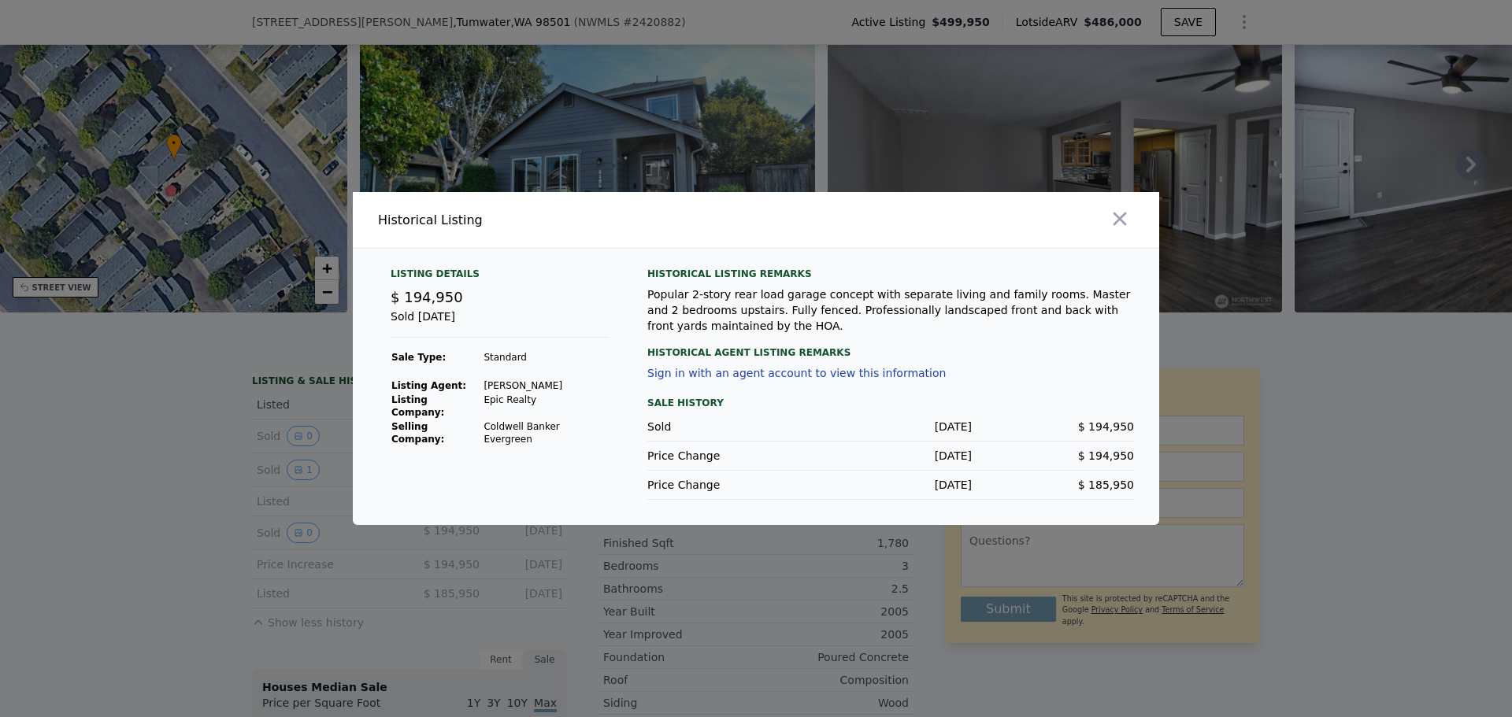
click at [219, 365] on div at bounding box center [756, 358] width 1512 height 717
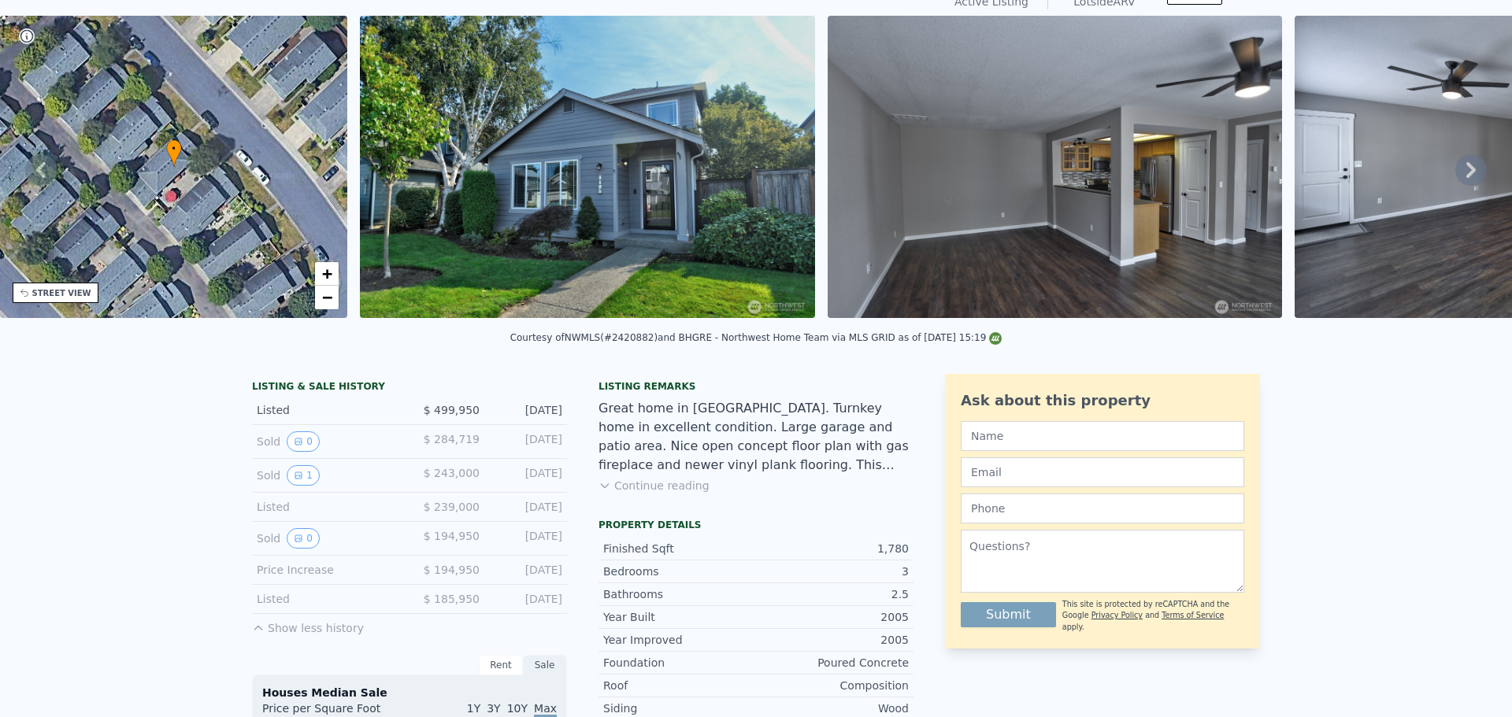
scroll to position [0, 0]
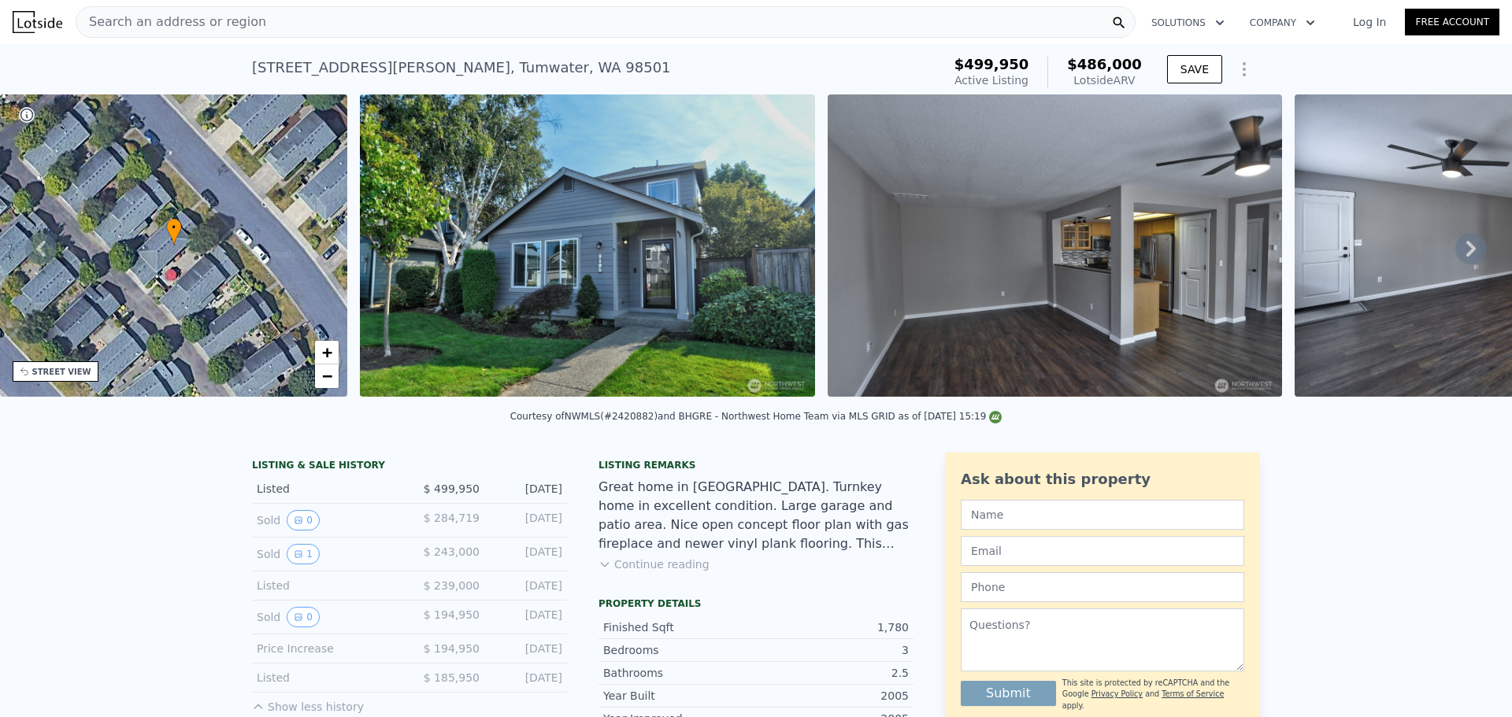
click at [335, 24] on div "Search an address or region" at bounding box center [606, 21] width 1060 height 31
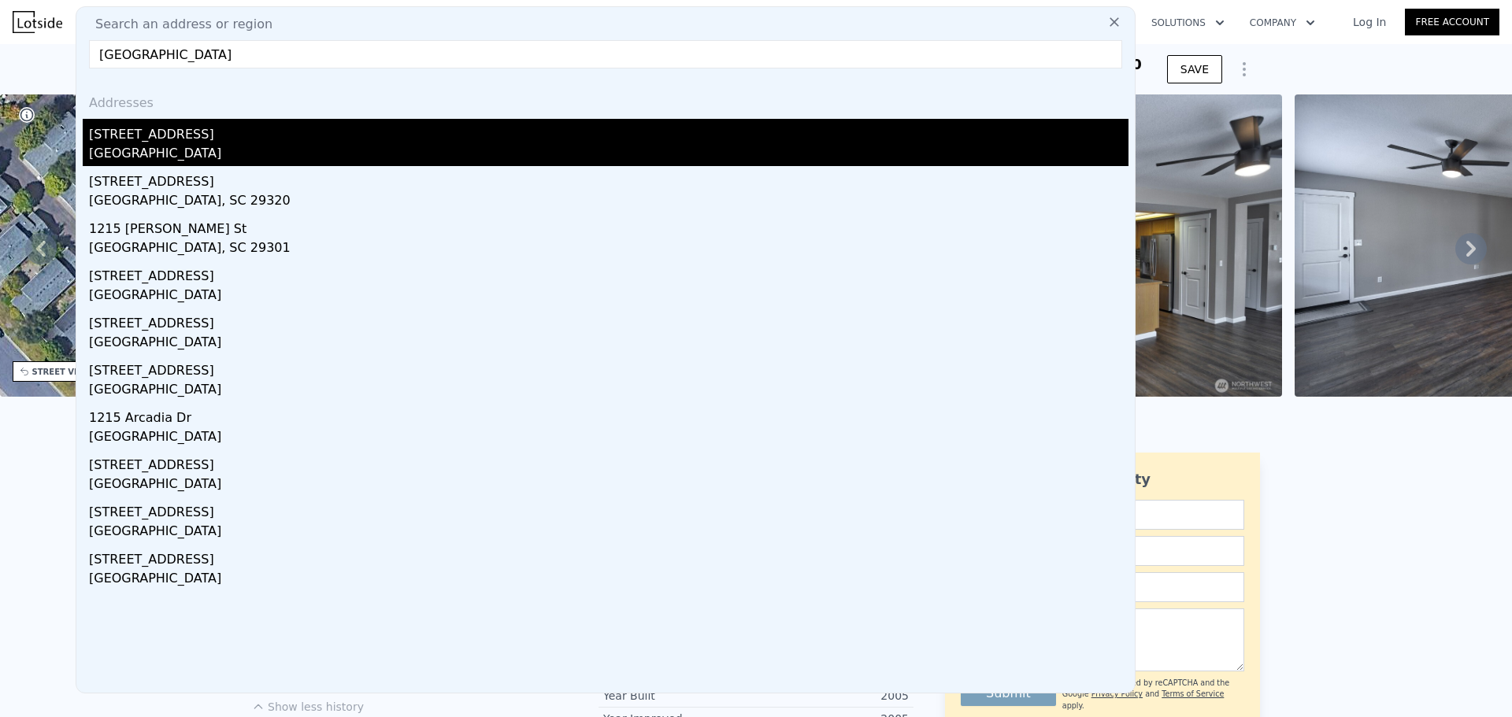
type input "[GEOGRAPHIC_DATA]"
click at [182, 143] on div "[STREET_ADDRESS]" at bounding box center [608, 131] width 1039 height 25
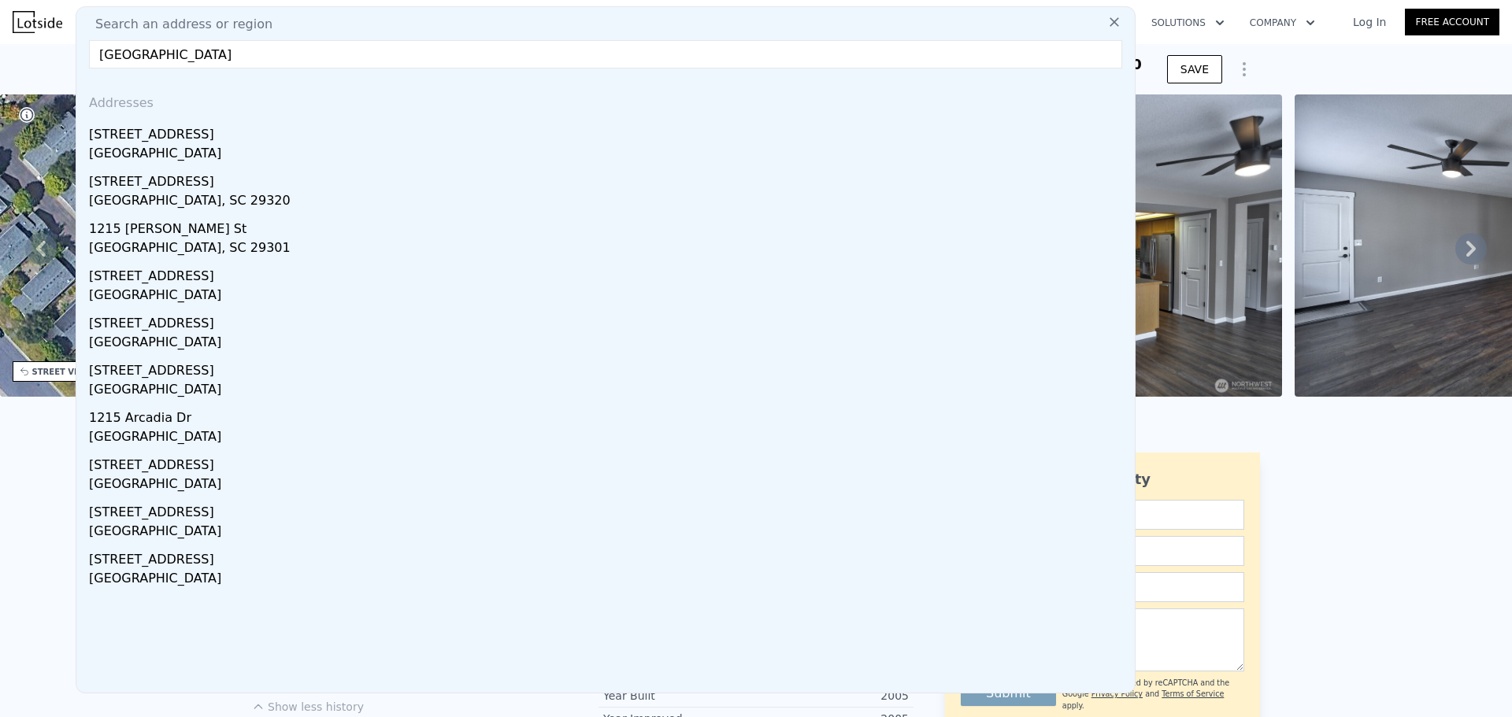
type input "2"
type input "5"
type input "2.75"
type input "1520"
type input "2678"
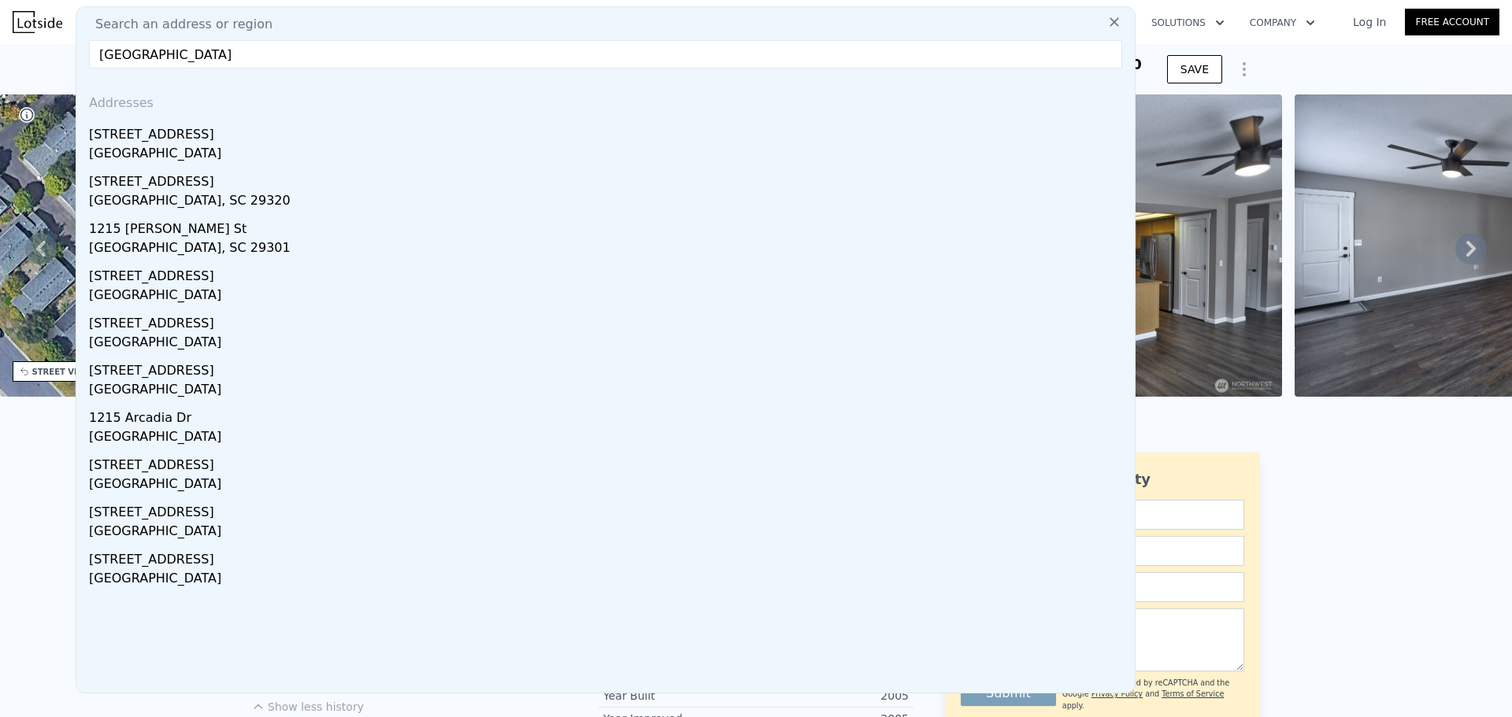
type input "4455"
type input "9000"
type input "$ 687,000"
type input "-$ 23,345"
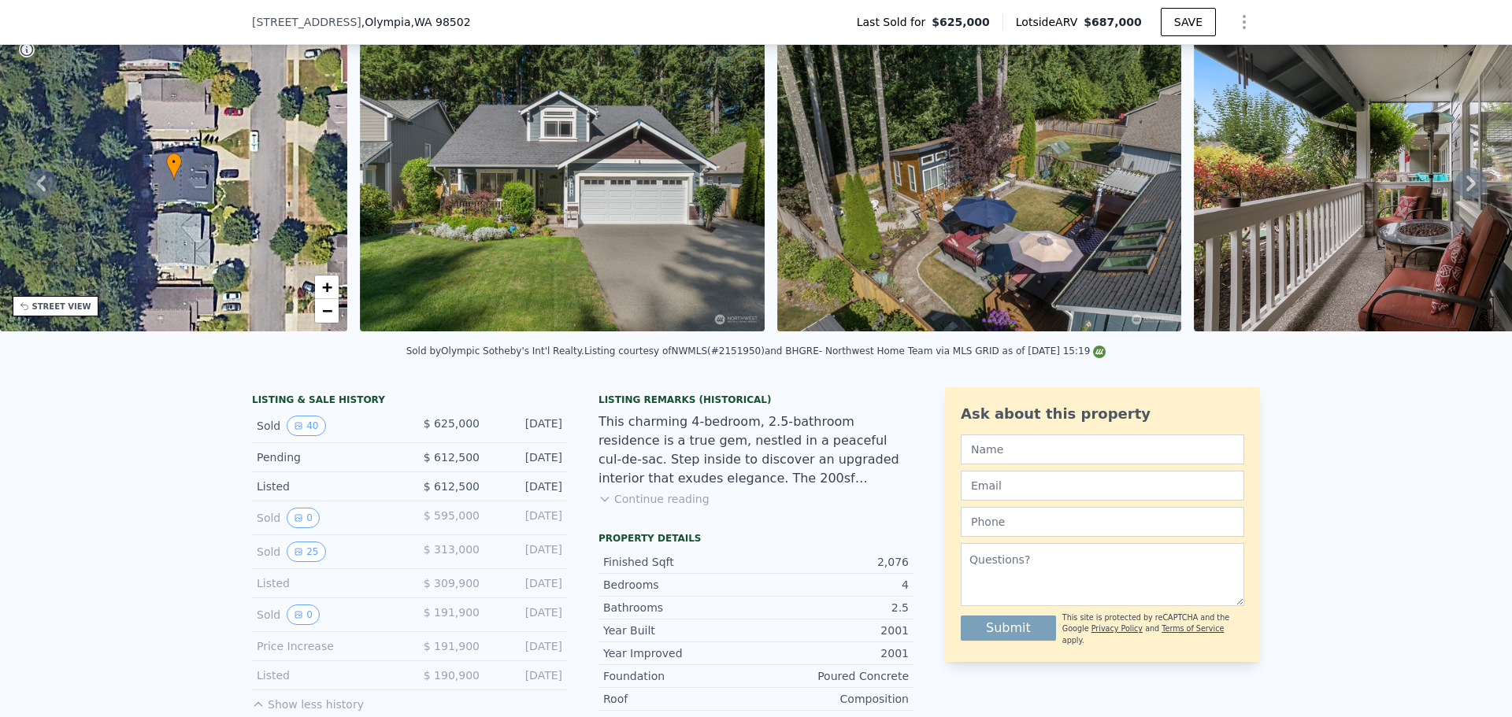
scroll to position [231, 0]
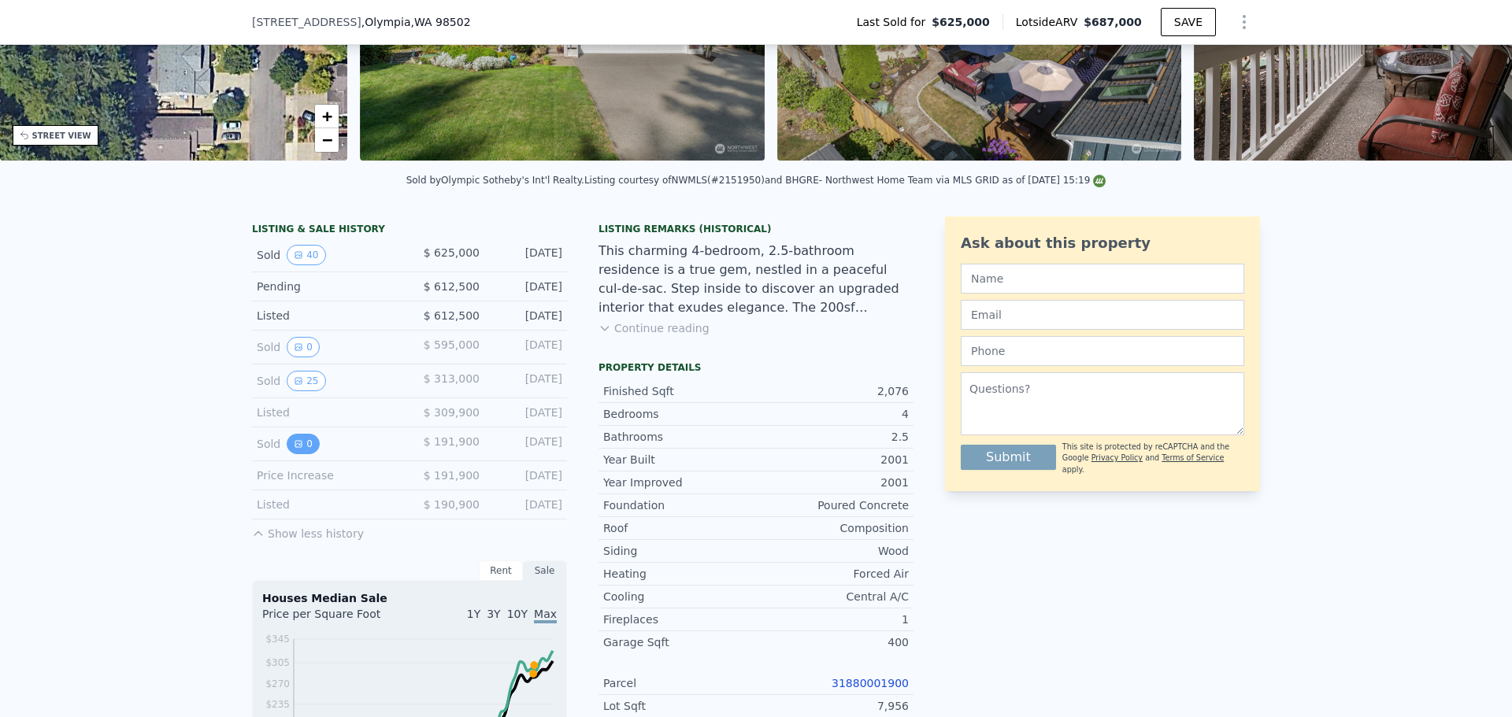
click at [294, 449] on icon "View historical data" at bounding box center [298, 443] width 9 height 9
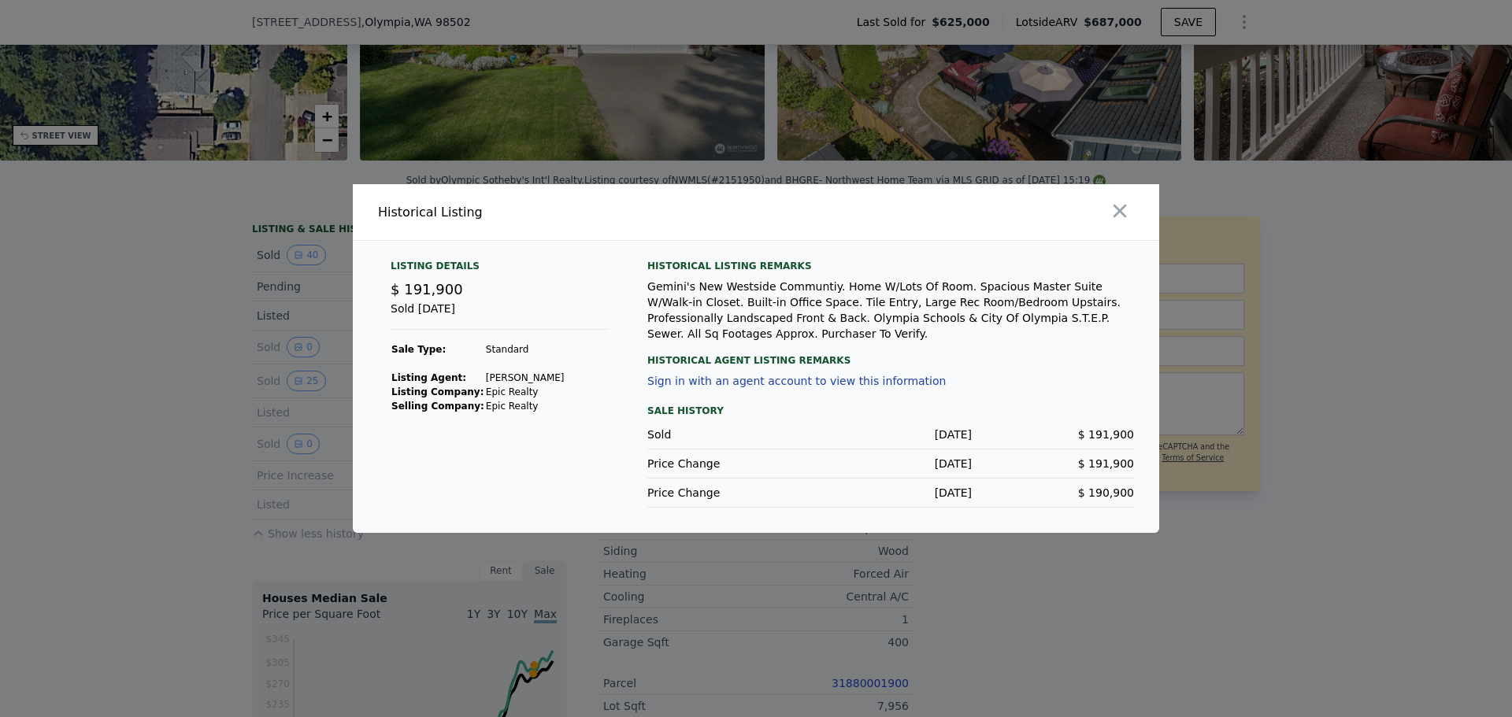
click at [261, 434] on div at bounding box center [756, 358] width 1512 height 717
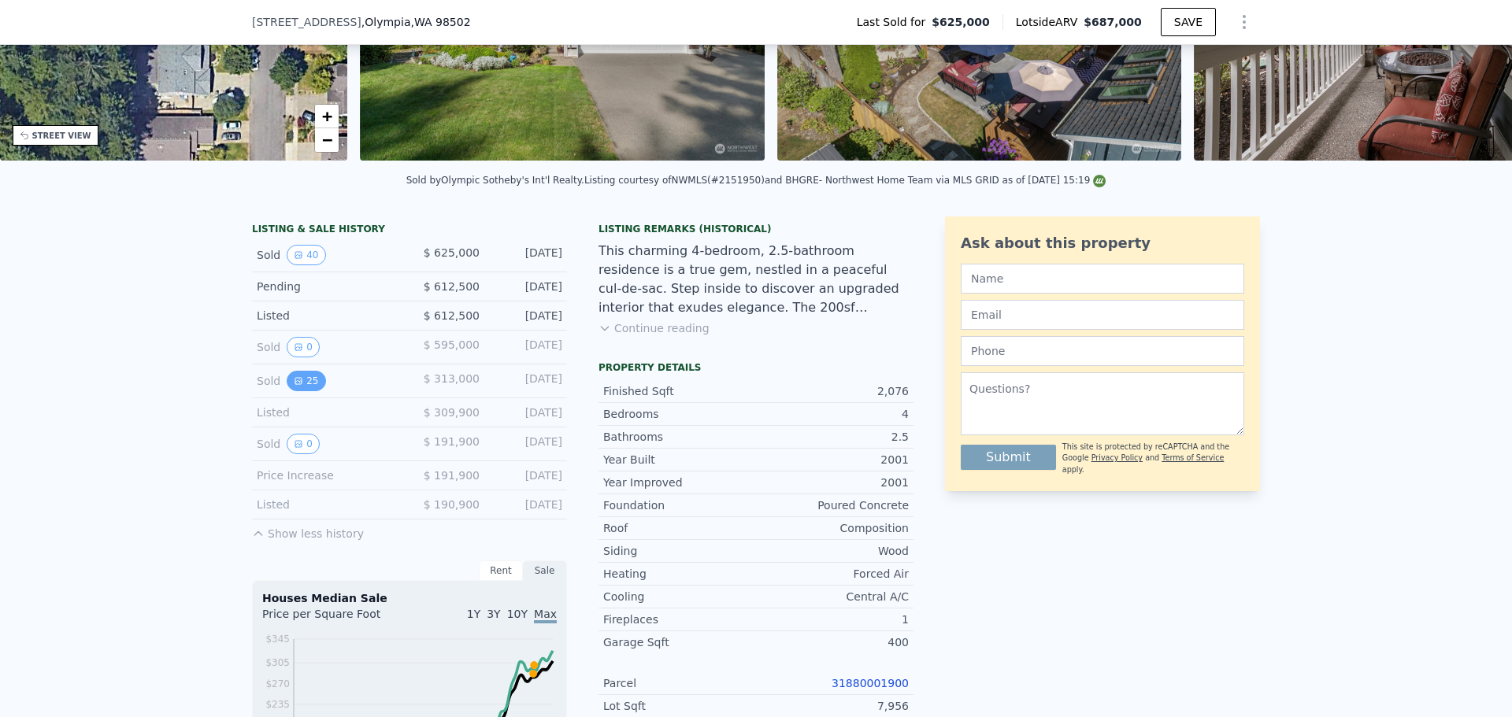
click at [302, 390] on button "25" at bounding box center [306, 381] width 39 height 20
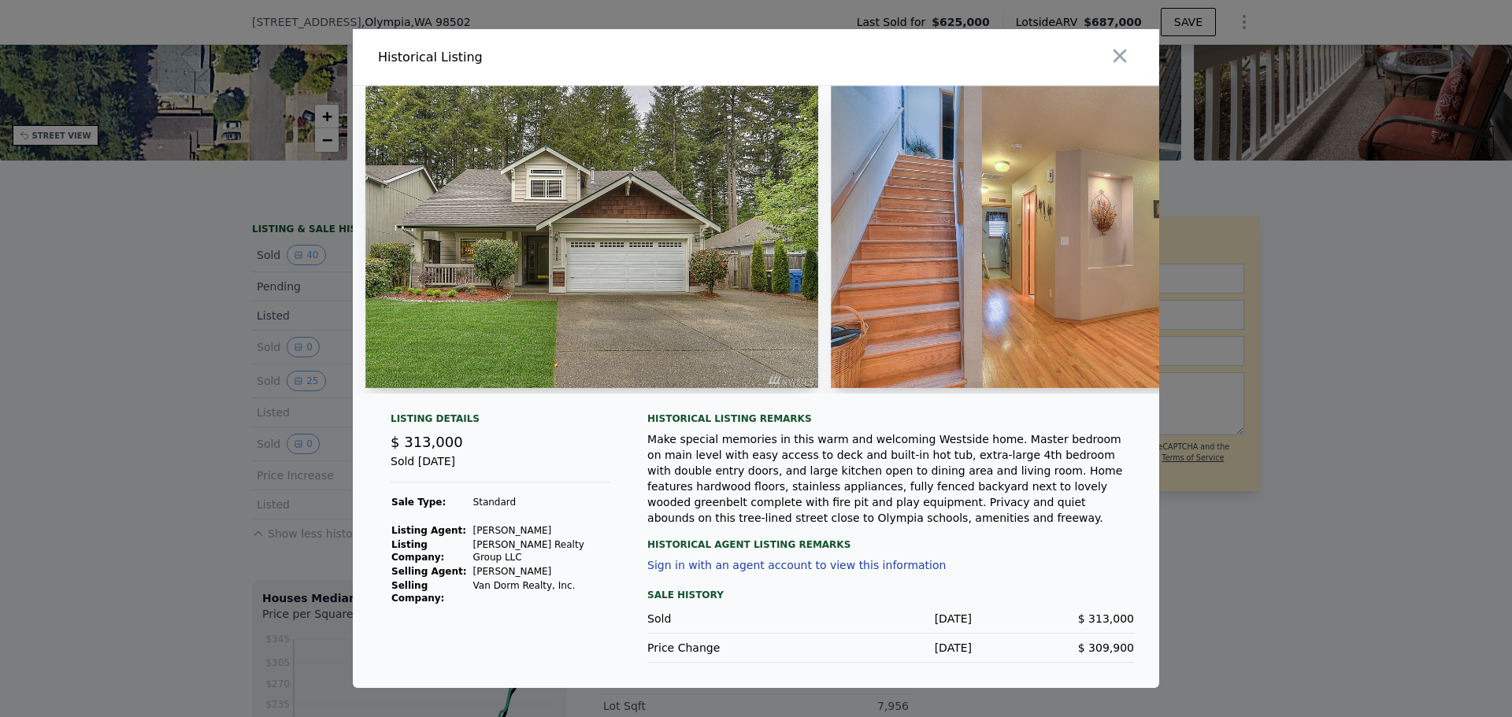
click at [252, 420] on div at bounding box center [756, 358] width 1512 height 717
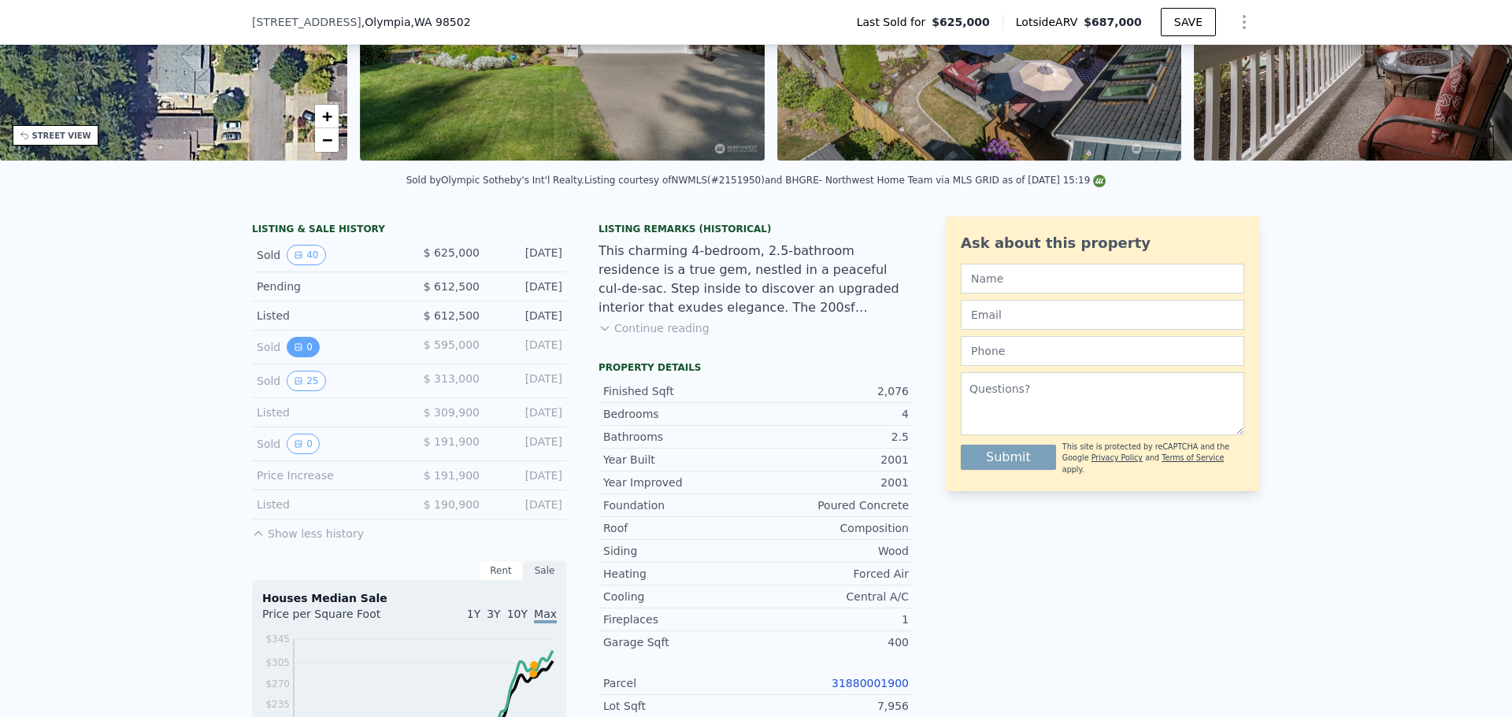
click at [300, 356] on button "0" at bounding box center [303, 347] width 33 height 20
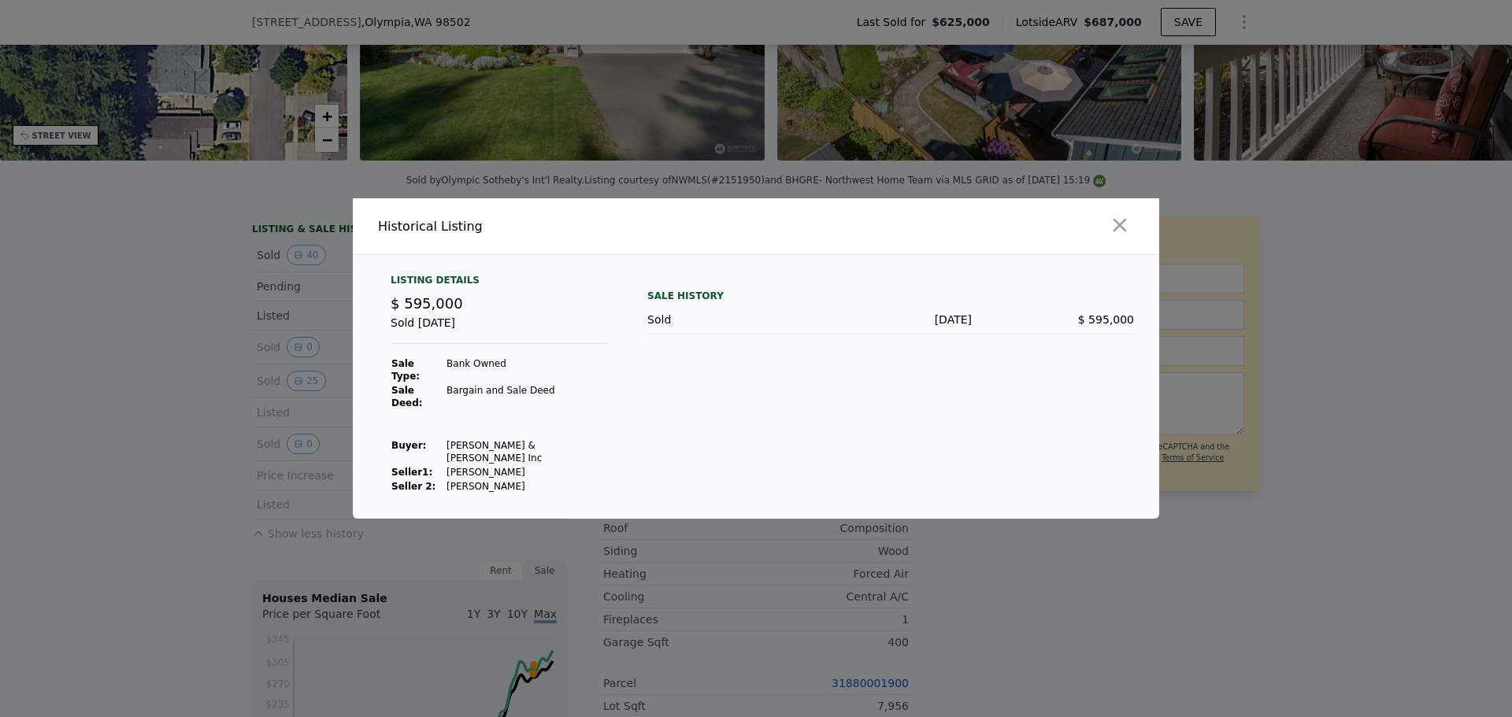
click at [487, 415] on td at bounding box center [528, 417] width 164 height 14
click at [256, 377] on div at bounding box center [756, 358] width 1512 height 717
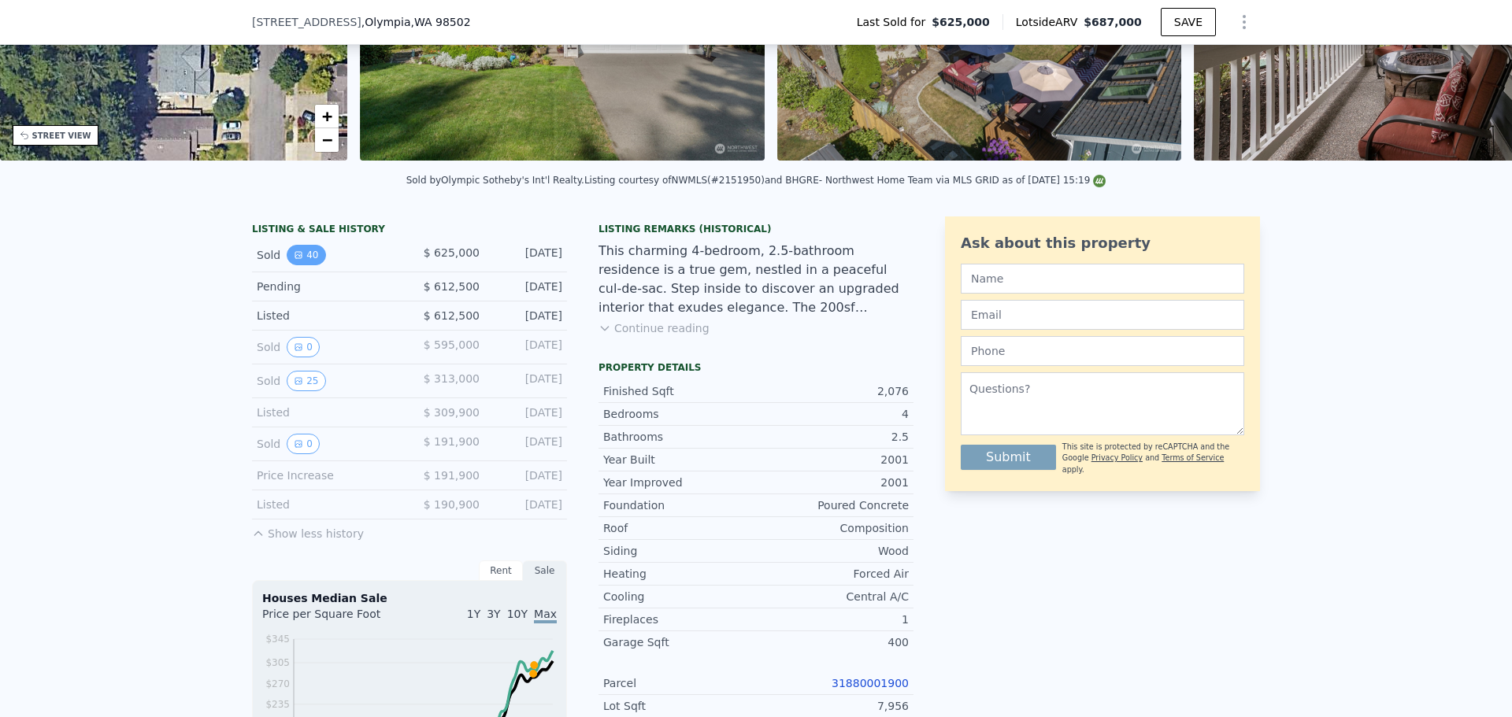
click at [309, 261] on button "40" at bounding box center [306, 255] width 39 height 20
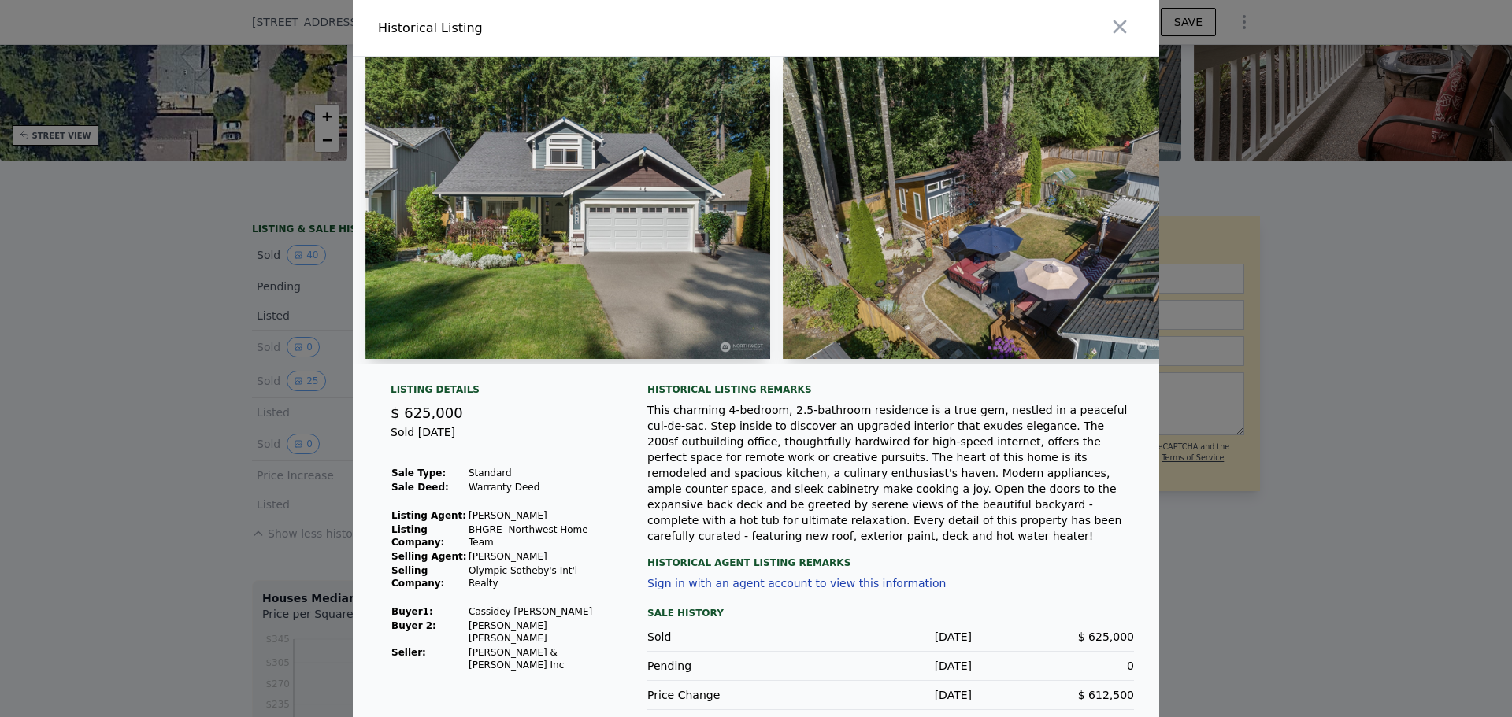
scroll to position [13, 0]
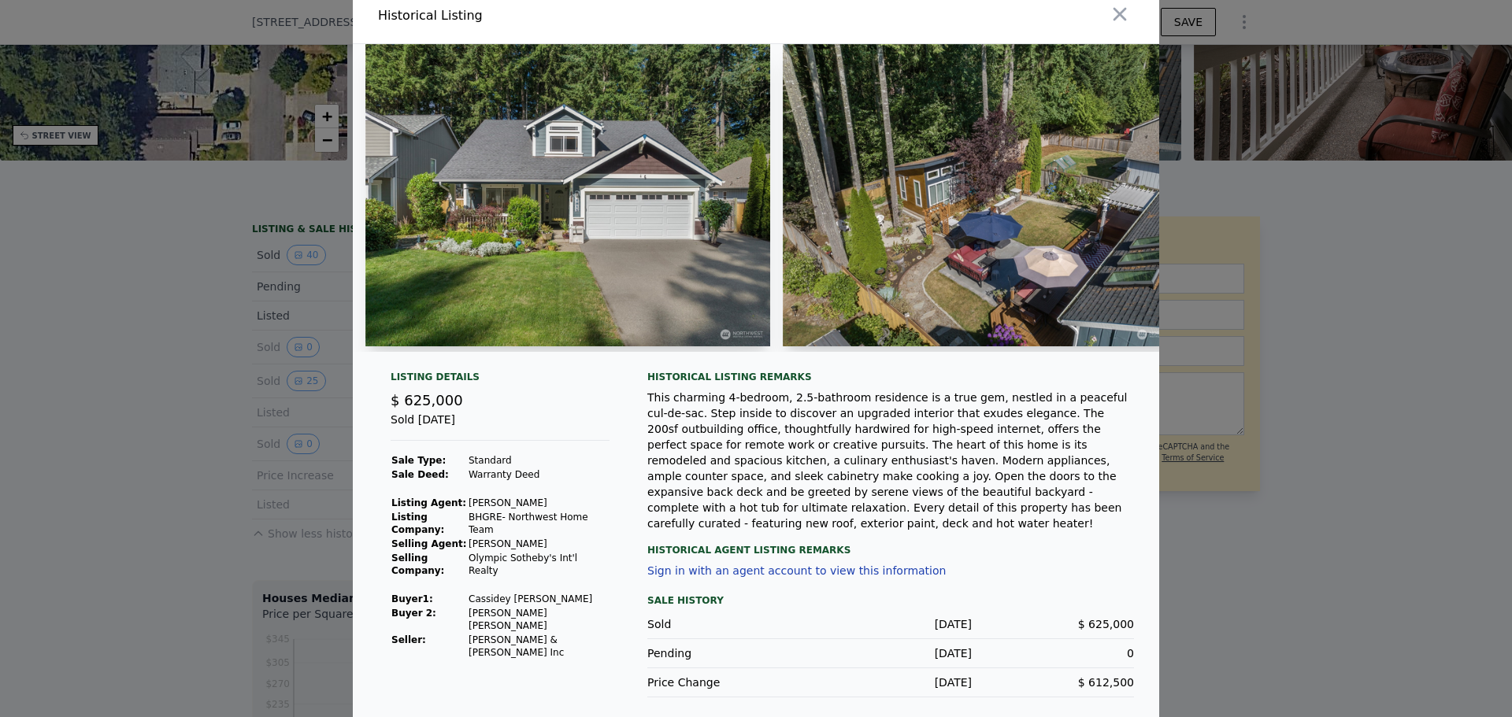
click at [138, 443] on div at bounding box center [756, 358] width 1512 height 717
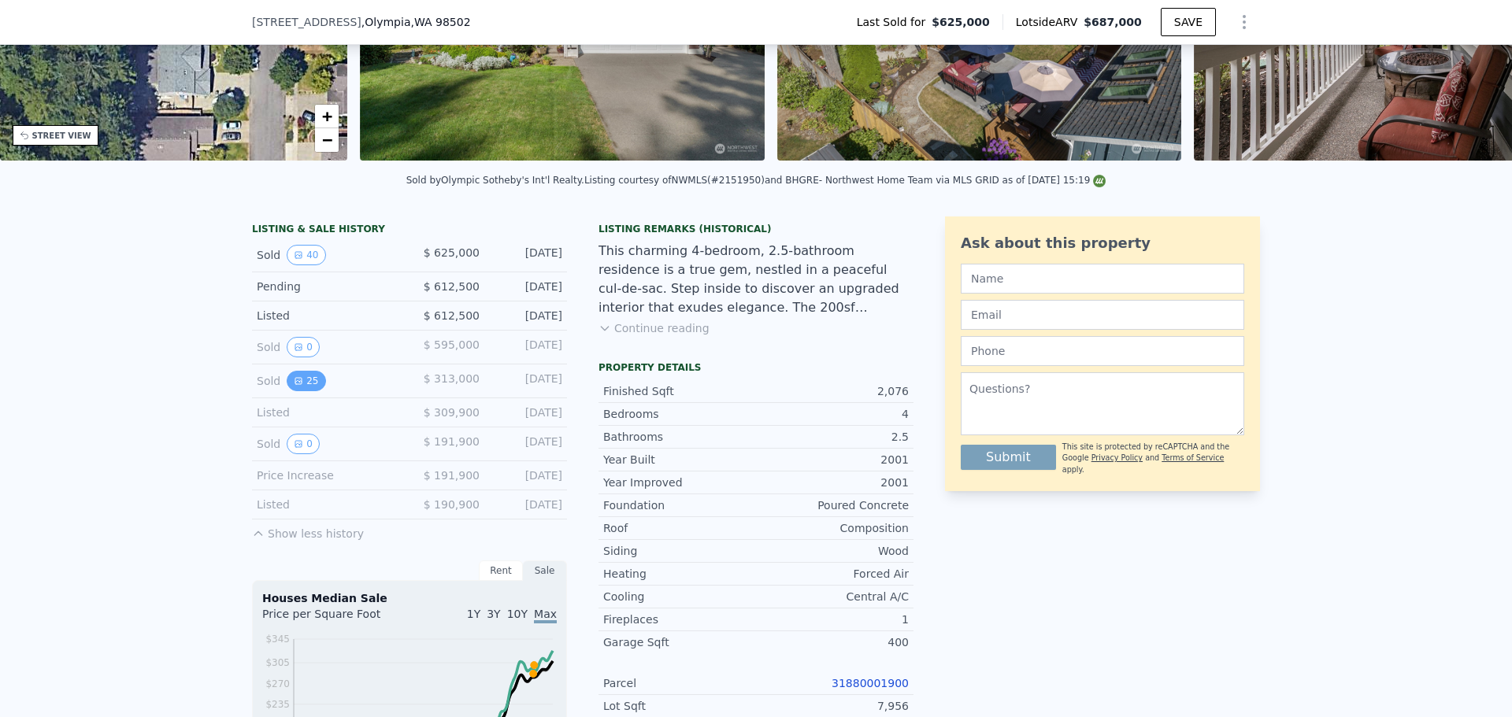
click at [301, 391] on button "25" at bounding box center [306, 381] width 39 height 20
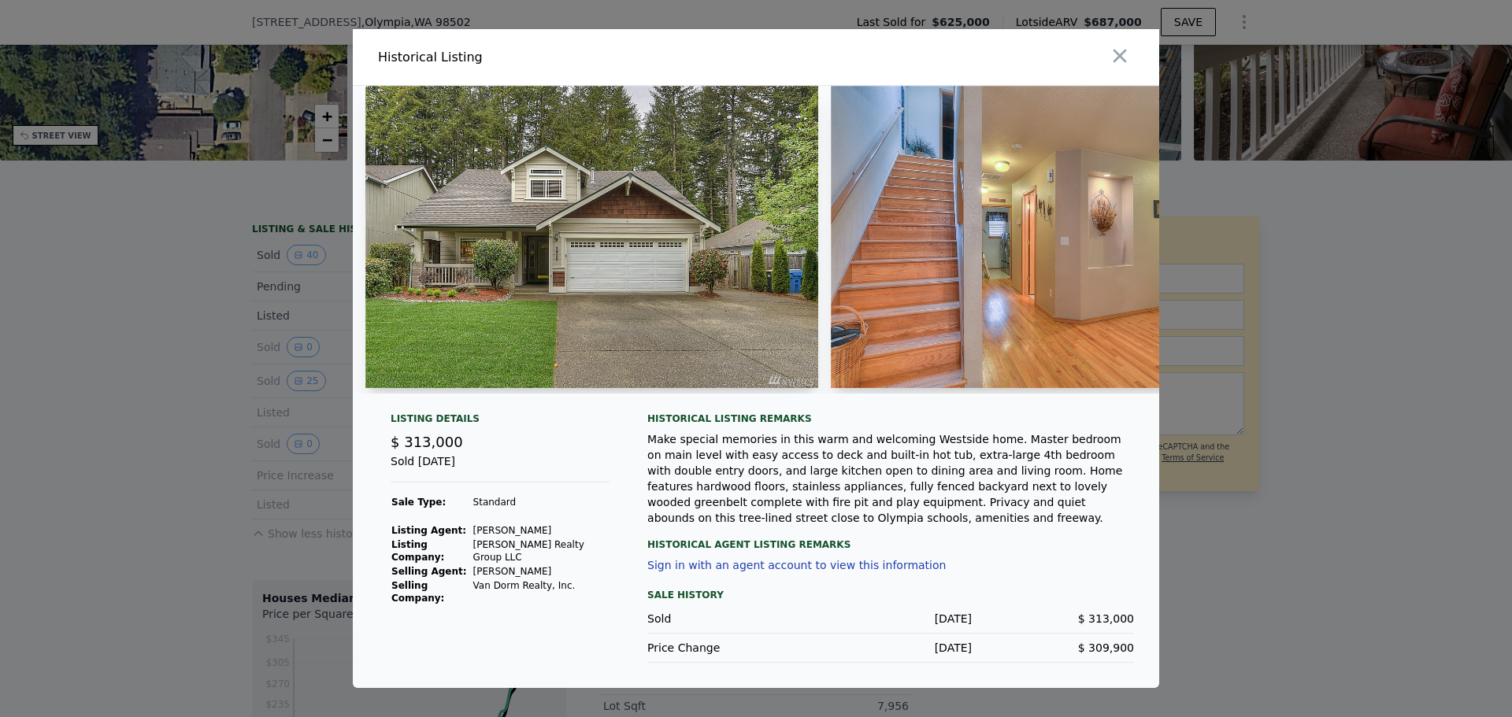
drag, startPoint x: 65, startPoint y: 302, endPoint x: 75, endPoint y: 302, distance: 9.5
click at [66, 302] on div at bounding box center [756, 358] width 1512 height 717
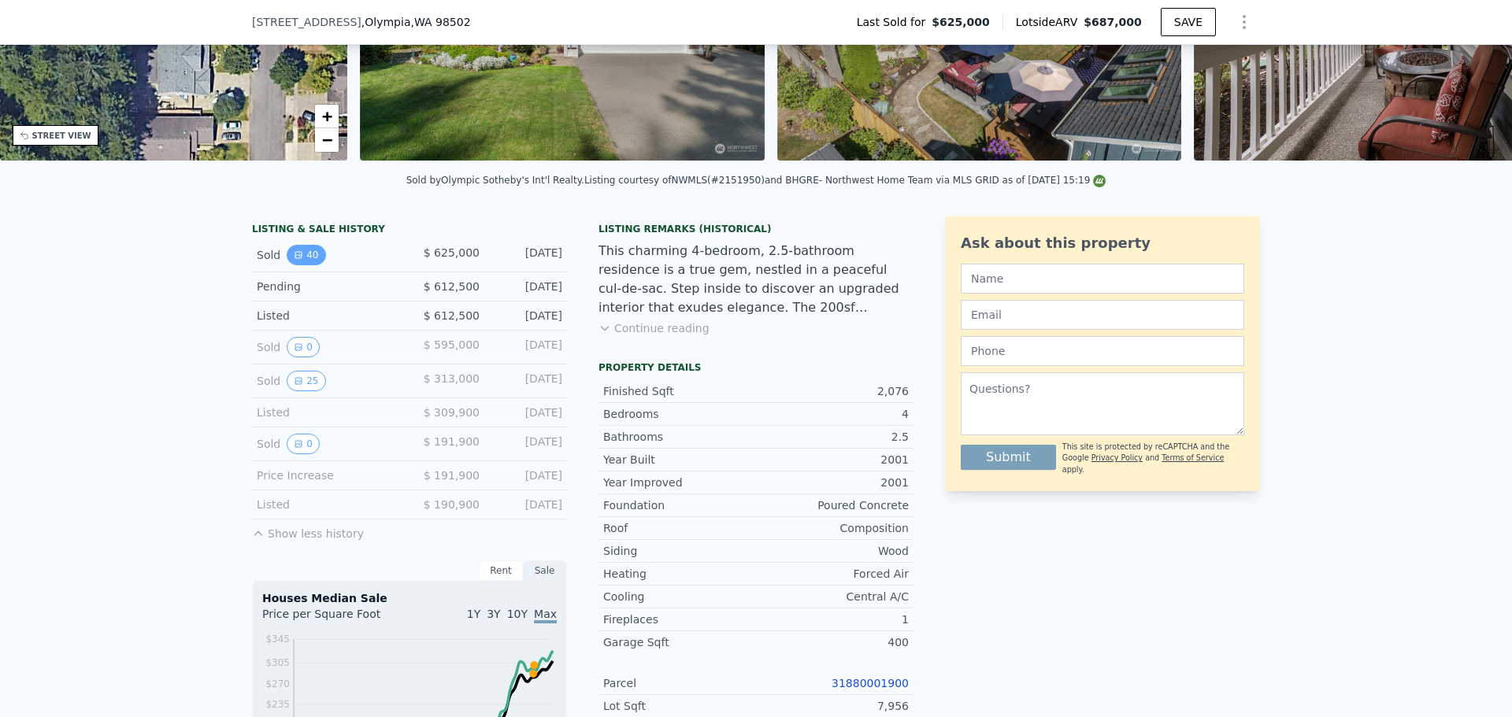
click at [294, 265] on button "40" at bounding box center [306, 255] width 39 height 20
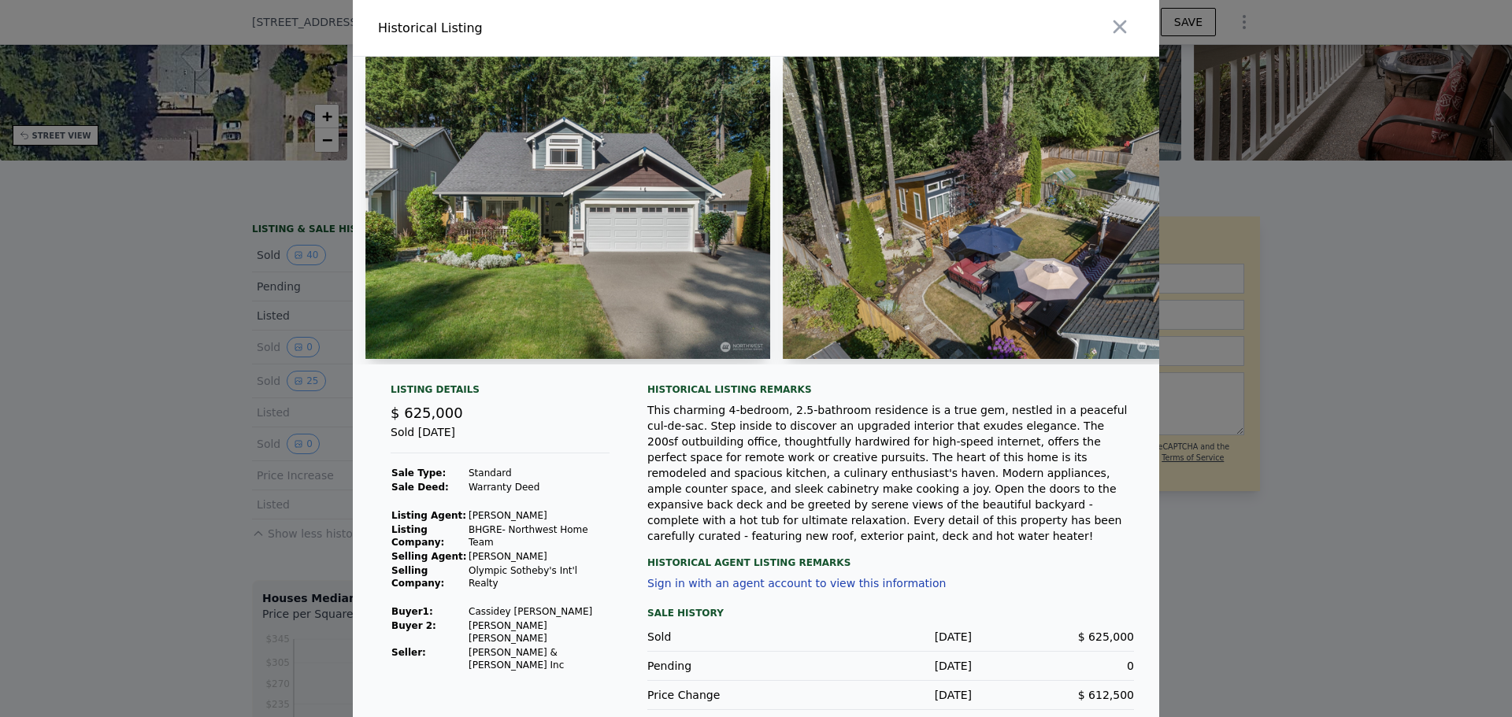
click at [550, 605] on td "Cassidey [PERSON_NAME]" at bounding box center [539, 612] width 142 height 14
drag, startPoint x: 550, startPoint y: 594, endPoint x: 495, endPoint y: 594, distance: 54.3
click at [495, 605] on td "Cassidey [PERSON_NAME]" at bounding box center [539, 612] width 142 height 14
click at [835, 488] on div "This charming 4-bedroom, 2.5-bathroom residence is a true gem, nestled in a pea…" at bounding box center [890, 473] width 487 height 142
click at [553, 619] on td "[PERSON_NAME] [PERSON_NAME]" at bounding box center [539, 632] width 142 height 27
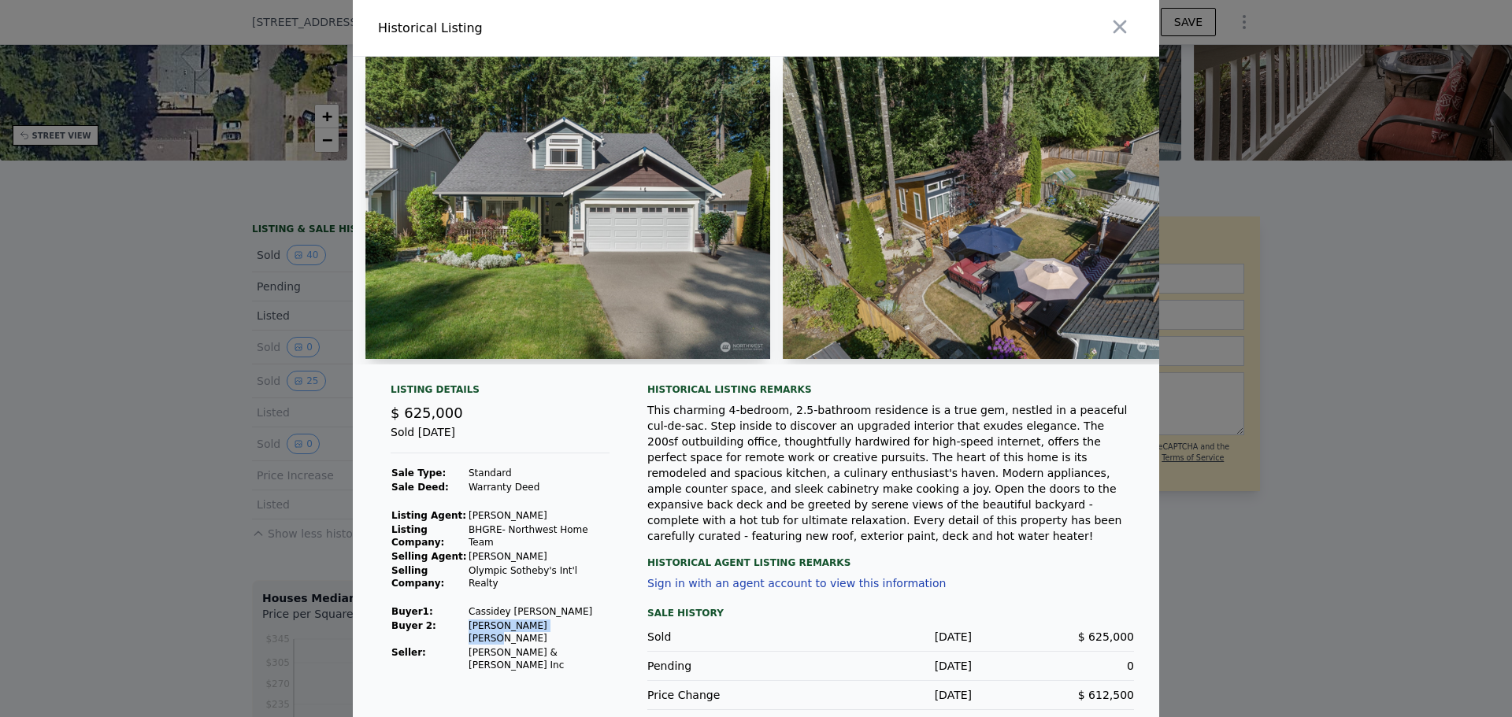
drag, startPoint x: 553, startPoint y: 606, endPoint x: 487, endPoint y: 612, distance: 66.4
click at [487, 619] on td "[PERSON_NAME] [PERSON_NAME]" at bounding box center [539, 632] width 142 height 27
click at [716, 511] on div "This charming 4-bedroom, 2.5-bathroom residence is a true gem, nestled in a pea…" at bounding box center [890, 473] width 487 height 142
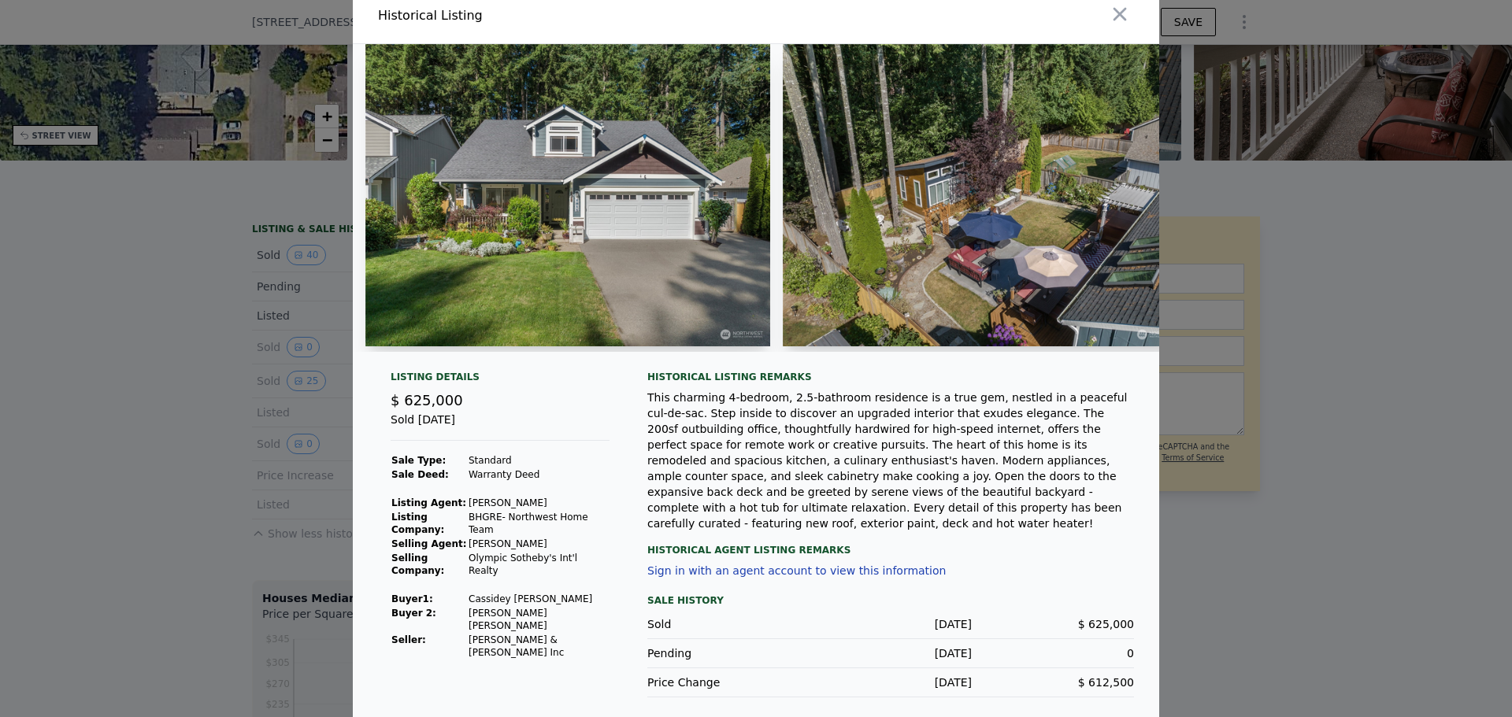
click at [220, 449] on div at bounding box center [756, 358] width 1512 height 717
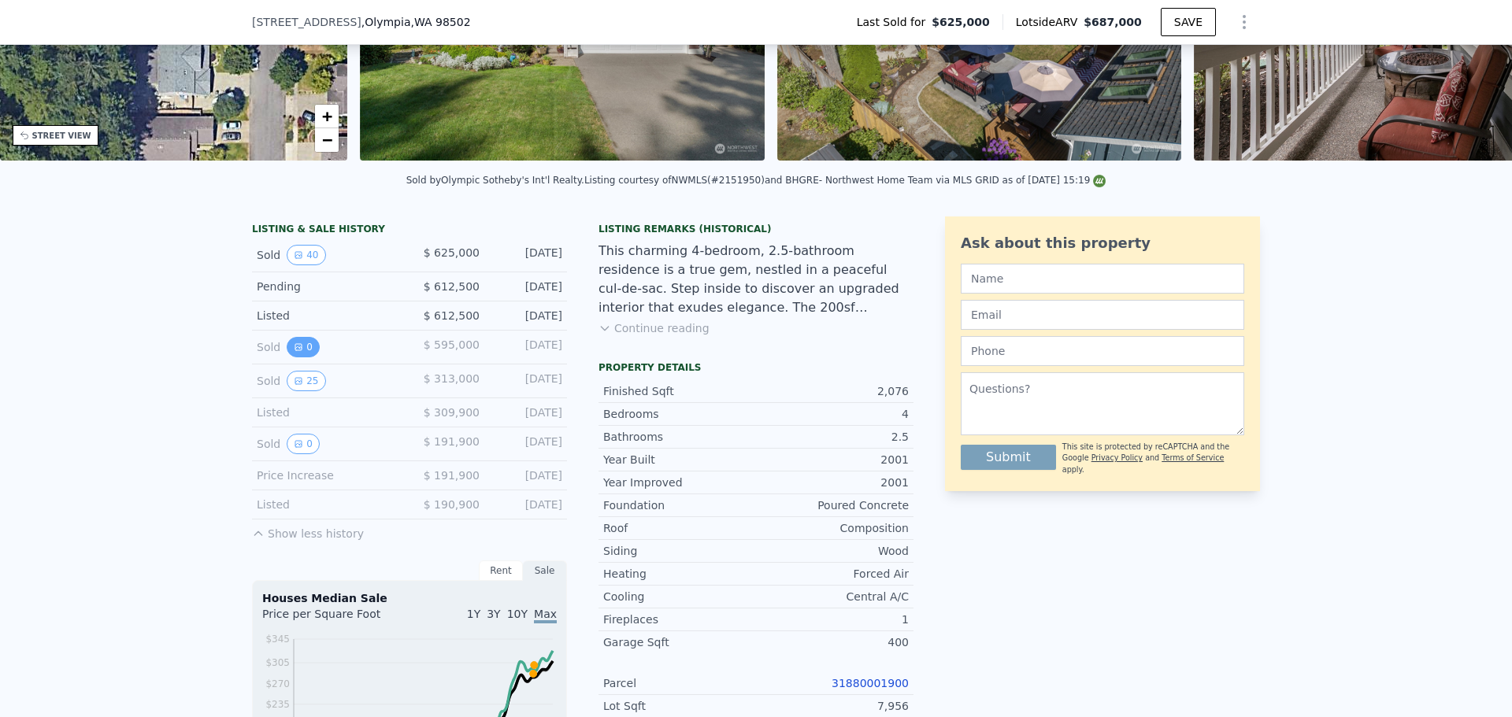
click at [295, 352] on icon "View historical data" at bounding box center [298, 346] width 9 height 9
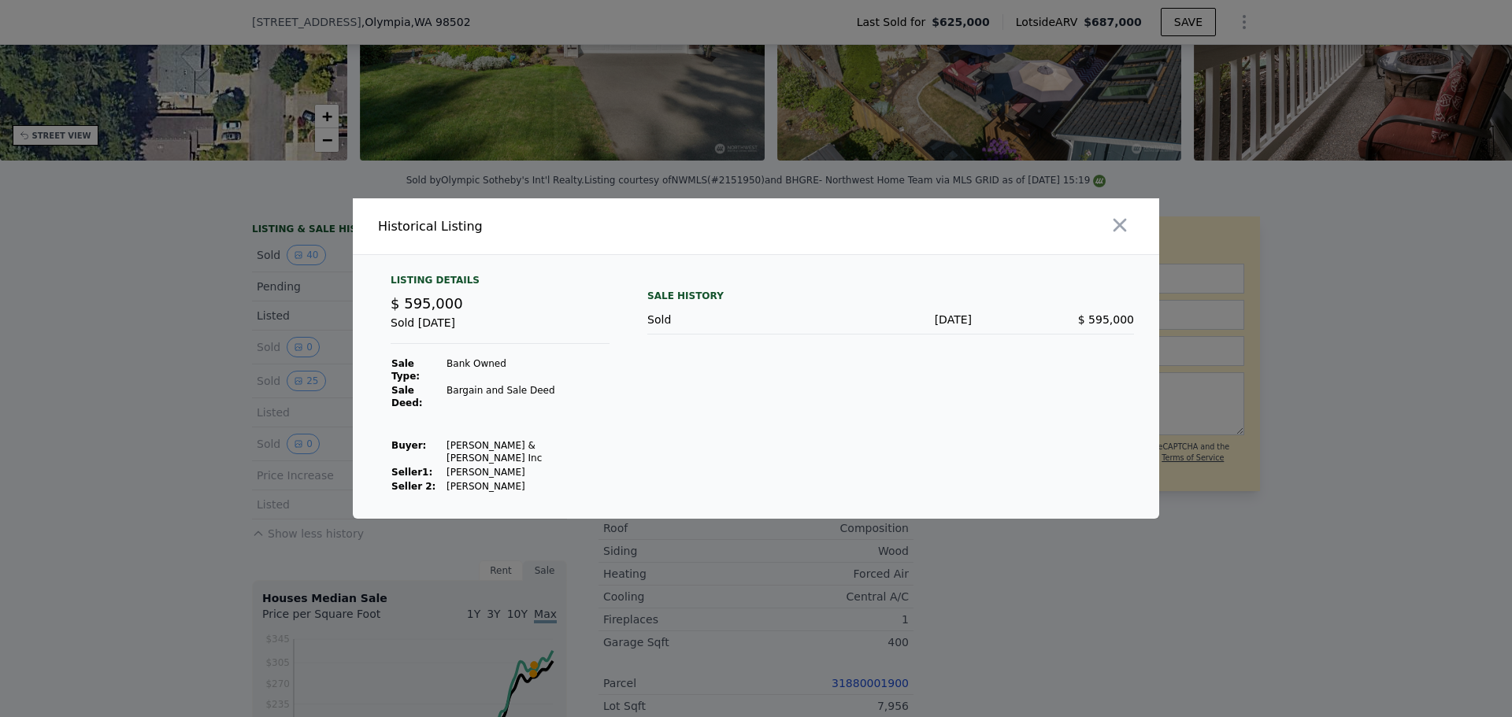
click at [294, 359] on div at bounding box center [756, 358] width 1512 height 717
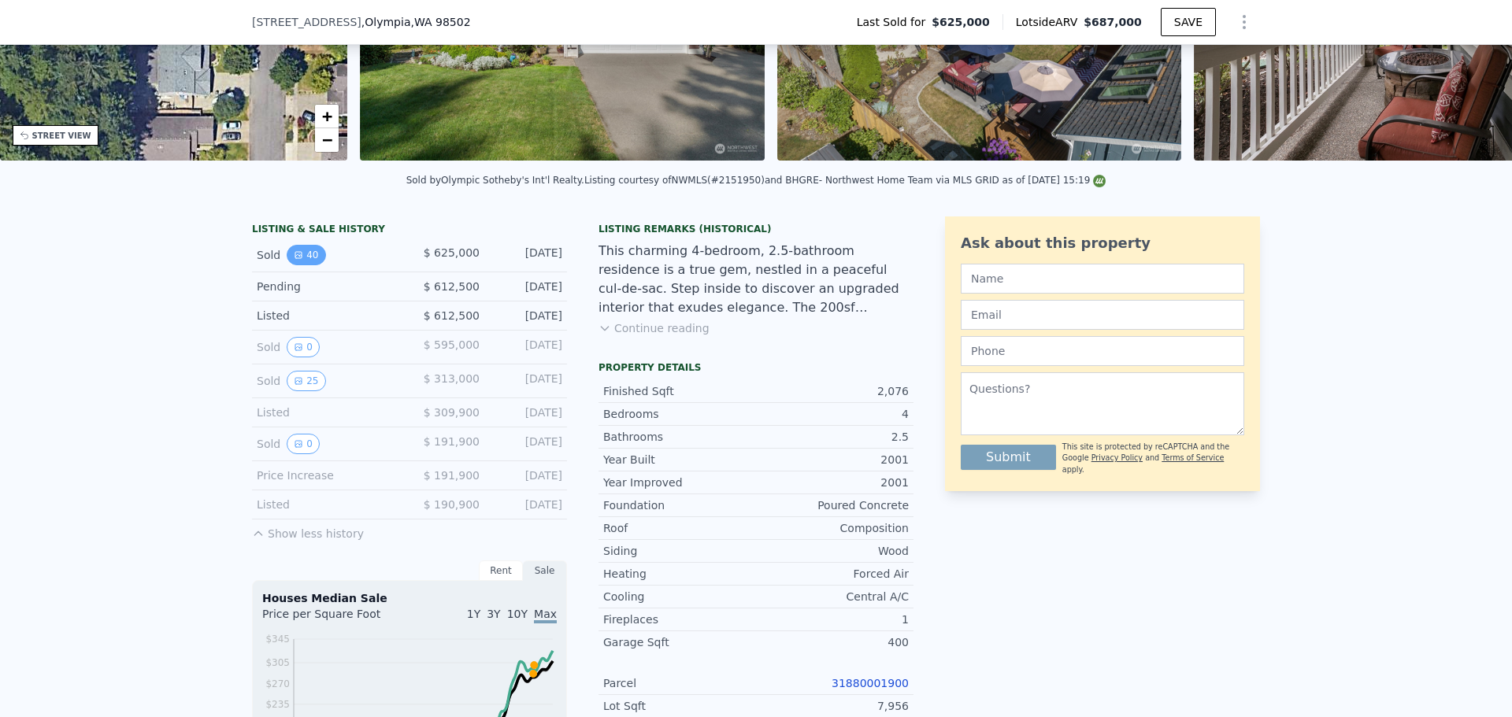
click at [299, 265] on button "40" at bounding box center [306, 255] width 39 height 20
